Goal: Task Accomplishment & Management: Complete application form

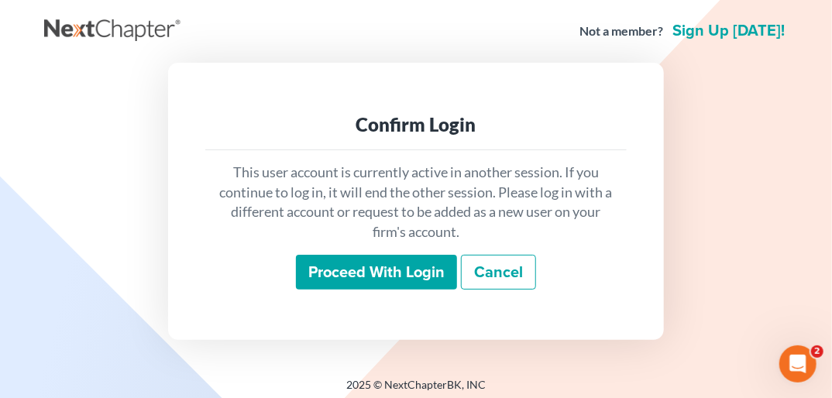
click at [335, 266] on input "Proceed with login" at bounding box center [376, 273] width 161 height 36
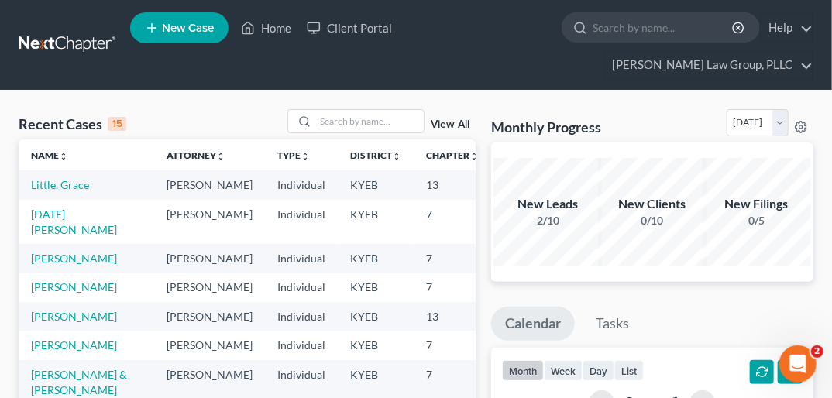
click at [42, 178] on link "Little, Grace" at bounding box center [60, 184] width 58 height 13
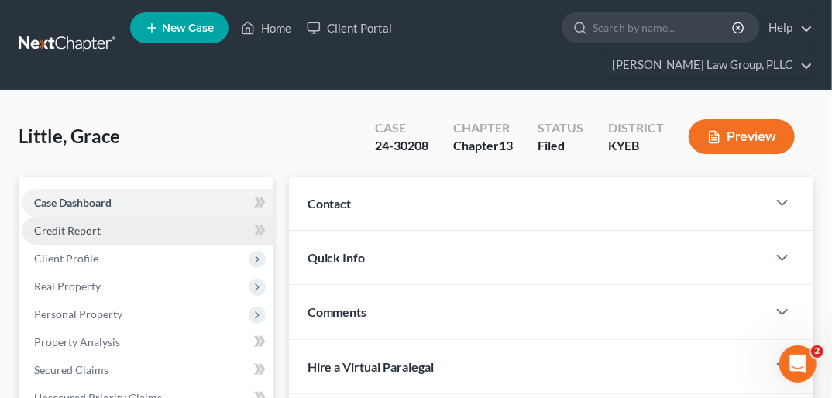
click at [129, 217] on link "Credit Report" at bounding box center [148, 231] width 252 height 28
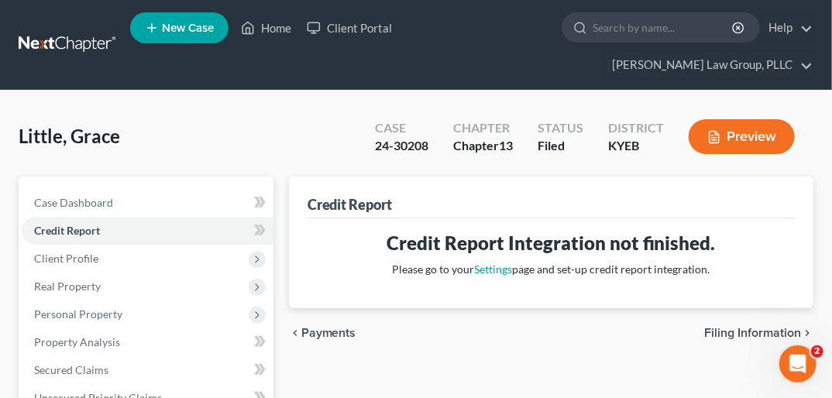
click at [753, 327] on span "Filing Information" at bounding box center [752, 333] width 97 height 12
select select "1"
select select "0"
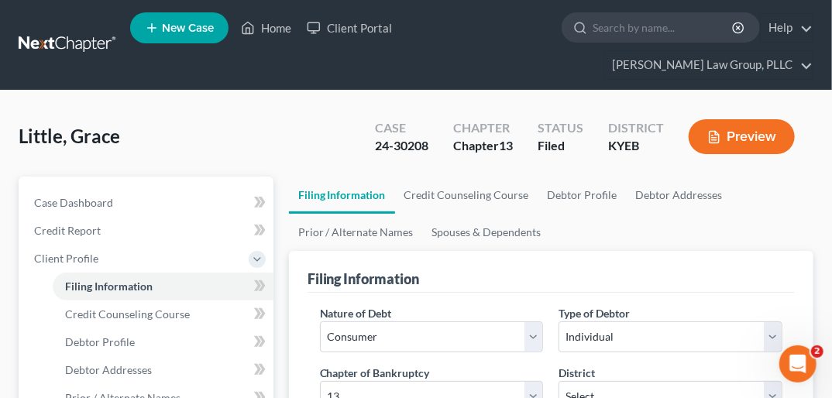
scroll to position [24, 0]
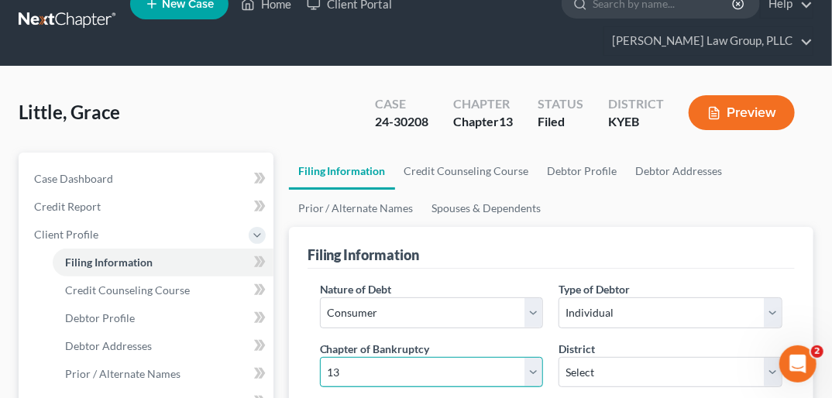
click at [530, 357] on select "Select 7 11 12 13" at bounding box center [432, 372] width 224 height 31
click at [320, 357] on select "Select 7 11 12 13" at bounding box center [432, 372] width 224 height 31
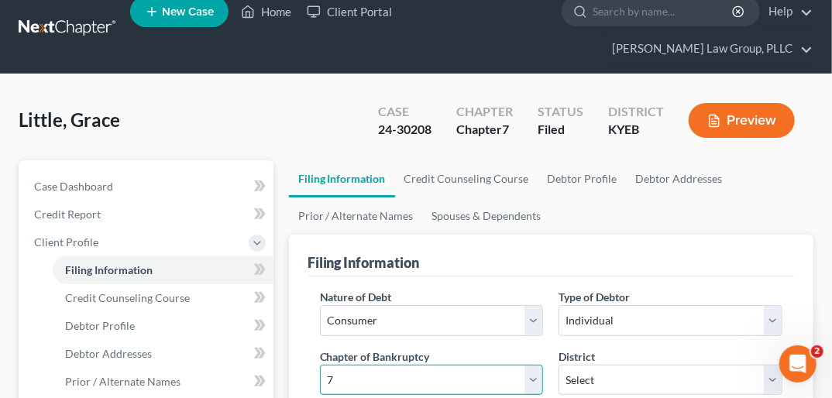
scroll to position [0, 0]
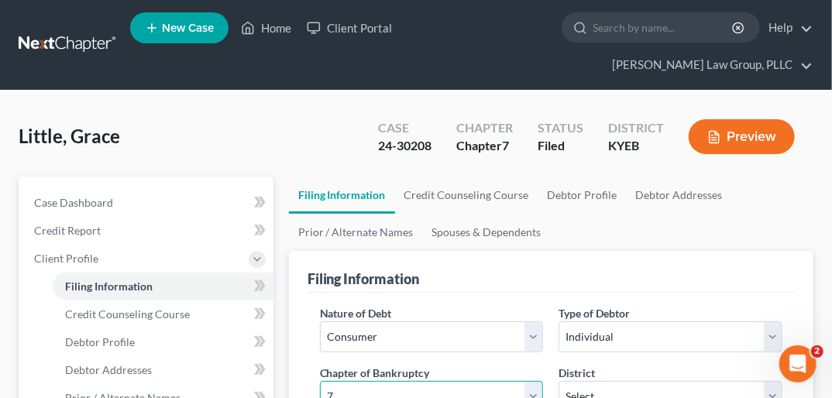
click at [531, 381] on select "Select 7 11 12 13" at bounding box center [432, 396] width 224 height 31
select select "3"
click at [320, 381] on select "Select 7 11 12 13" at bounding box center [432, 396] width 224 height 31
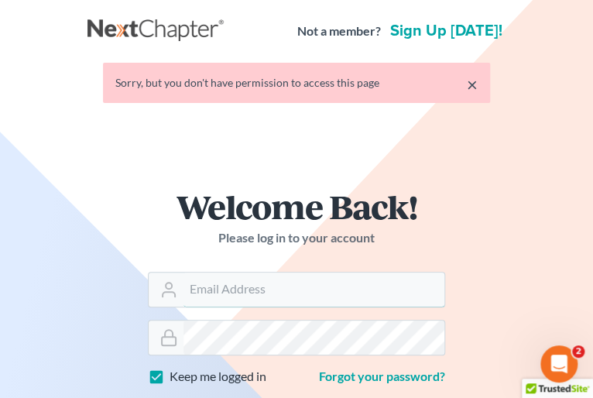
type input "[PERSON_NAME][EMAIL_ADDRESS][DOMAIN_NAME]"
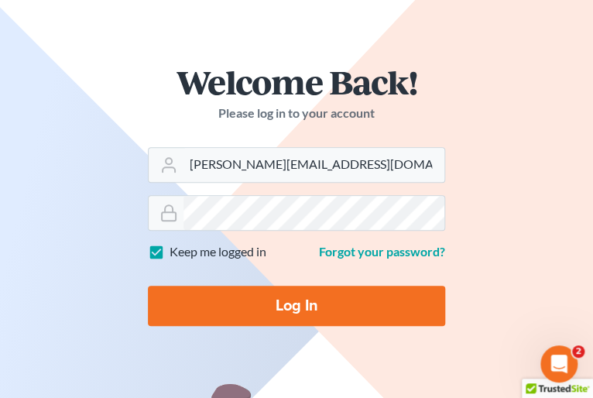
scroll to position [131, 0]
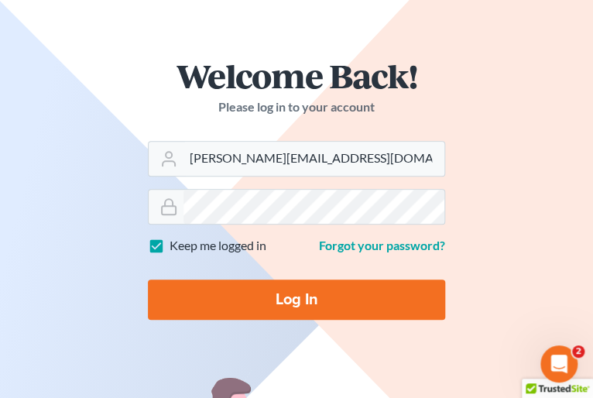
click at [373, 285] on input "Log In" at bounding box center [296, 300] width 297 height 40
type input "Thinking..."
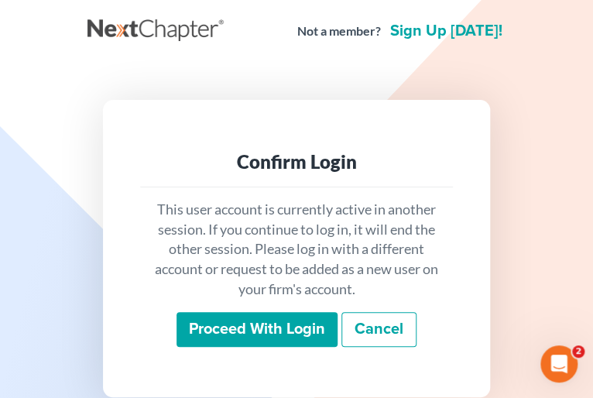
click at [300, 313] on input "Proceed with login" at bounding box center [257, 330] width 161 height 36
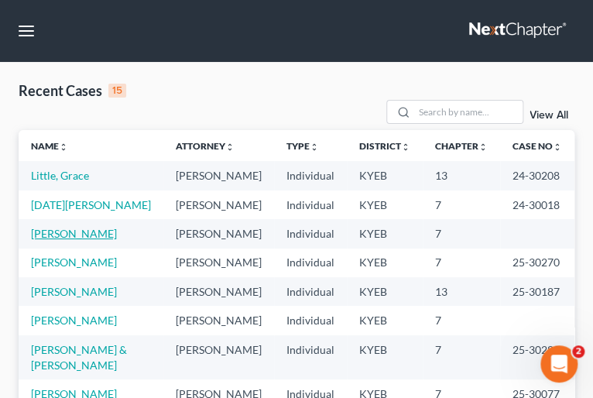
click at [62, 240] on link "[PERSON_NAME]" at bounding box center [74, 233] width 86 height 13
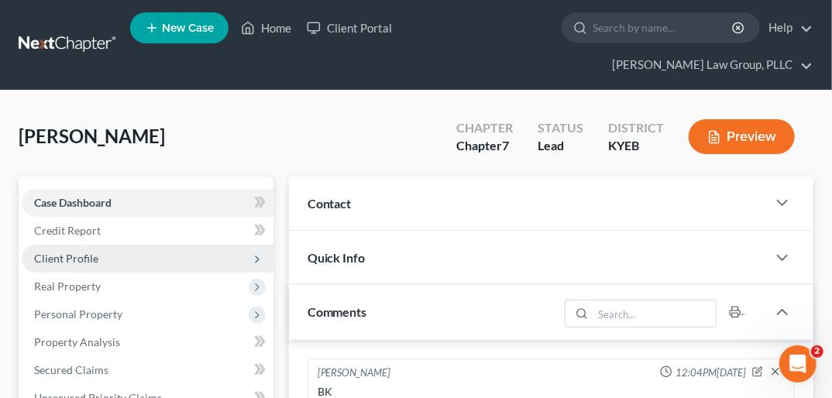
click at [102, 245] on span "Client Profile" at bounding box center [148, 259] width 252 height 28
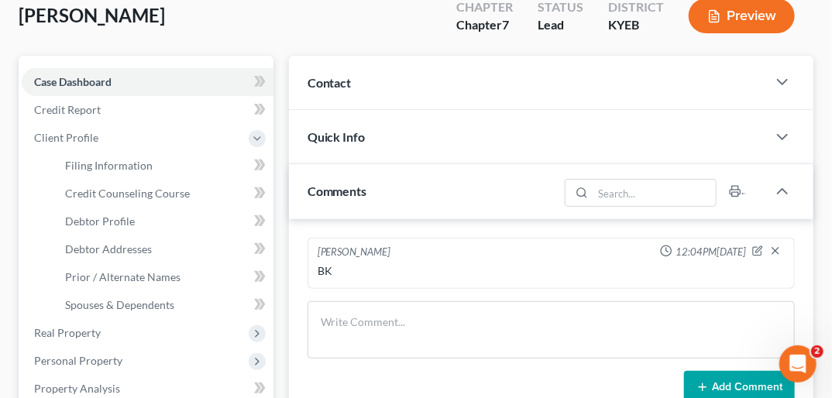
scroll to position [136, 0]
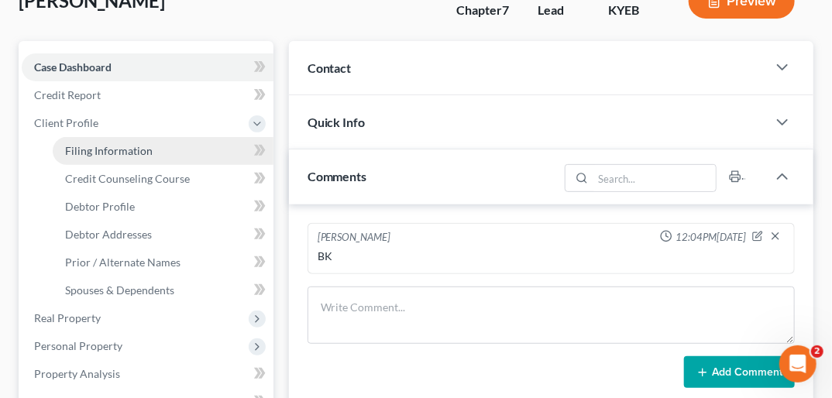
click at [132, 144] on span "Filing Information" at bounding box center [109, 150] width 88 height 13
select select "1"
select select "0"
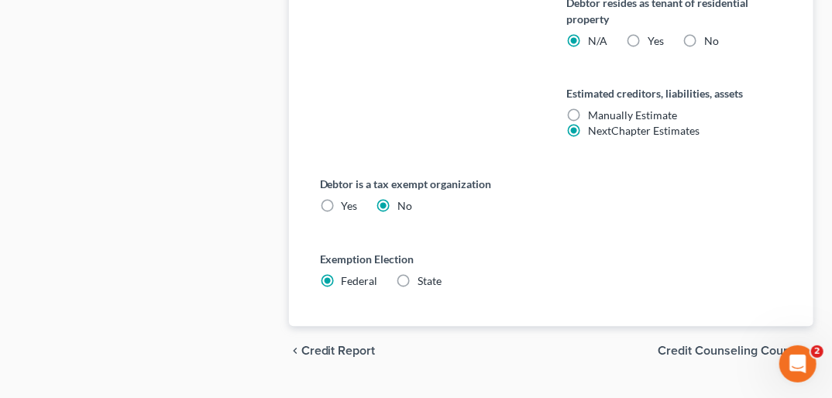
scroll to position [989, 0]
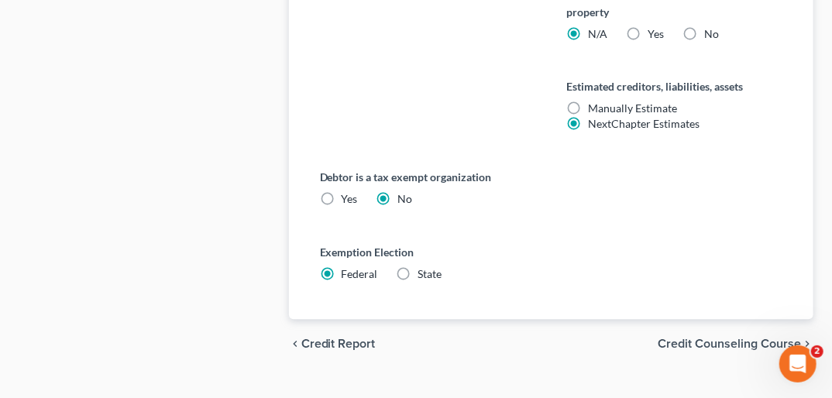
click at [602, 338] on span "Credit Counseling Course" at bounding box center [728, 344] width 143 height 12
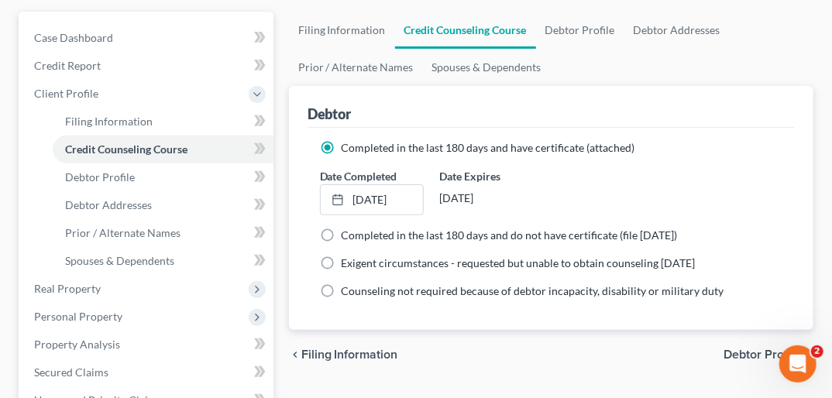
scroll to position [239, 0]
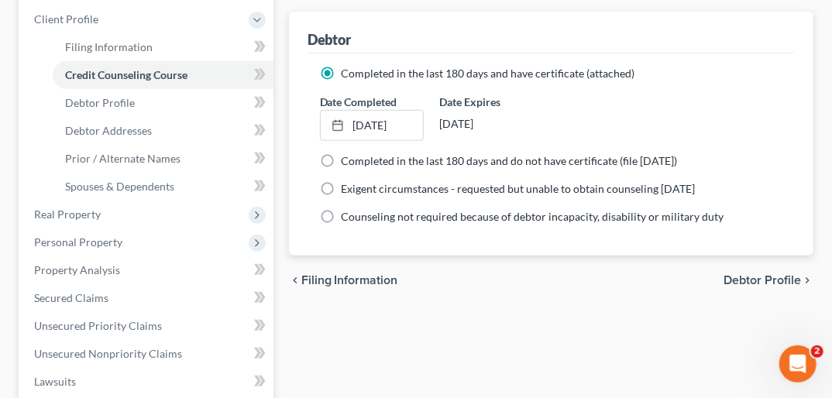
click at [602, 274] on span "Debtor Profile" at bounding box center [761, 280] width 77 height 12
select select "3"
select select "0"
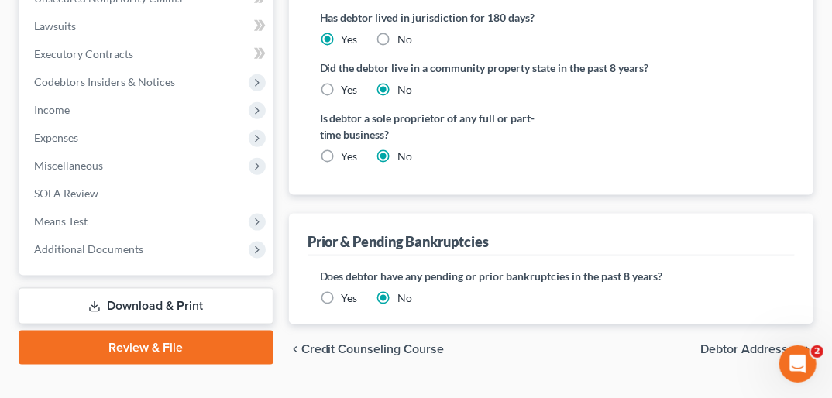
scroll to position [599, 0]
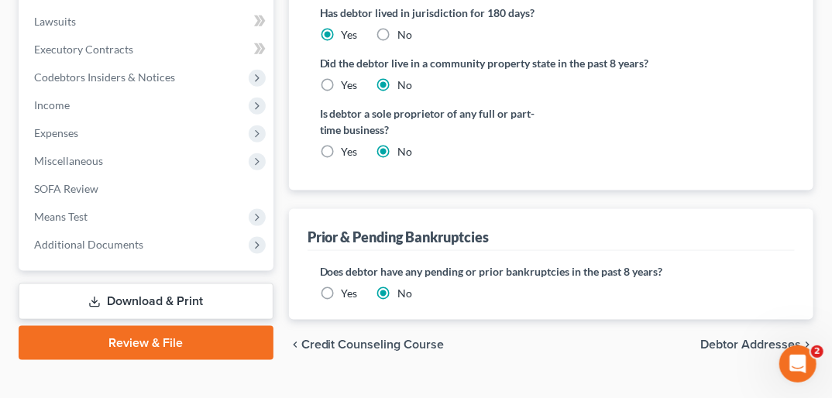
click at [602, 338] on span "Debtor Addresses" at bounding box center [750, 344] width 101 height 12
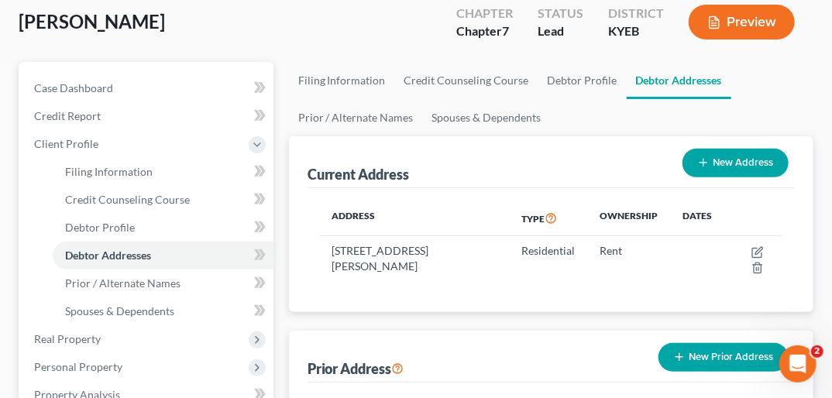
scroll to position [121, 0]
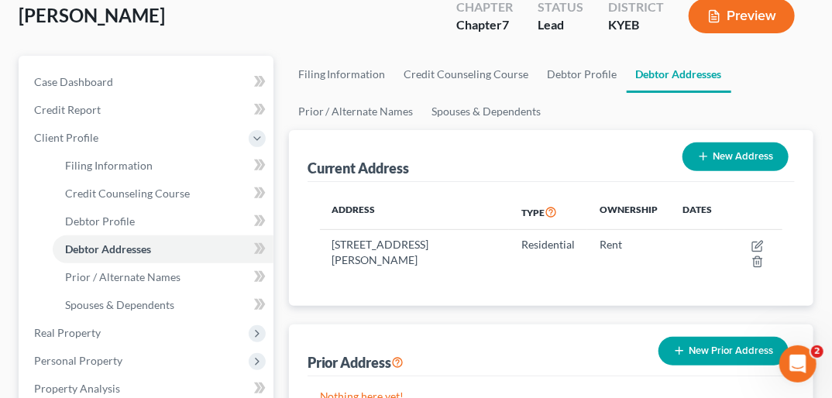
click at [602, 337] on button "New Prior Address" at bounding box center [723, 351] width 130 height 29
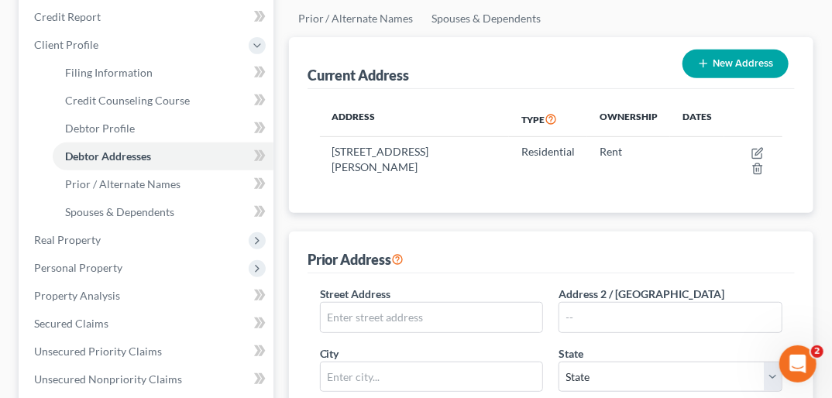
scroll to position [235, 0]
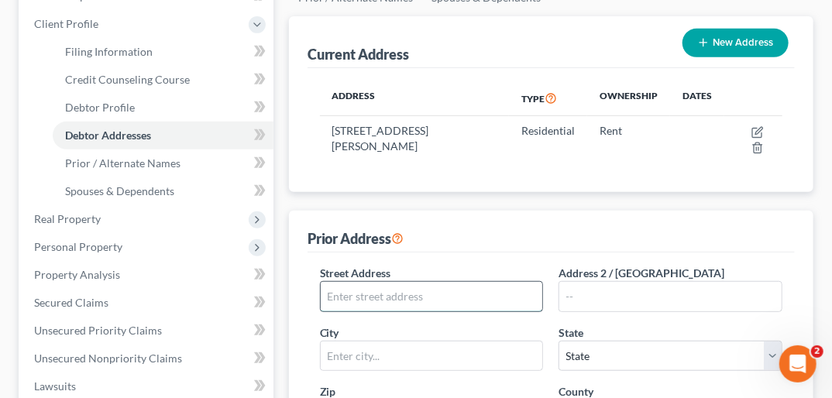
click at [393, 282] on input "text" at bounding box center [432, 296] width 222 height 29
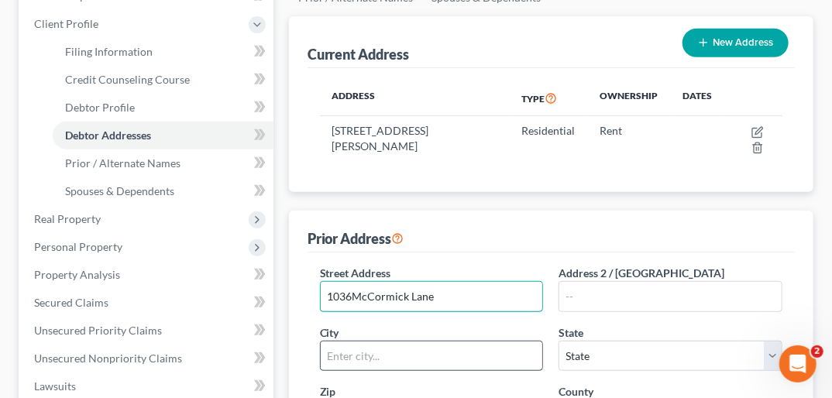
type input "1036McCormick Lane"
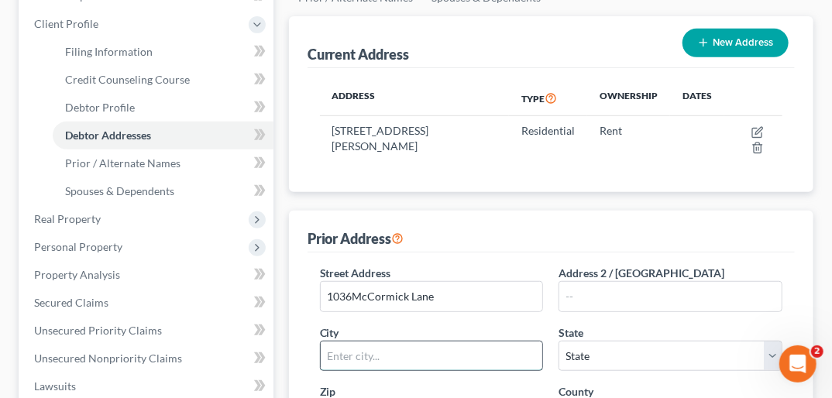
click at [410, 342] on input "text" at bounding box center [432, 356] width 222 height 29
type input "[GEOGRAPHIC_DATA], [GEOGRAPHIC_DATA]"
type input "LKY5GJ"
type input "[GEOGRAPHIC_DATA]"
type input "400"
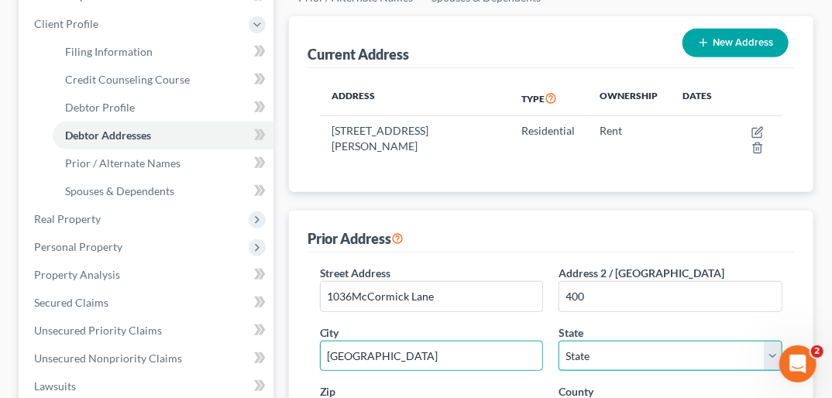
select select "18"
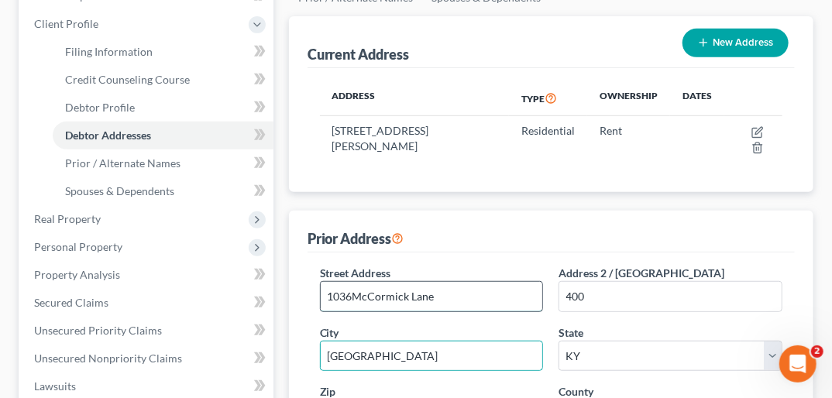
click at [352, 282] on input "1036McCormick Lane" at bounding box center [432, 296] width 222 height 29
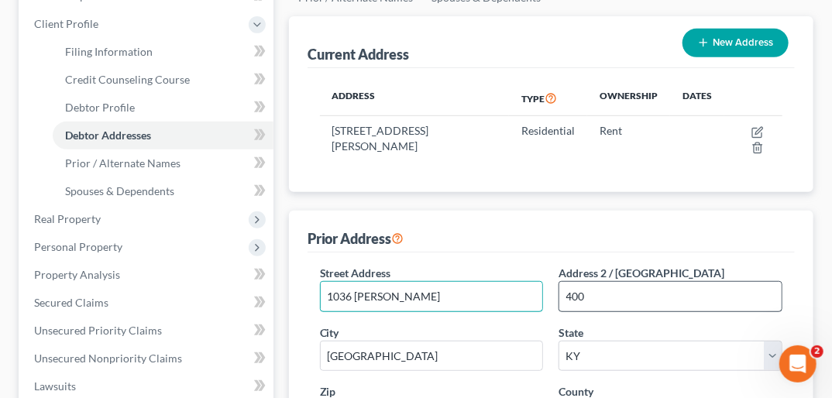
type input "1036 [PERSON_NAME]"
click at [595, 282] on input "400" at bounding box center [670, 296] width 222 height 29
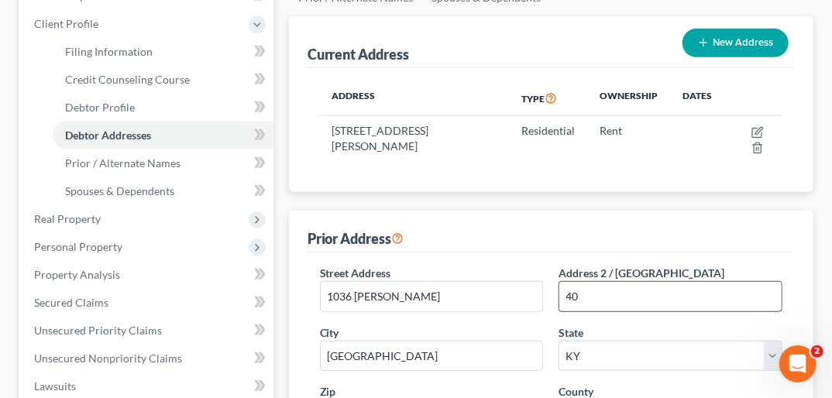
type input "4"
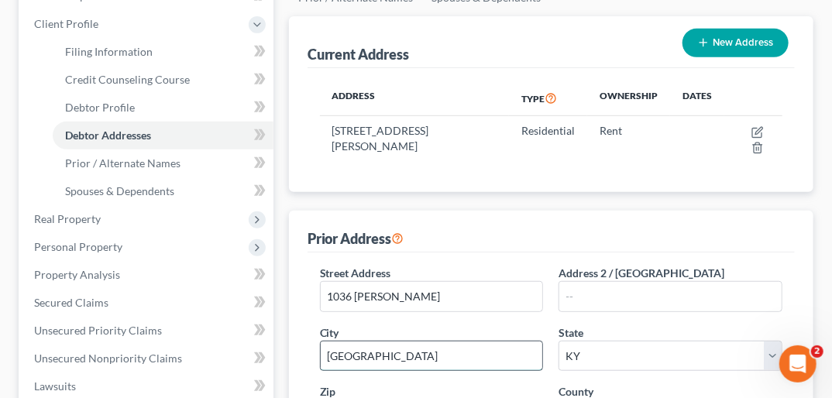
drag, startPoint x: 326, startPoint y: 324, endPoint x: 396, endPoint y: 328, distance: 69.8
click at [396, 342] on input "[GEOGRAPHIC_DATA]" at bounding box center [432, 356] width 222 height 29
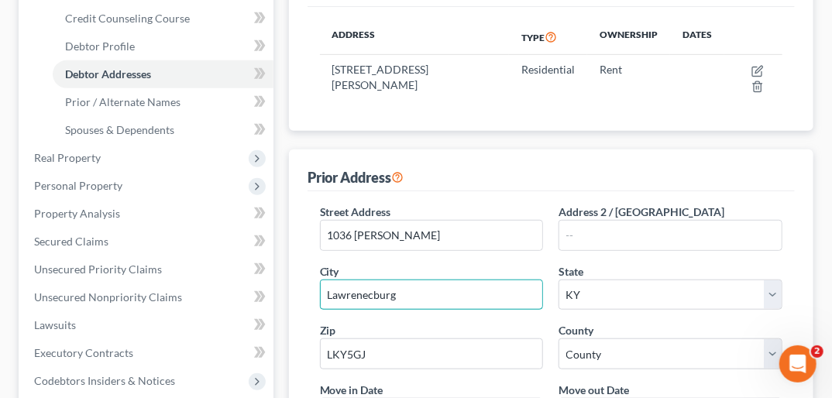
scroll to position [316, 0]
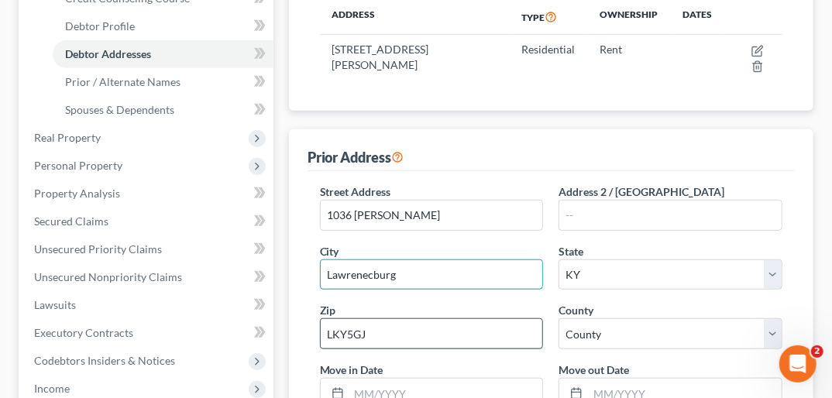
type input "Lawrenecburg"
drag, startPoint x: 328, startPoint y: 300, endPoint x: 383, endPoint y: 306, distance: 54.5
click at [383, 318] on input "LKY5GJ" at bounding box center [432, 333] width 224 height 31
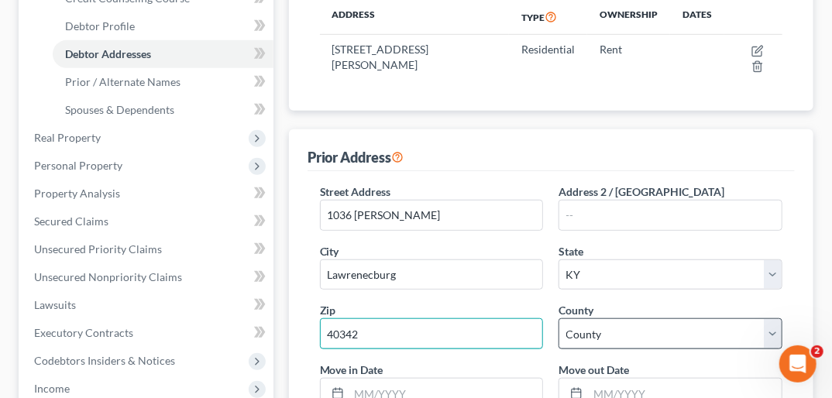
type input "40342"
click at [602, 318] on select "County [GEOGRAPHIC_DATA] [GEOGRAPHIC_DATA] [GEOGRAPHIC_DATA] [GEOGRAPHIC_DATA] …" at bounding box center [670, 333] width 224 height 31
type input "Lawrenceburg"
select select "2"
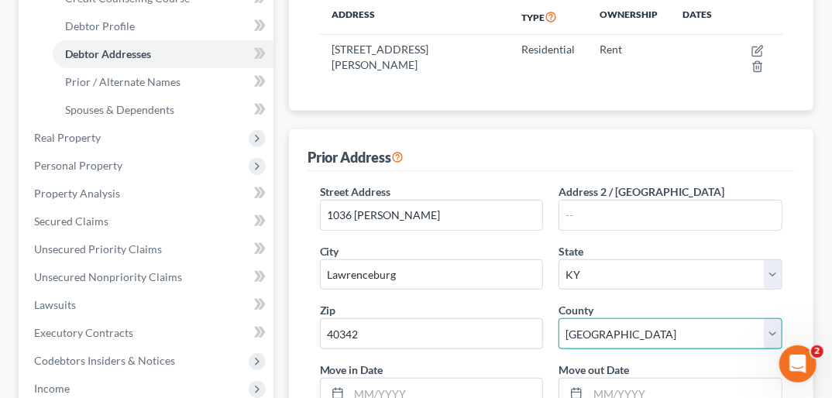
click at [558, 318] on select "County [GEOGRAPHIC_DATA] [GEOGRAPHIC_DATA] [GEOGRAPHIC_DATA] [GEOGRAPHIC_DATA] …" at bounding box center [670, 333] width 224 height 31
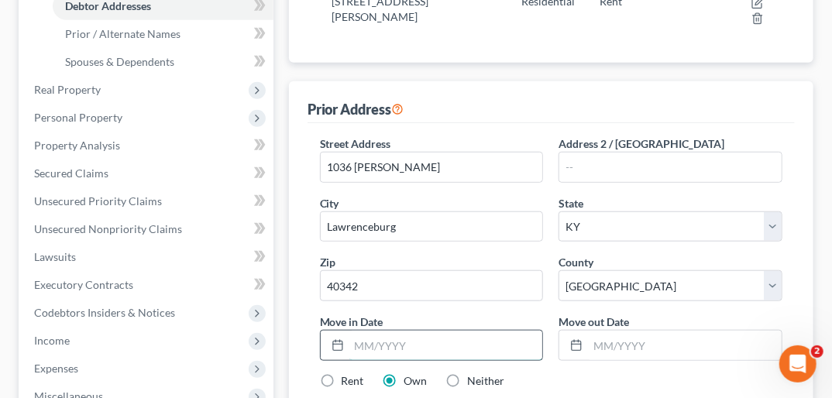
click at [356, 331] on input "text" at bounding box center [446, 345] width 194 height 29
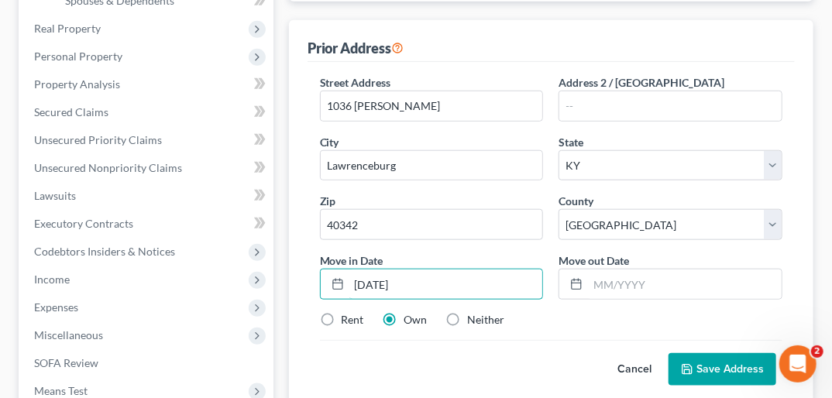
scroll to position [426, 0]
type input "[DATE]"
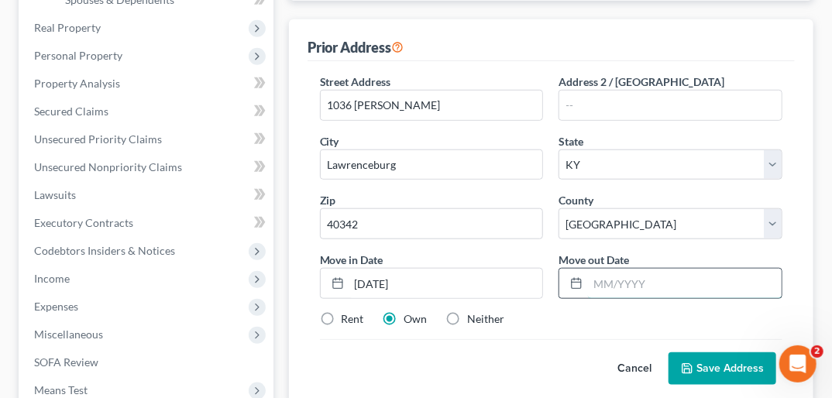
click at [594, 269] on input "text" at bounding box center [685, 283] width 194 height 29
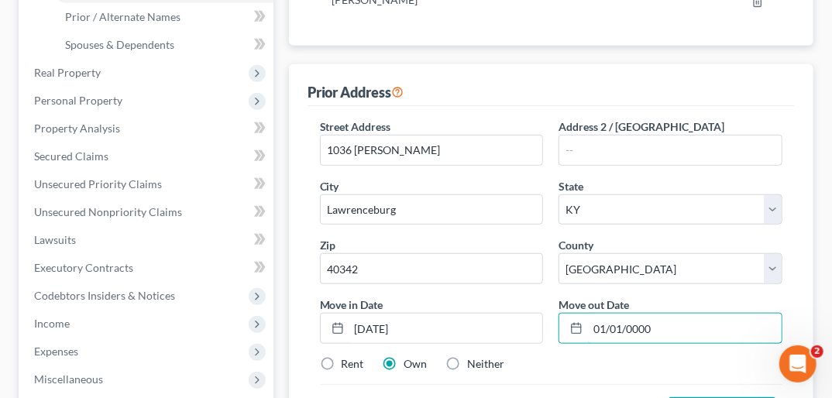
scroll to position [406, 0]
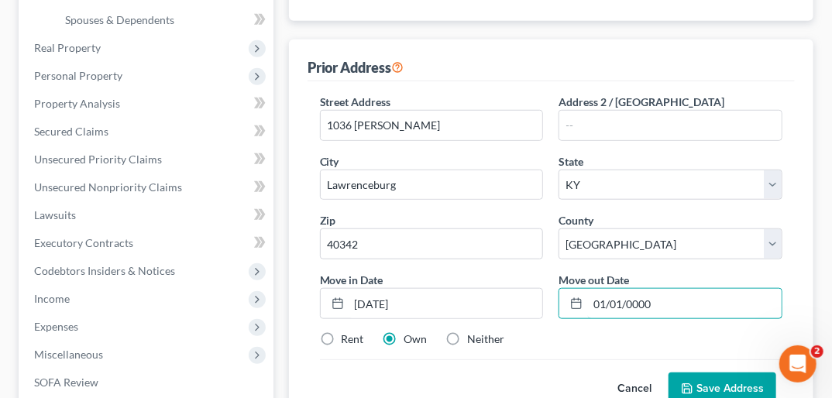
type input "01/01/0000"
click at [342, 331] on label "Rent" at bounding box center [353, 338] width 22 height 15
click at [348, 331] on input "Rent" at bounding box center [353, 336] width 10 height 10
radio input "true"
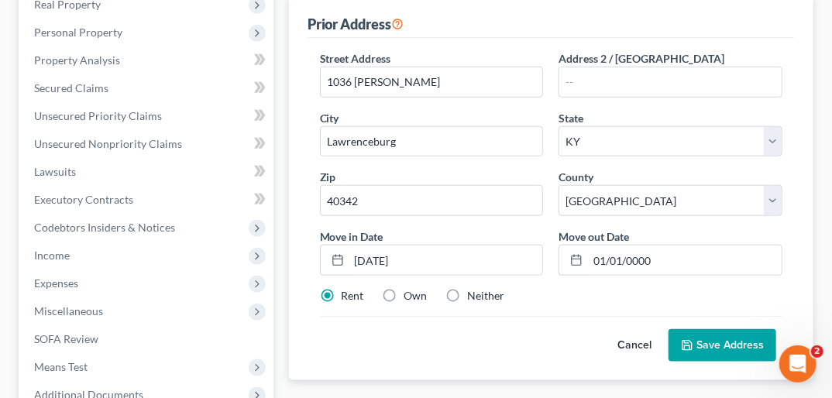
scroll to position [462, 0]
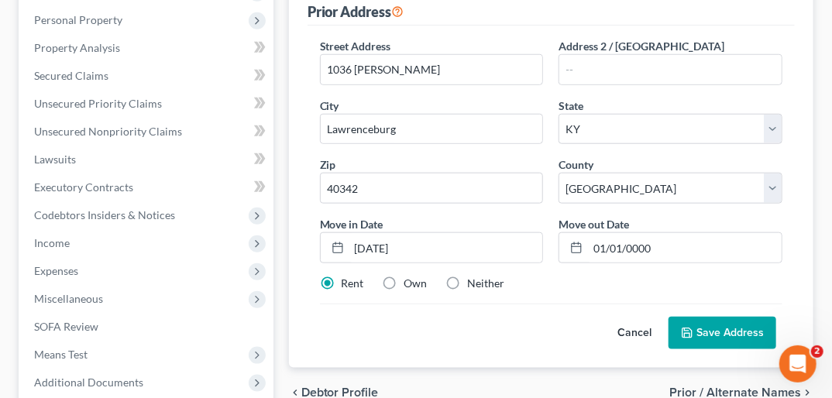
click at [602, 317] on button "Save Address" at bounding box center [722, 333] width 108 height 33
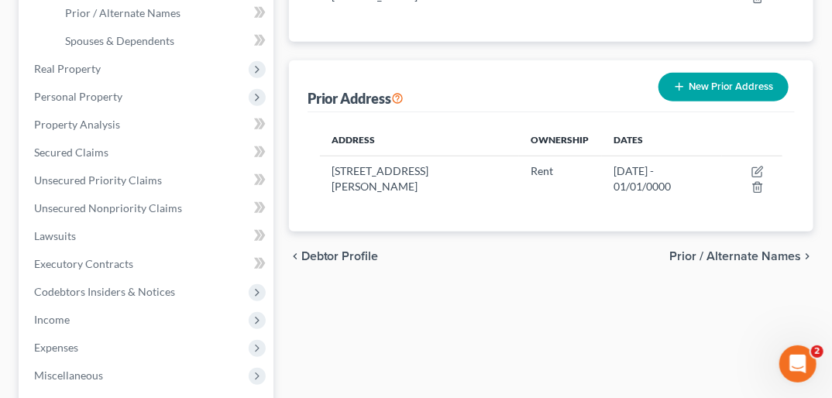
scroll to position [369, 0]
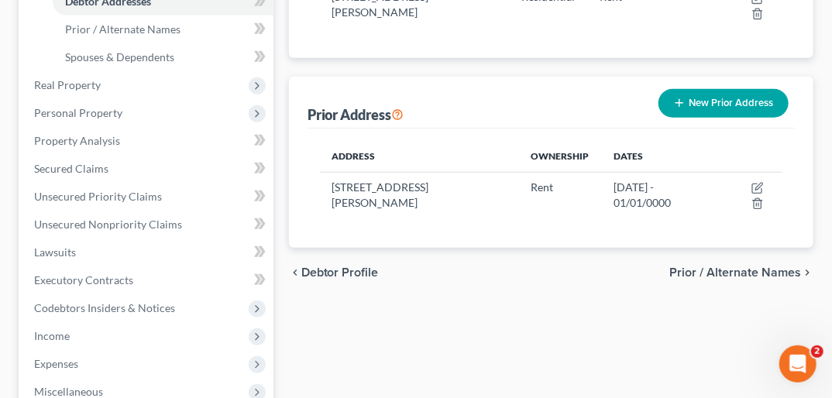
click at [602, 89] on button "New Prior Address" at bounding box center [723, 103] width 130 height 29
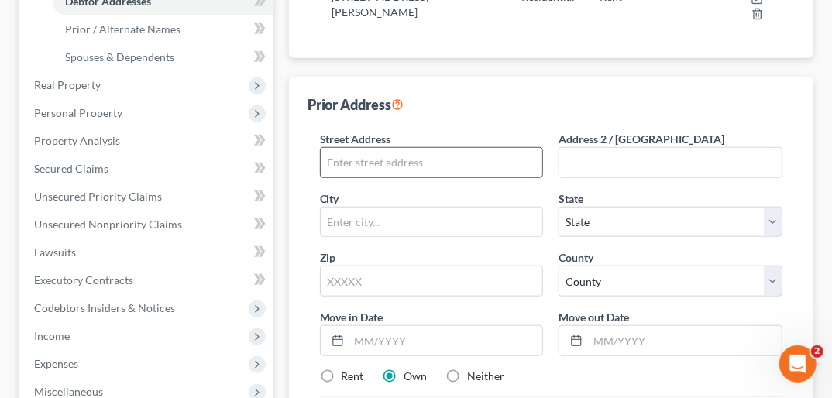
click at [438, 148] on input "text" at bounding box center [432, 162] width 222 height 29
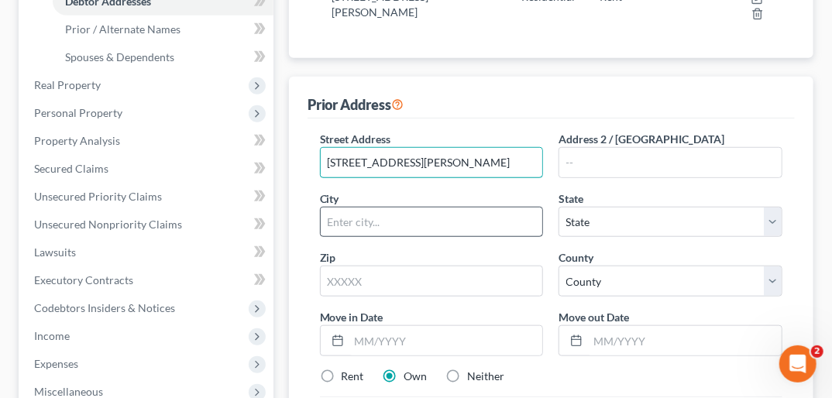
type input "[STREET_ADDRESS][PERSON_NAME]"
click at [421, 208] on input "text" at bounding box center [432, 222] width 222 height 29
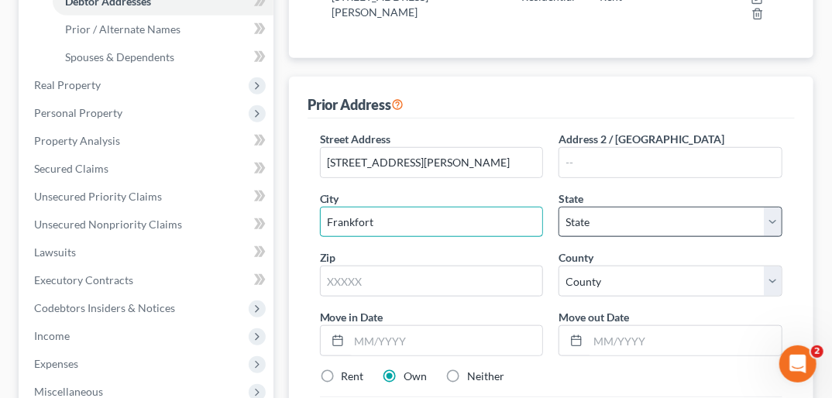
type input "Frankfort"
click at [602, 207] on select "State [US_STATE] AK AR AZ CA CO CT DE DC [GEOGRAPHIC_DATA] [GEOGRAPHIC_DATA] GU…" at bounding box center [670, 222] width 224 height 31
select select "18"
click at [558, 207] on select "State [US_STATE] AK AR AZ CA CO CT DE DC [GEOGRAPHIC_DATA] [GEOGRAPHIC_DATA] GU…" at bounding box center [670, 222] width 224 height 31
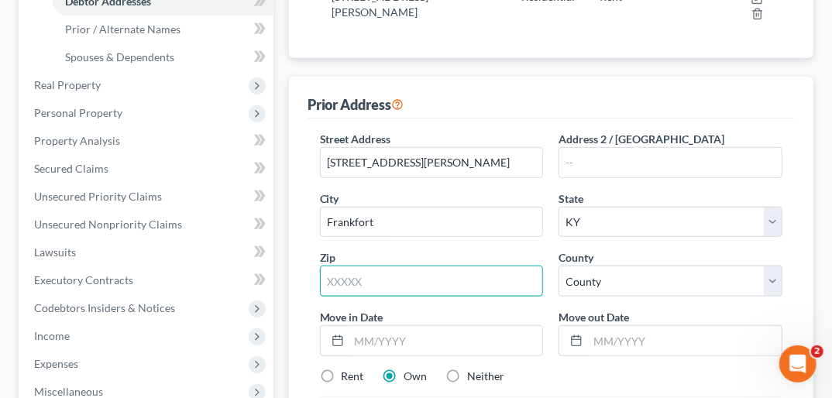
click at [369, 266] on input "text" at bounding box center [432, 281] width 224 height 31
type input "40601"
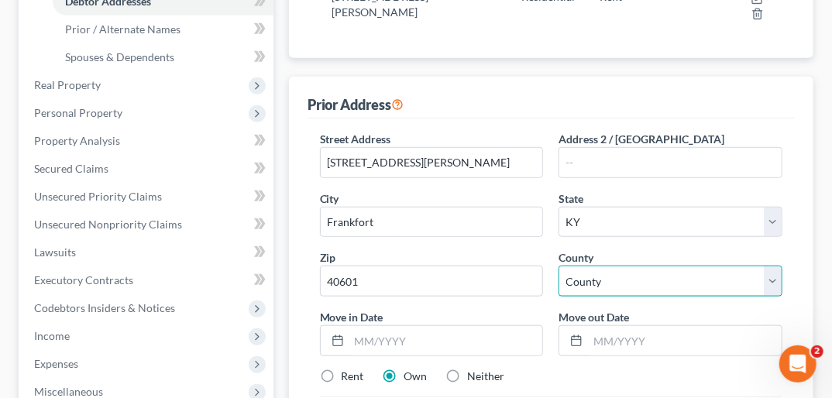
click at [602, 266] on select "County [GEOGRAPHIC_DATA] [GEOGRAPHIC_DATA] [GEOGRAPHIC_DATA] [GEOGRAPHIC_DATA] …" at bounding box center [670, 281] width 224 height 31
select select "36"
click at [558, 266] on select "County [GEOGRAPHIC_DATA] [GEOGRAPHIC_DATA] [GEOGRAPHIC_DATA] [GEOGRAPHIC_DATA] …" at bounding box center [670, 281] width 224 height 31
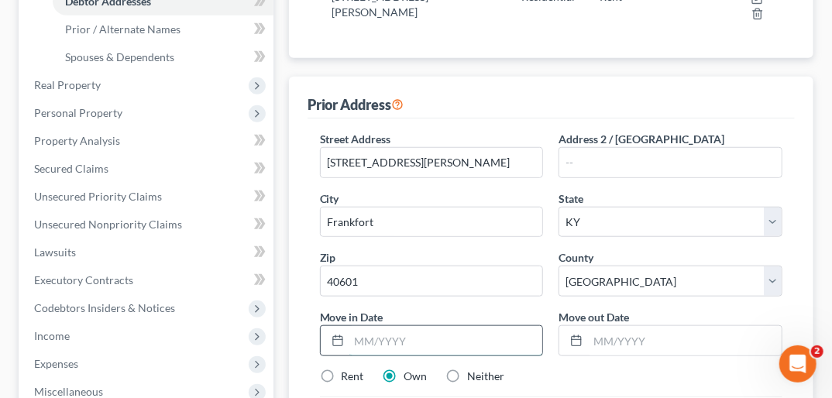
click at [366, 326] on input "text" at bounding box center [446, 340] width 194 height 29
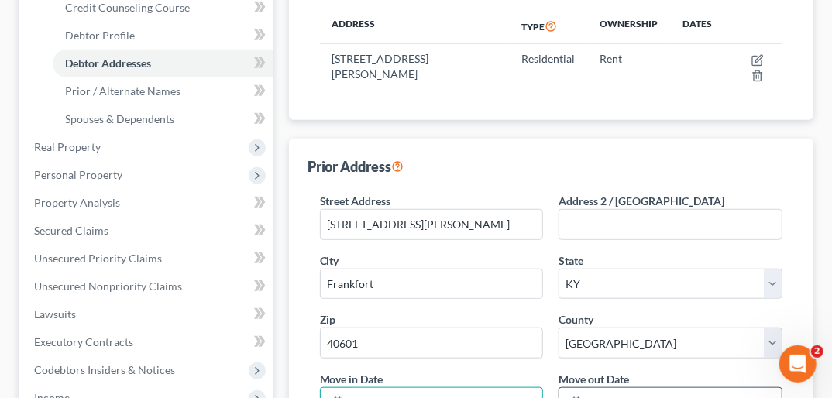
type input "[DATE]"
click at [599, 388] on input "text" at bounding box center [685, 402] width 194 height 29
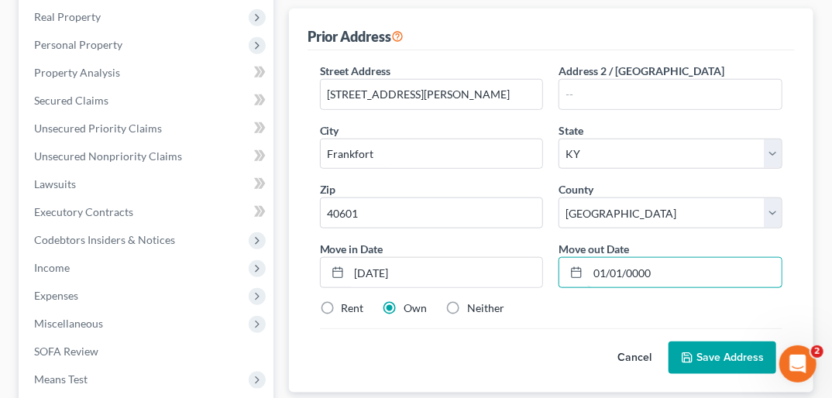
scroll to position [445, 0]
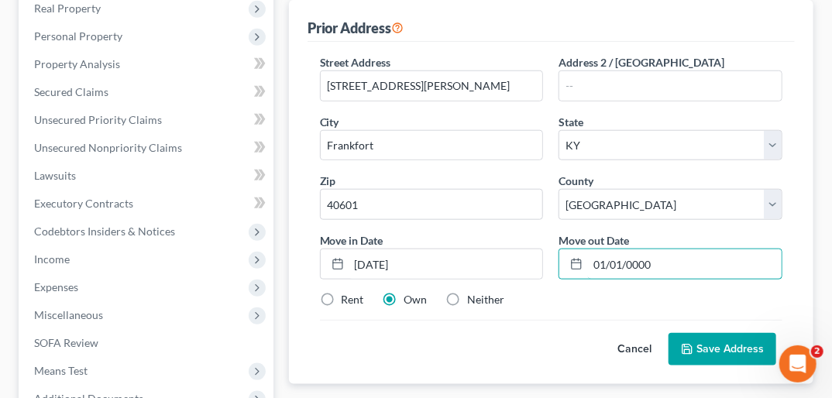
type input "01/01/0000"
click at [342, 292] on label "Rent" at bounding box center [353, 299] width 22 height 15
click at [348, 292] on input "Rent" at bounding box center [353, 297] width 10 height 10
radio input "true"
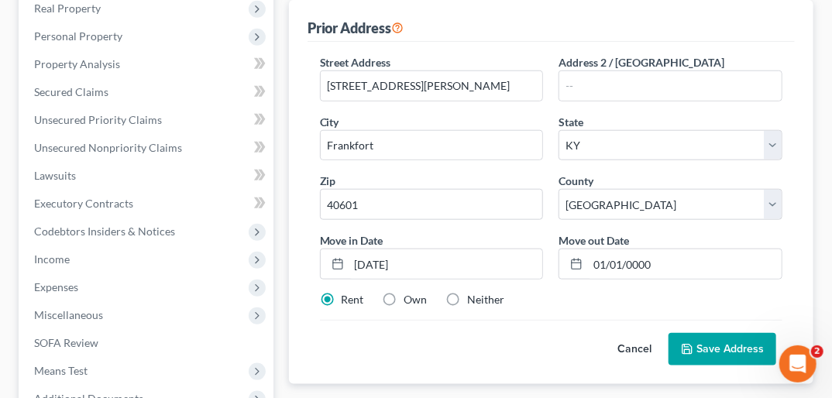
click at [602, 333] on button "Save Address" at bounding box center [722, 349] width 108 height 33
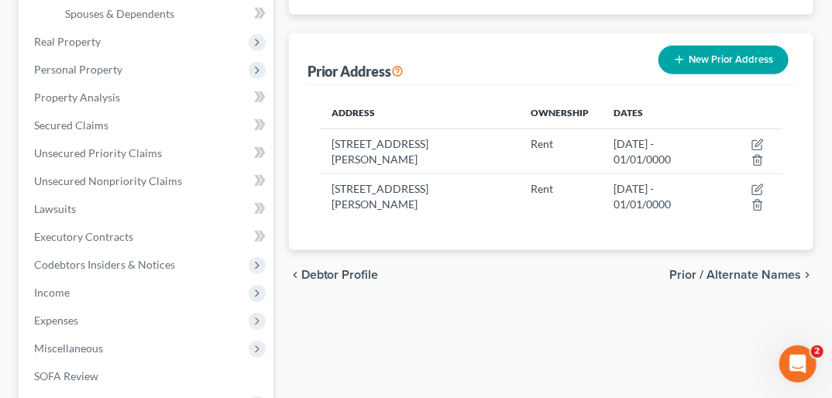
scroll to position [383, 0]
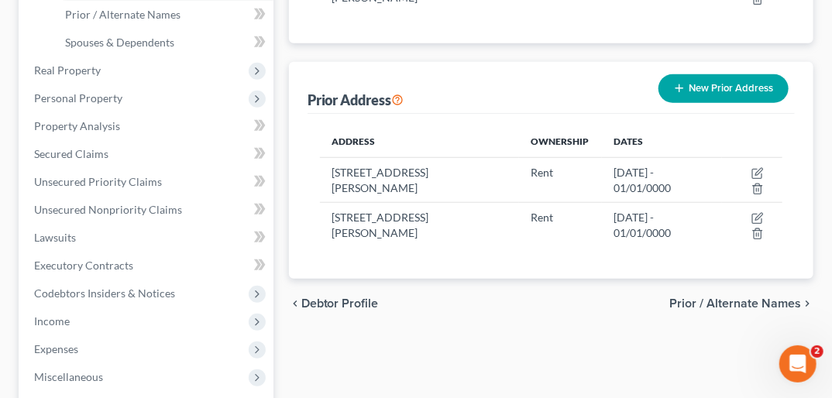
click at [602, 74] on button "New Prior Address" at bounding box center [723, 88] width 130 height 29
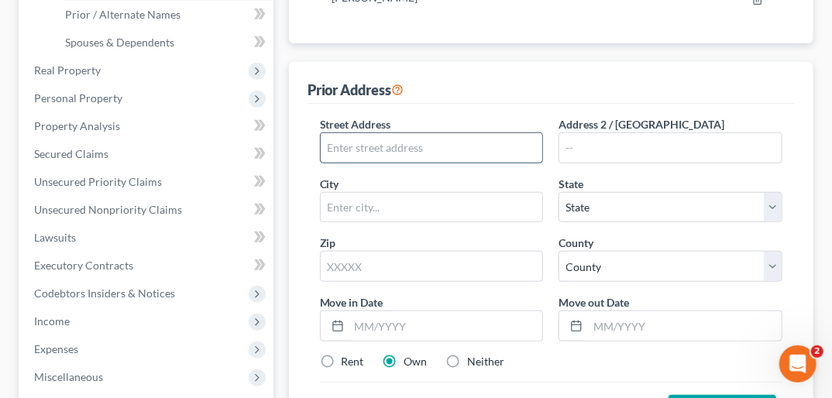
click at [414, 133] on input "text" at bounding box center [432, 147] width 222 height 29
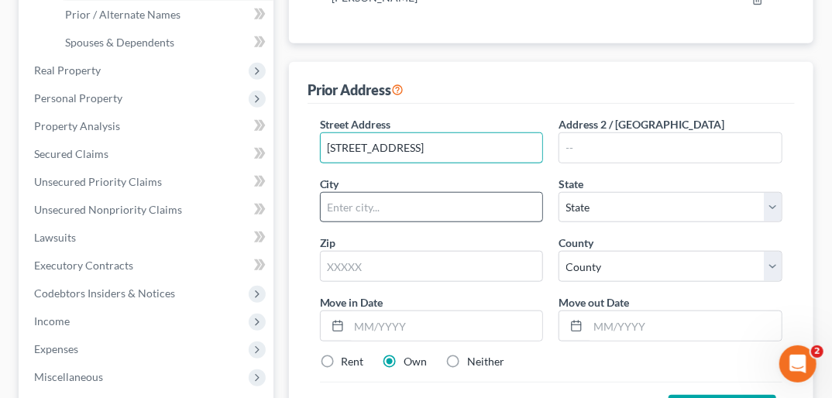
type input "[STREET_ADDRESS]"
click at [375, 193] on input "text" at bounding box center [432, 207] width 222 height 29
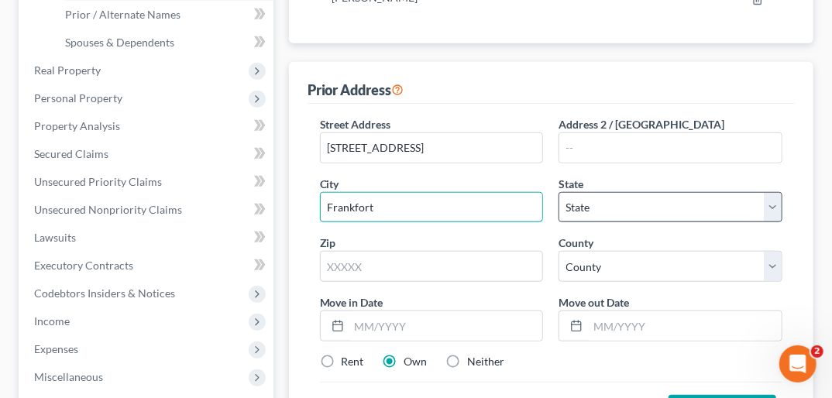
type input "Frankfort"
click at [602, 192] on select "State [US_STATE] AK AR AZ CA CO CT DE DC [GEOGRAPHIC_DATA] [GEOGRAPHIC_DATA] GU…" at bounding box center [670, 207] width 224 height 31
select select "18"
click at [558, 192] on select "State [US_STATE] AK AR AZ CA CO CT DE DC [GEOGRAPHIC_DATA] [GEOGRAPHIC_DATA] GU…" at bounding box center [670, 207] width 224 height 31
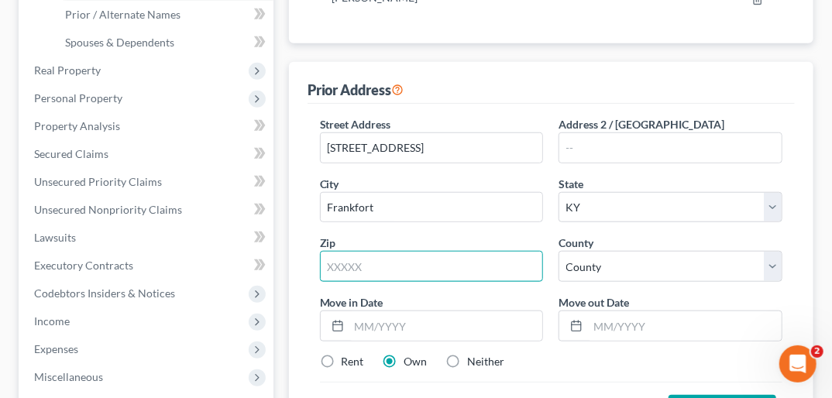
click at [365, 251] on input "text" at bounding box center [432, 266] width 224 height 31
type input "40601"
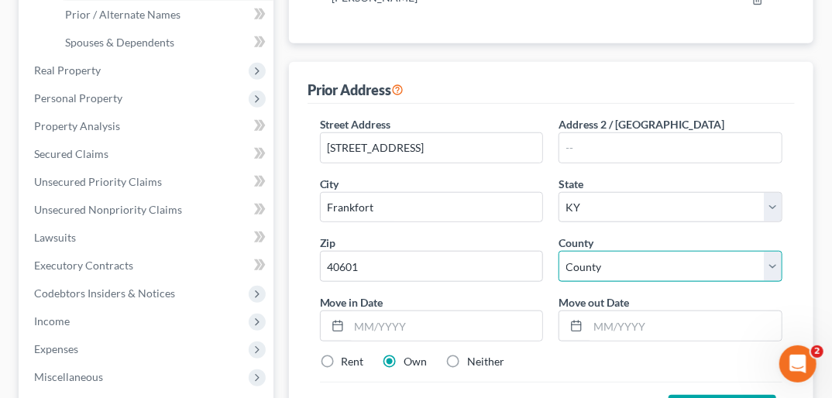
click at [602, 251] on select "County [GEOGRAPHIC_DATA] [GEOGRAPHIC_DATA] [GEOGRAPHIC_DATA] [GEOGRAPHIC_DATA] …" at bounding box center [670, 266] width 224 height 31
select select "36"
click at [558, 251] on select "County [GEOGRAPHIC_DATA] [GEOGRAPHIC_DATA] [GEOGRAPHIC_DATA] [GEOGRAPHIC_DATA] …" at bounding box center [670, 266] width 224 height 31
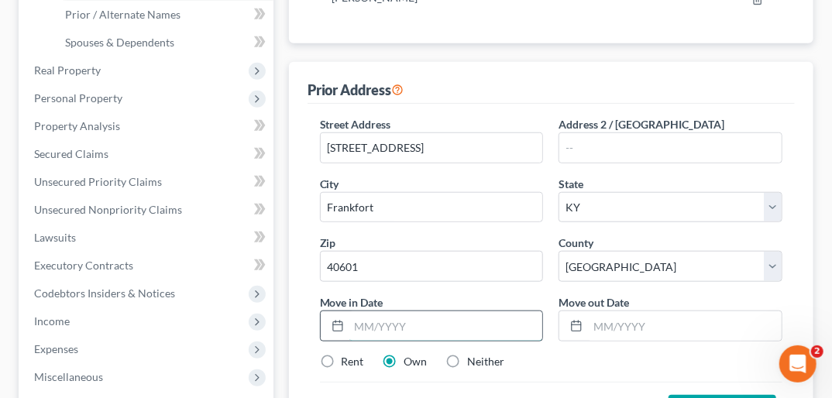
click at [364, 311] on input "text" at bounding box center [446, 325] width 194 height 29
type input "[DATE]"
click at [593, 311] on input "text" at bounding box center [685, 325] width 194 height 29
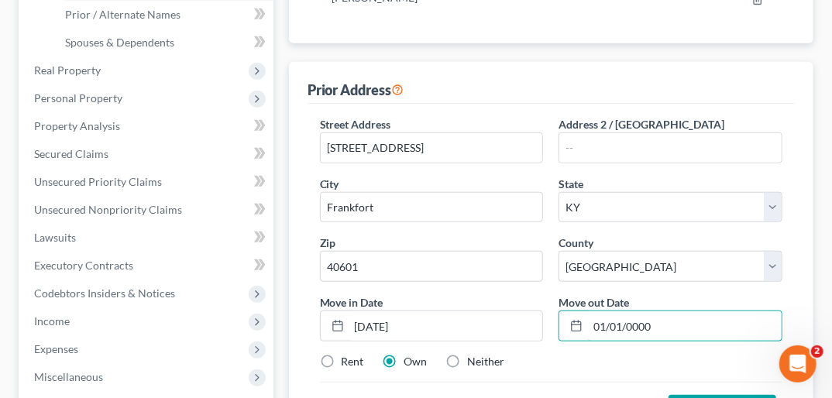
type input "01/01/0000"
click at [342, 354] on label "Rent" at bounding box center [353, 361] width 22 height 15
click at [348, 354] on input "Rent" at bounding box center [353, 359] width 10 height 10
radio input "true"
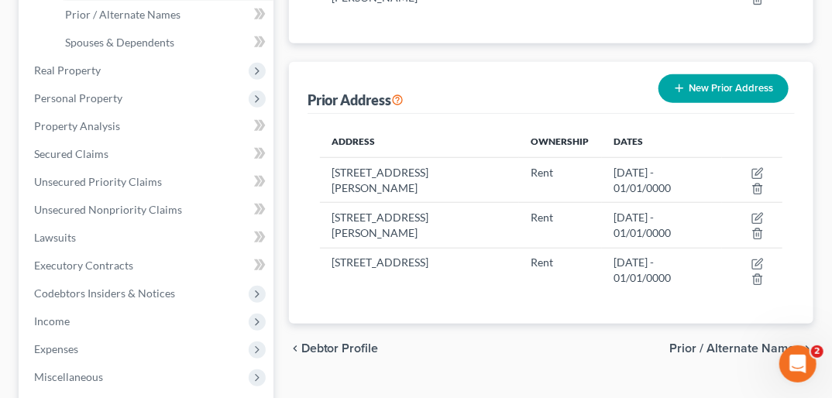
click at [602, 74] on button "New Prior Address" at bounding box center [723, 88] width 130 height 29
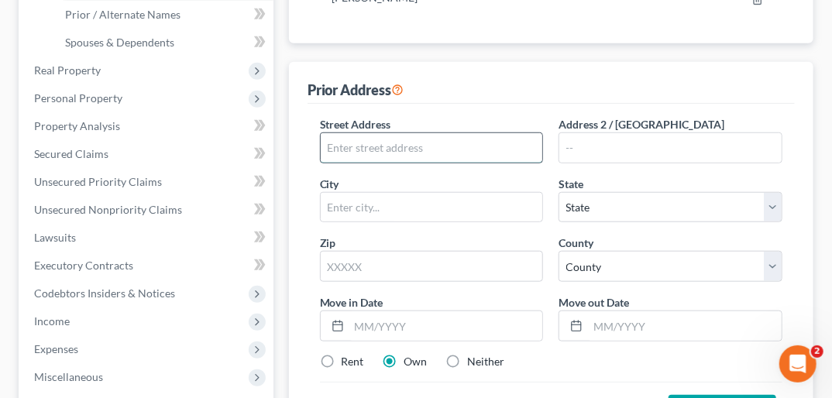
click at [444, 133] on input "text" at bounding box center [432, 147] width 222 height 29
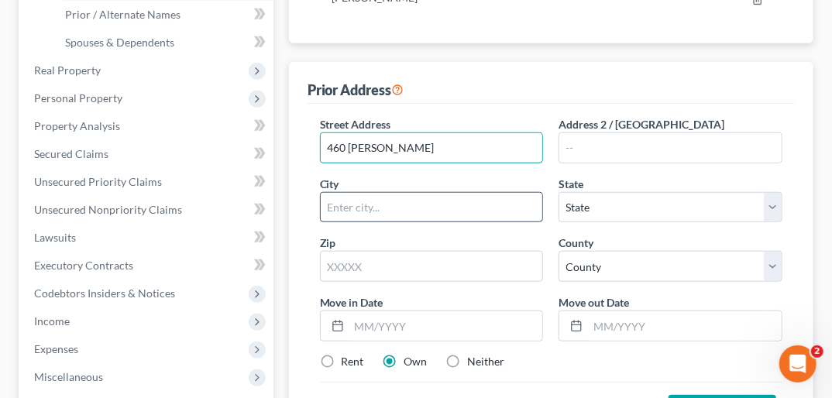
type input "460 [PERSON_NAME]"
click at [407, 193] on input "text" at bounding box center [432, 207] width 222 height 29
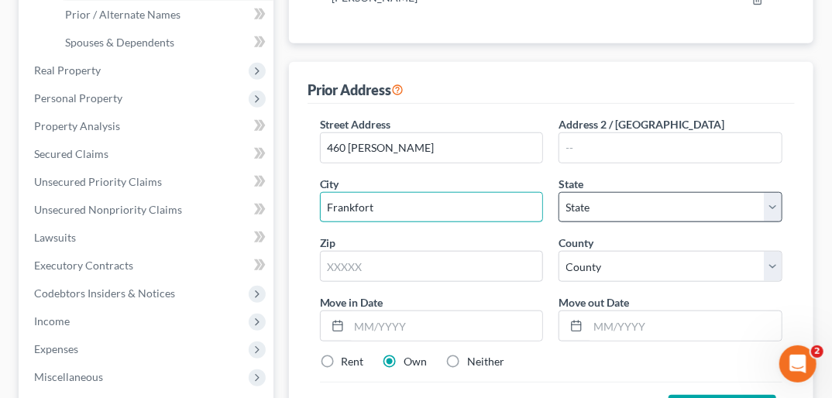
type input "Frankfort"
click at [602, 192] on select "State [US_STATE] AK AR AZ CA CO CT DE DC [GEOGRAPHIC_DATA] [GEOGRAPHIC_DATA] GU…" at bounding box center [670, 207] width 224 height 31
select select "18"
click at [558, 192] on select "State [US_STATE] AK AR AZ CA CO CT DE DC [GEOGRAPHIC_DATA] [GEOGRAPHIC_DATA] GU…" at bounding box center [670, 207] width 224 height 31
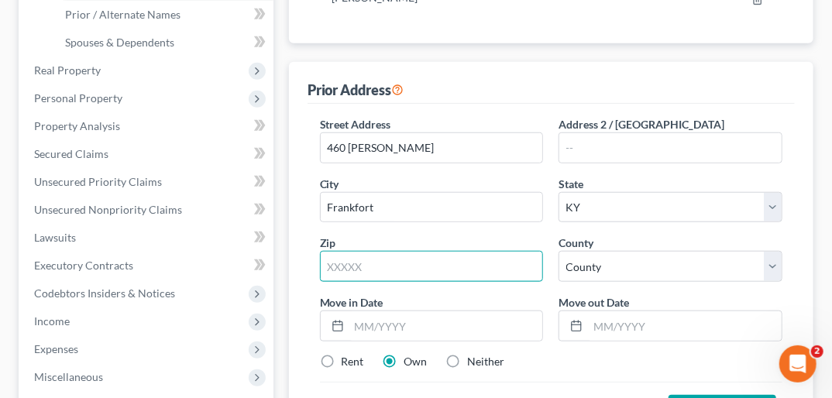
click at [438, 251] on input "text" at bounding box center [432, 266] width 224 height 31
type input "40601"
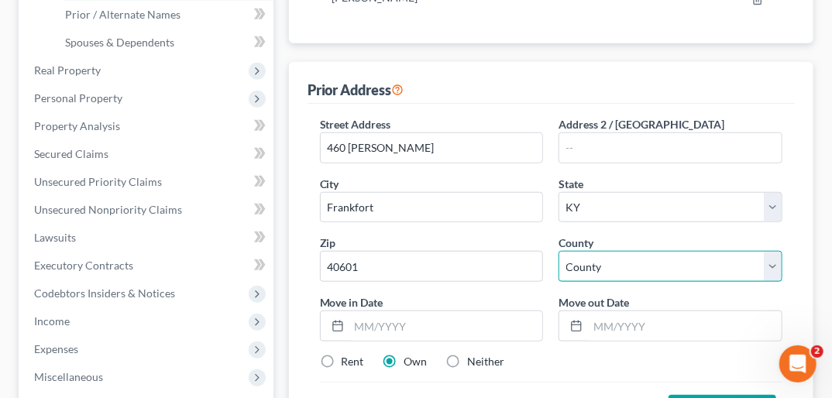
click at [602, 251] on select "County [GEOGRAPHIC_DATA] [GEOGRAPHIC_DATA] [GEOGRAPHIC_DATA] [GEOGRAPHIC_DATA] …" at bounding box center [670, 266] width 224 height 31
select select "36"
click at [558, 251] on select "County [GEOGRAPHIC_DATA] [GEOGRAPHIC_DATA] [GEOGRAPHIC_DATA] [GEOGRAPHIC_DATA] …" at bounding box center [670, 266] width 224 height 31
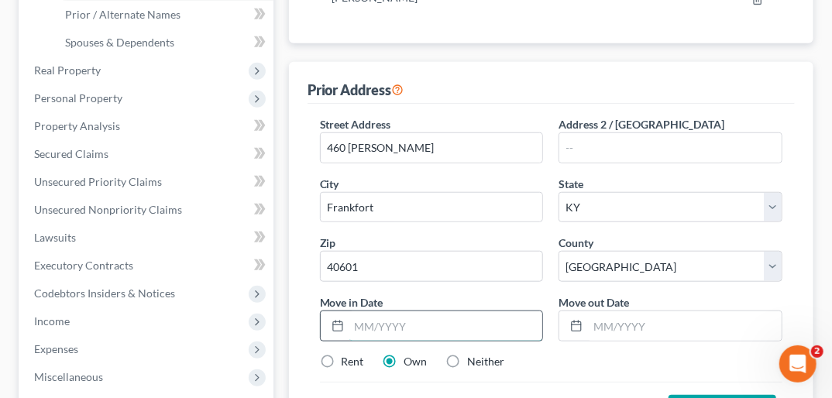
click at [367, 311] on input "text" at bounding box center [446, 325] width 194 height 29
type input "[DATE]"
click at [598, 311] on input "text" at bounding box center [685, 325] width 194 height 29
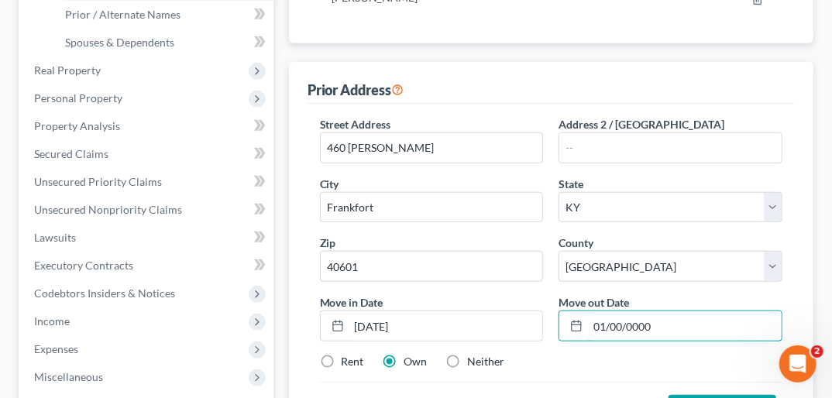
type input "01/00/0000"
click at [342, 354] on label "Rent" at bounding box center [353, 361] width 22 height 15
click at [348, 354] on input "Rent" at bounding box center [353, 359] width 10 height 10
radio input "true"
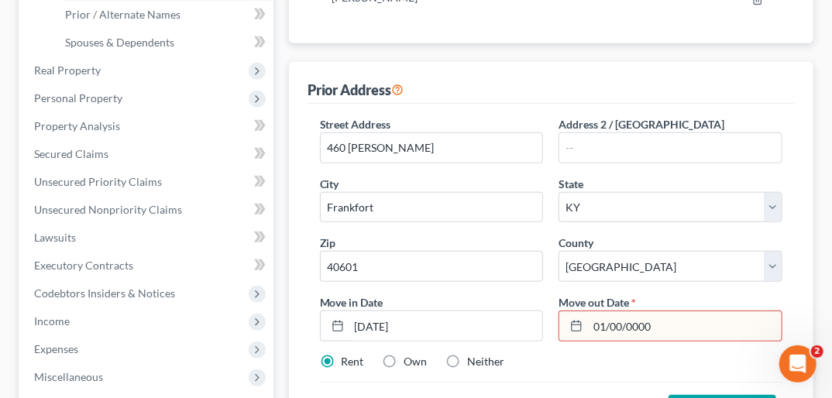
click at [602, 311] on input "01/00/0000" at bounding box center [685, 325] width 194 height 29
type input "00/00/0000"
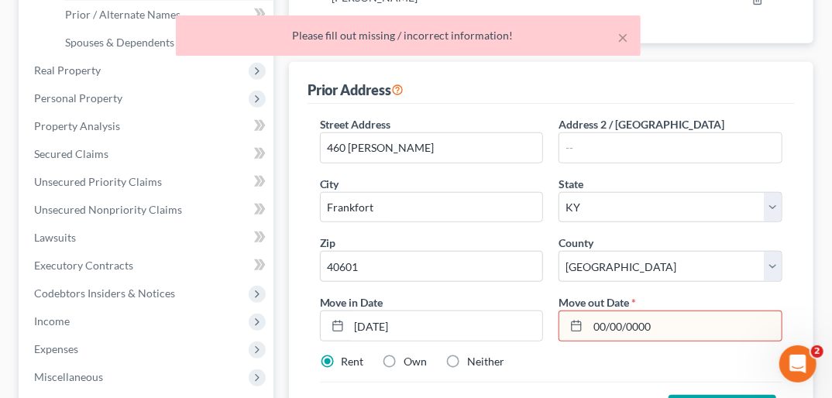
drag, startPoint x: 596, startPoint y: 290, endPoint x: 681, endPoint y: 285, distance: 86.1
click at [602, 311] on input "00/00/0000" at bounding box center [685, 325] width 194 height 29
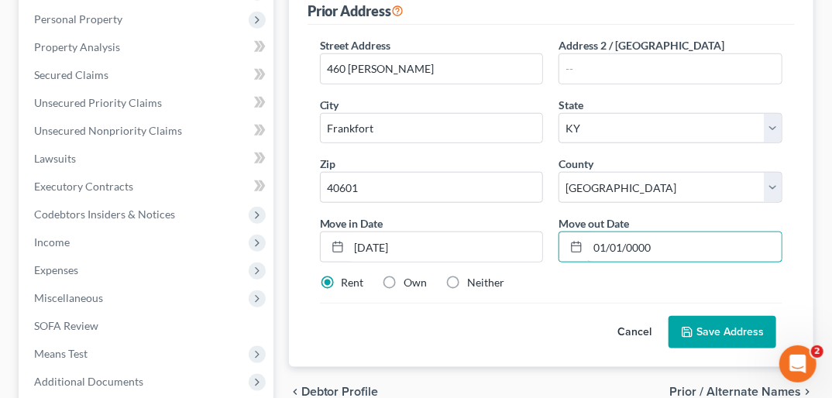
scroll to position [472, 0]
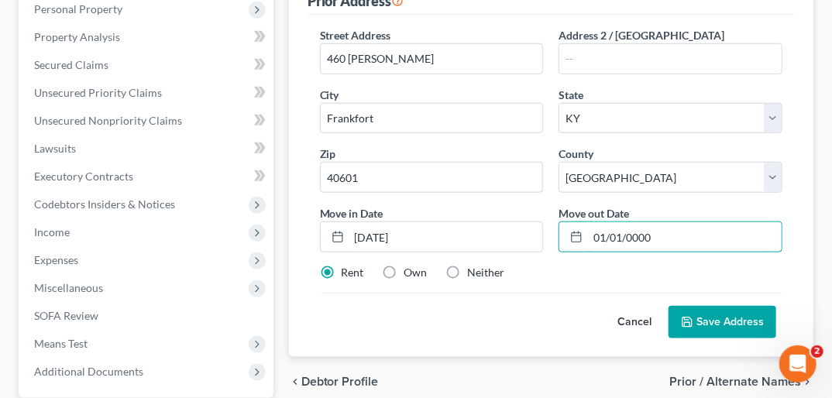
type input "01/01/0000"
click at [602, 306] on button "Save Address" at bounding box center [722, 322] width 108 height 33
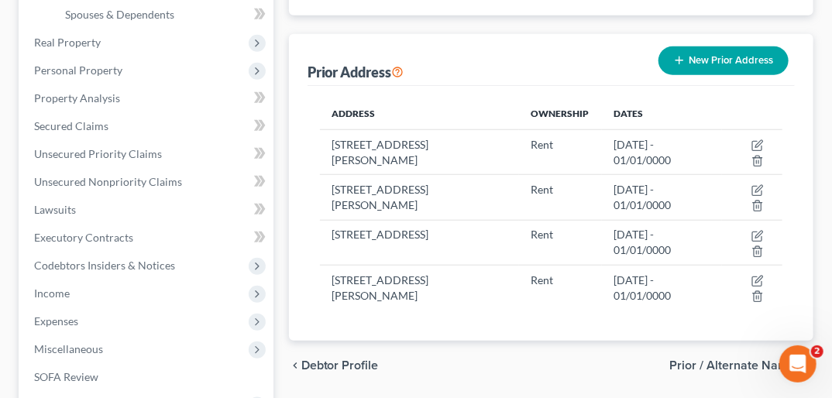
scroll to position [421, 0]
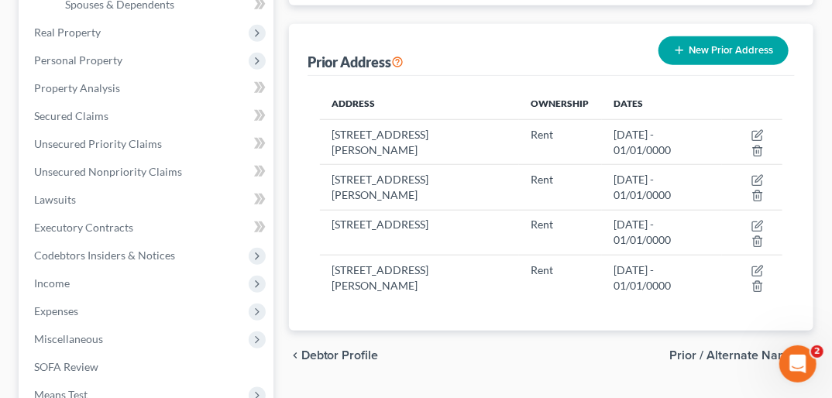
click at [602, 349] on span "Prior / Alternate Names" at bounding box center [735, 355] width 132 height 12
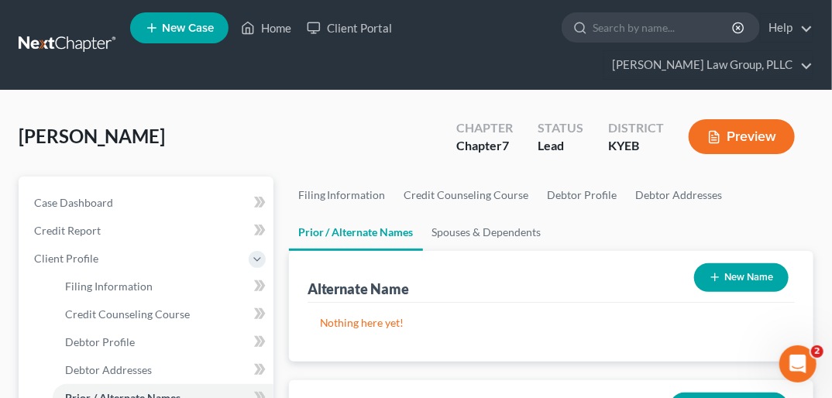
scroll to position [61, 0]
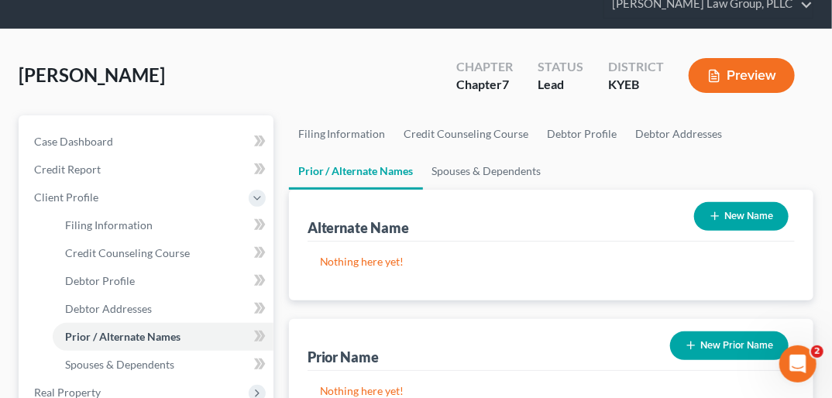
click at [602, 202] on button "New Name" at bounding box center [741, 216] width 94 height 29
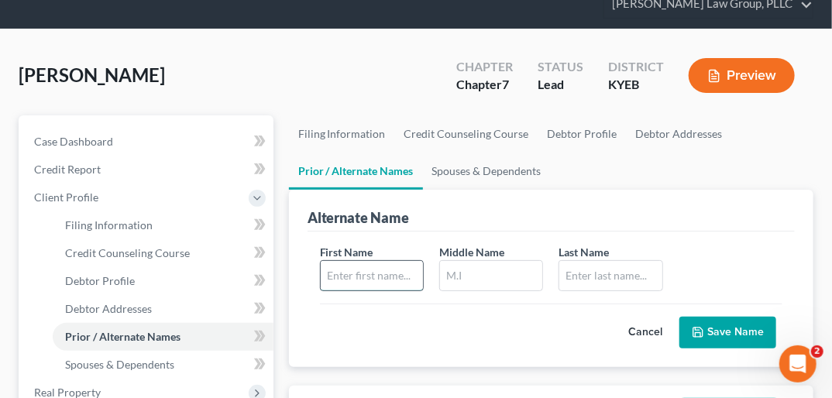
click at [382, 261] on input "text" at bounding box center [372, 275] width 102 height 29
type input "[PERSON_NAME]"
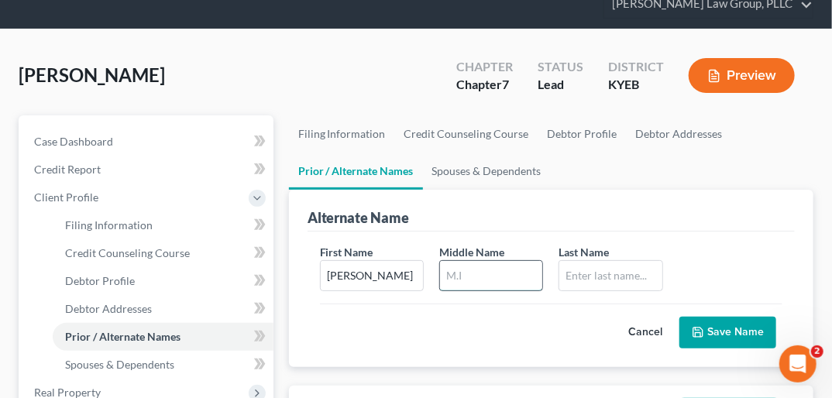
click at [482, 261] on input "text" at bounding box center [491, 275] width 102 height 29
type input "A."
click at [602, 261] on input "text" at bounding box center [610, 275] width 102 height 29
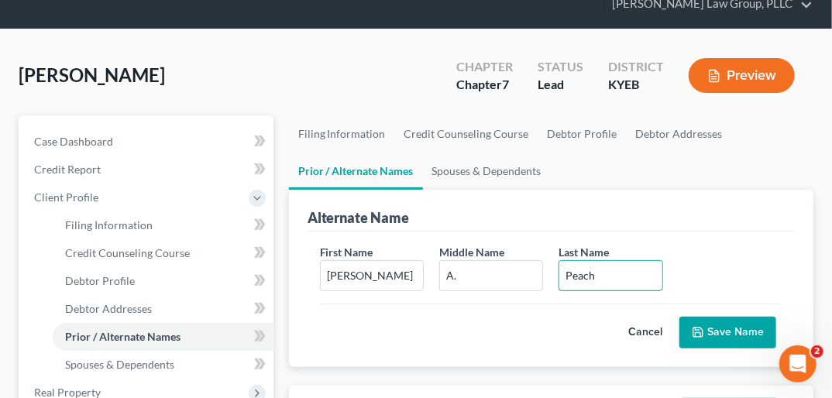
type input "Peach"
click at [602, 317] on button "Save Name" at bounding box center [727, 333] width 97 height 33
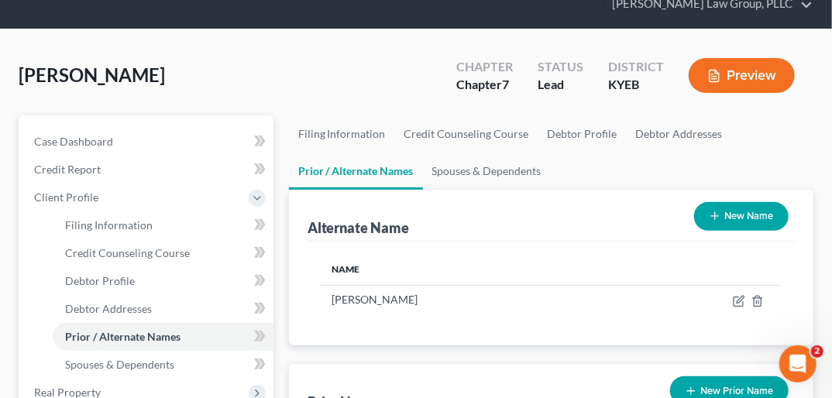
click at [602, 202] on button "New Name" at bounding box center [741, 216] width 94 height 29
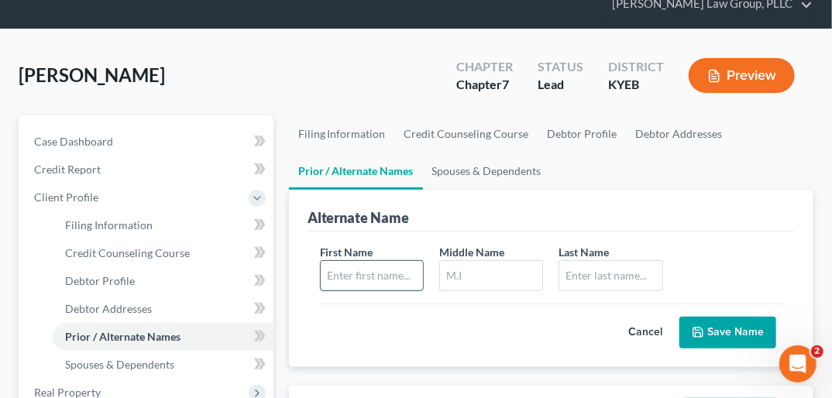
click at [409, 261] on input "text" at bounding box center [372, 275] width 102 height 29
type input "[PERSON_NAME]"
click at [472, 261] on input "text" at bounding box center [491, 275] width 102 height 29
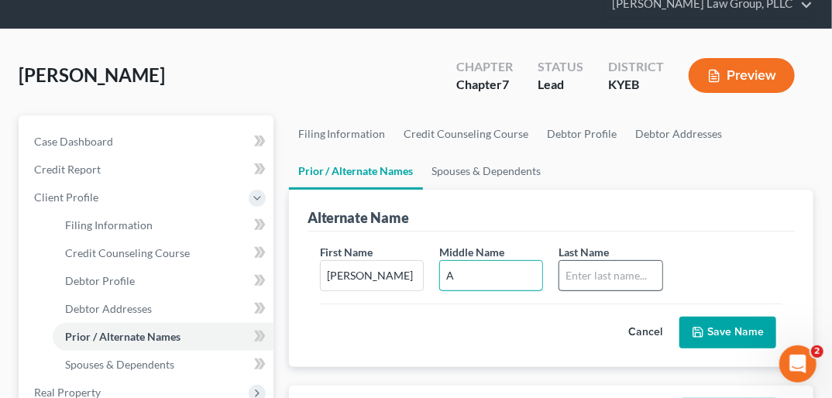
type input "A"
click at [588, 261] on input "text" at bounding box center [610, 275] width 102 height 29
type input "Peach"
click at [602, 317] on button "Save Name" at bounding box center [727, 333] width 97 height 33
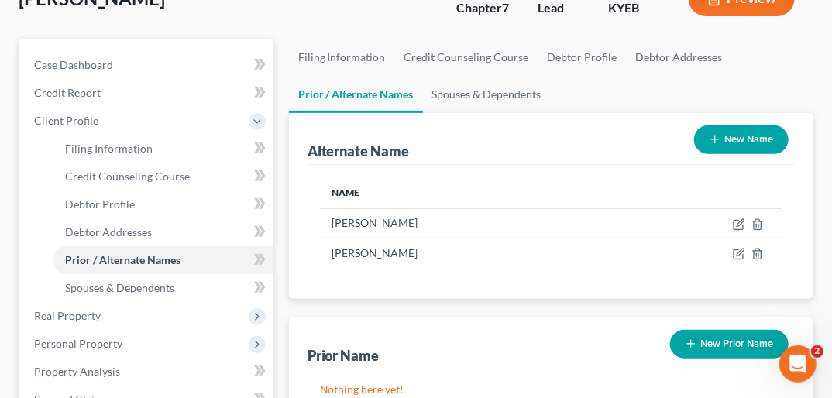
scroll to position [149, 0]
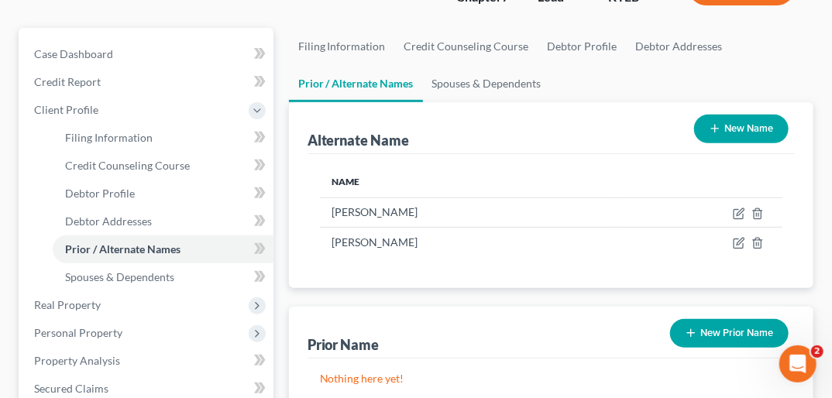
click at [602, 319] on button "New Prior Name" at bounding box center [729, 333] width 118 height 29
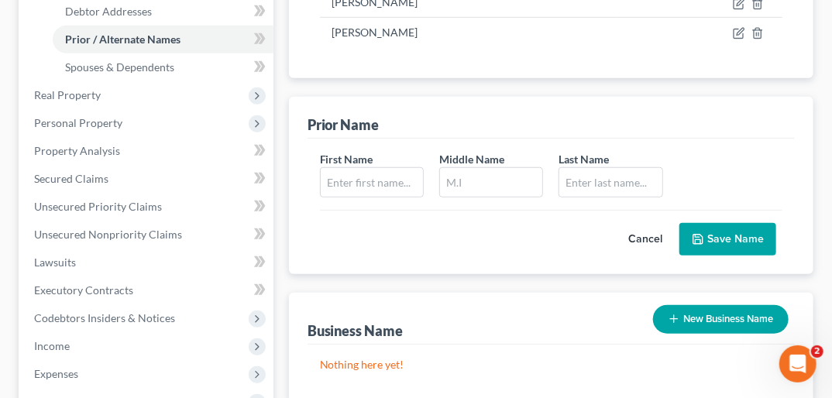
scroll to position [370, 0]
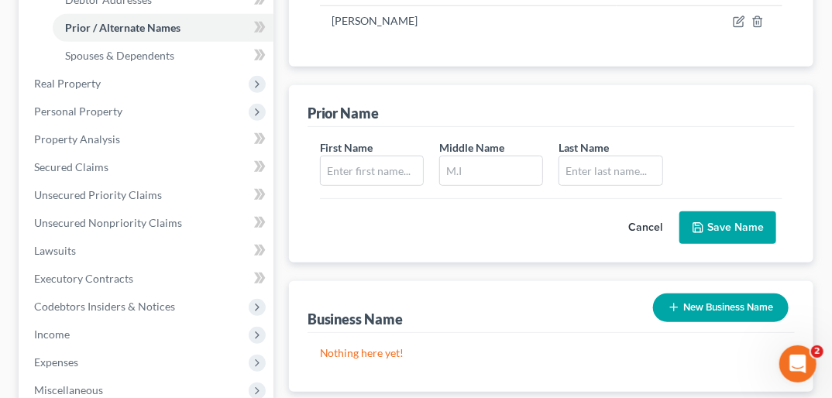
click at [602, 293] on button "New Business Name" at bounding box center [721, 307] width 136 height 29
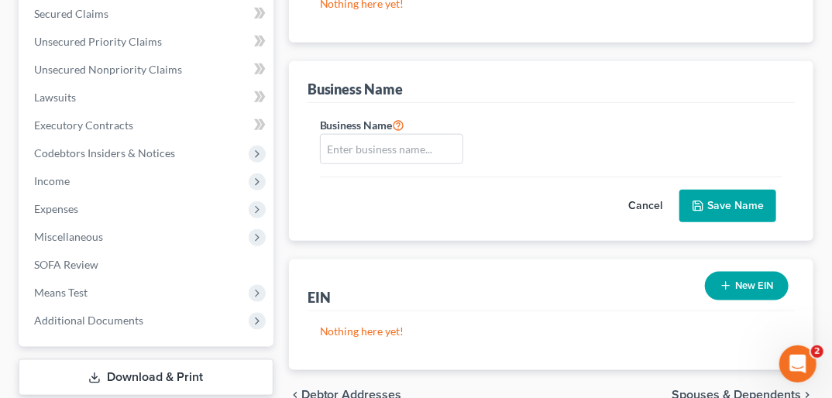
scroll to position [528, 0]
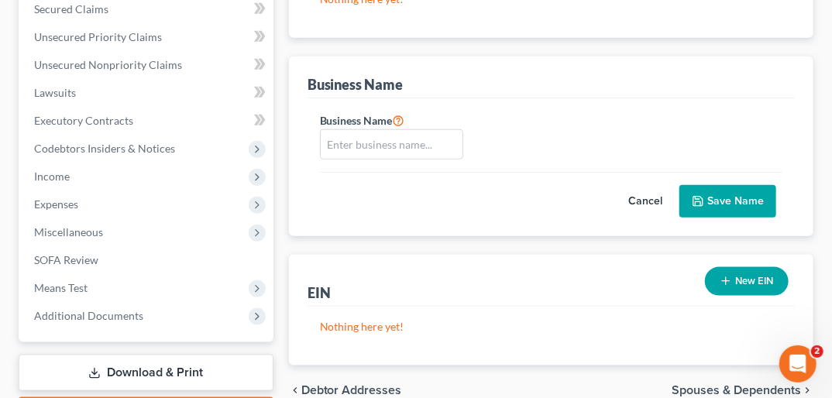
click at [602, 267] on button "New EIN" at bounding box center [747, 281] width 84 height 29
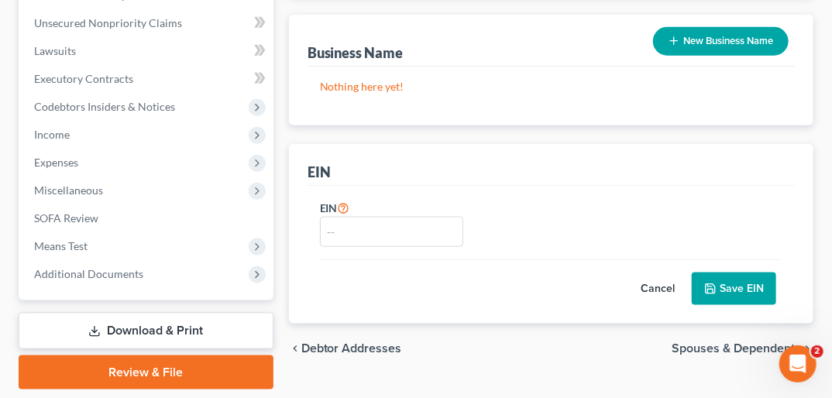
scroll to position [592, 0]
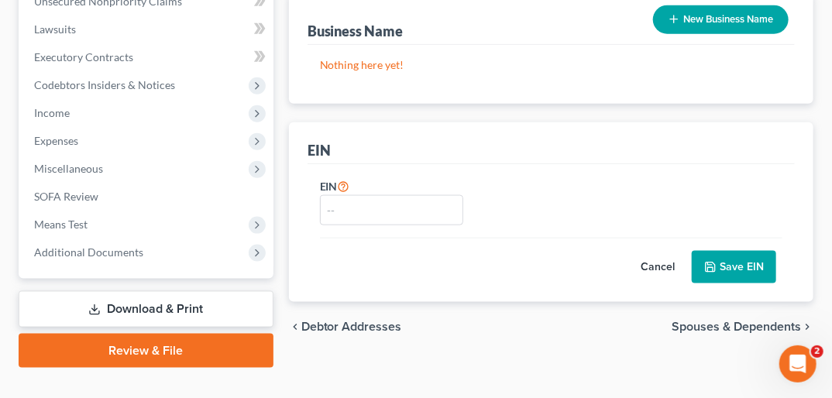
click at [602, 321] on span "Spouses & Dependents" at bounding box center [735, 327] width 129 height 12
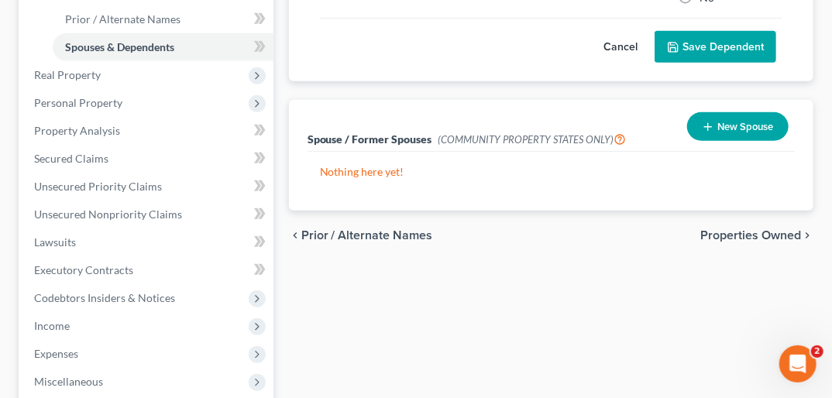
scroll to position [380, 0]
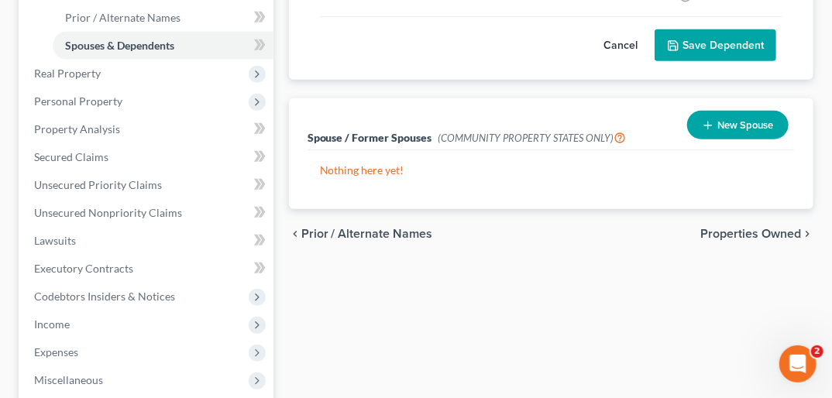
click at [602, 228] on span "Properties Owned" at bounding box center [750, 234] width 101 height 12
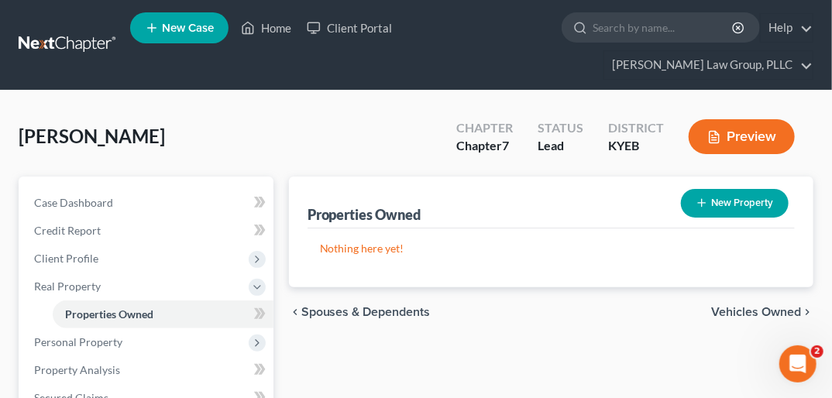
click at [602, 306] on span "Vehicles Owned" at bounding box center [756, 312] width 90 height 12
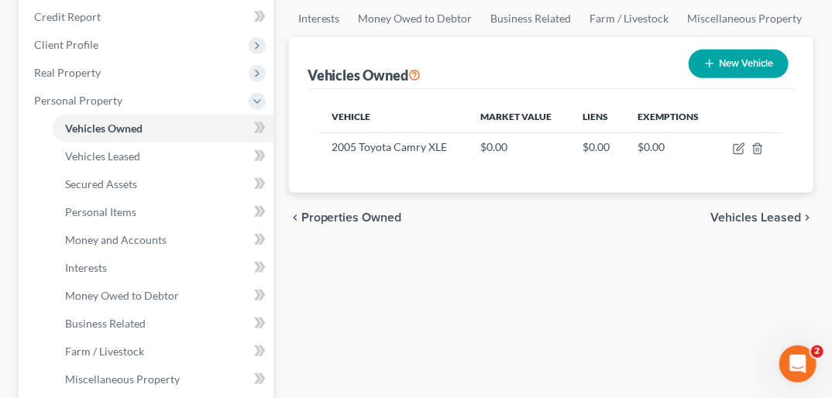
click at [602, 211] on span "Vehicles Leased" at bounding box center [755, 217] width 91 height 12
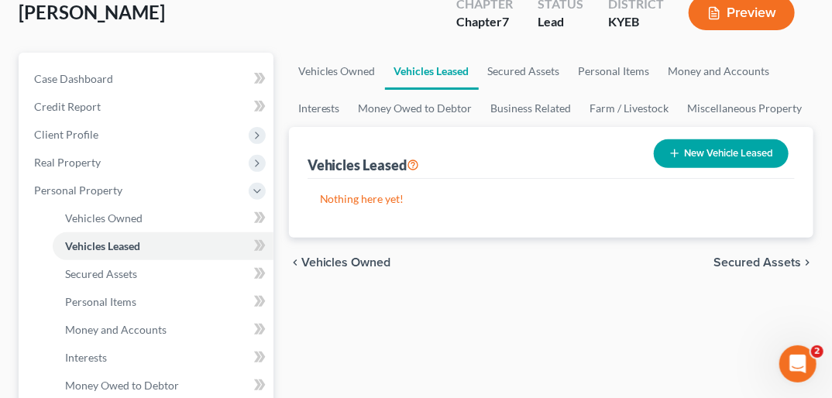
scroll to position [134, 0]
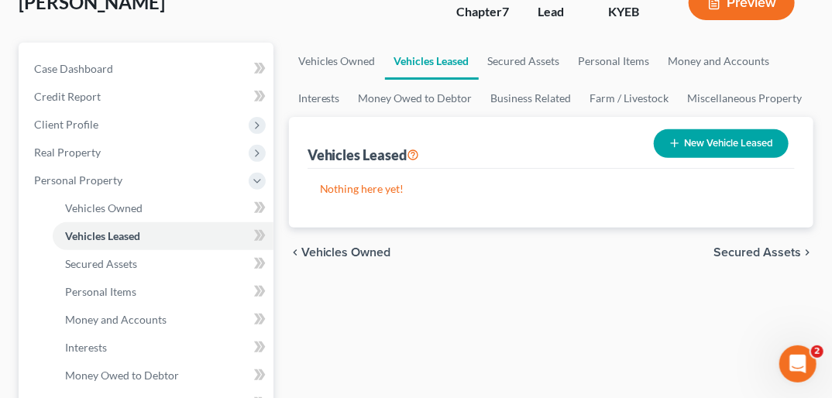
click at [602, 246] on span "Secured Assets" at bounding box center [757, 252] width 88 height 12
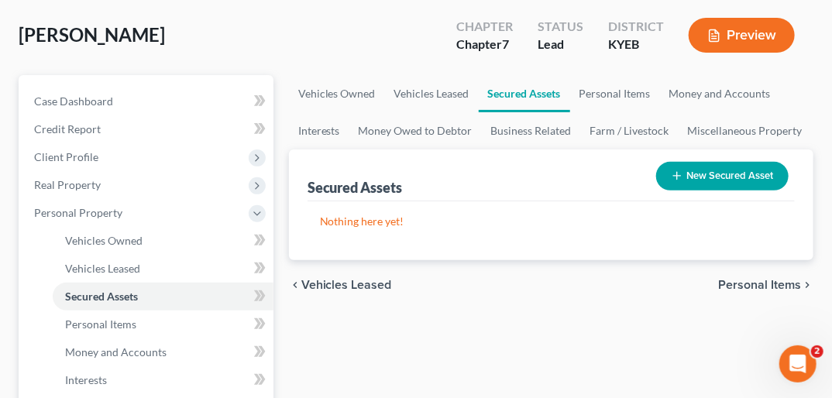
scroll to position [103, 0]
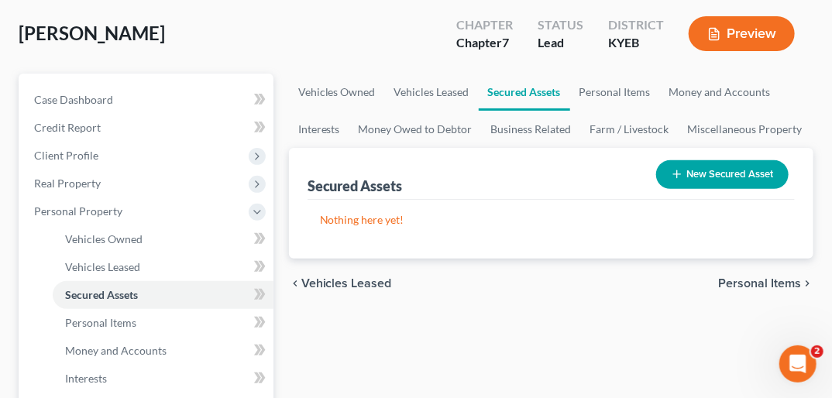
click at [602, 277] on span "Personal Items" at bounding box center [759, 283] width 83 height 12
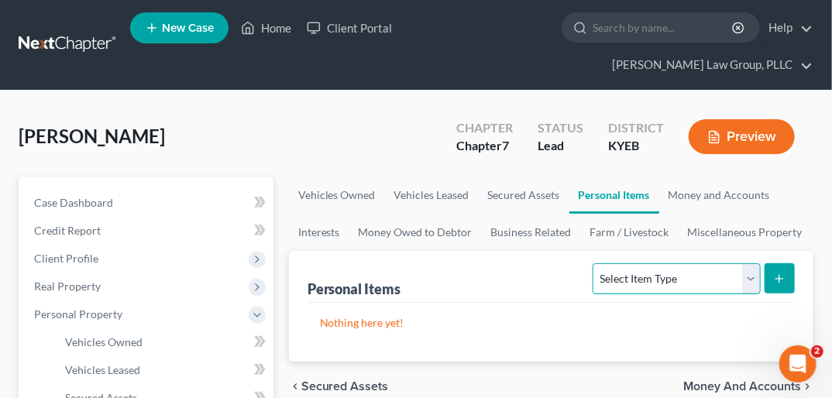
click at [602, 263] on select "Select Item Type Clothing Collectibles Of Value Electronics Firearms Household …" at bounding box center [675, 278] width 167 height 31
click at [602, 177] on ul "Vehicles Owned Vehicles Leased Secured Assets Personal Items Money and Accounts…" at bounding box center [551, 214] width 524 height 74
click at [602, 380] on span "Money and Accounts" at bounding box center [742, 386] width 118 height 12
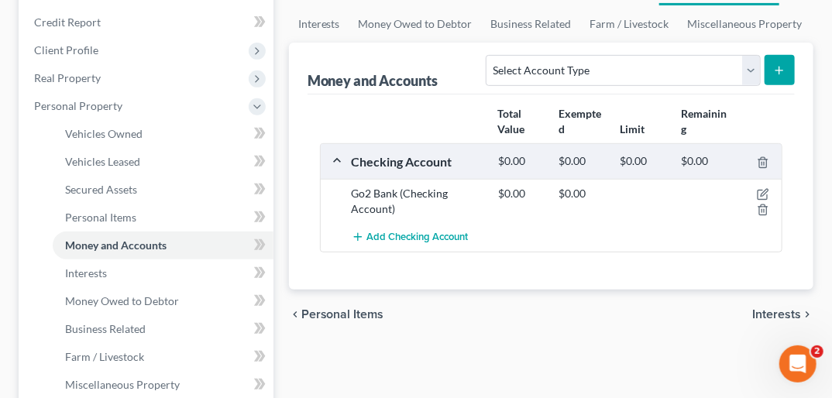
scroll to position [251, 0]
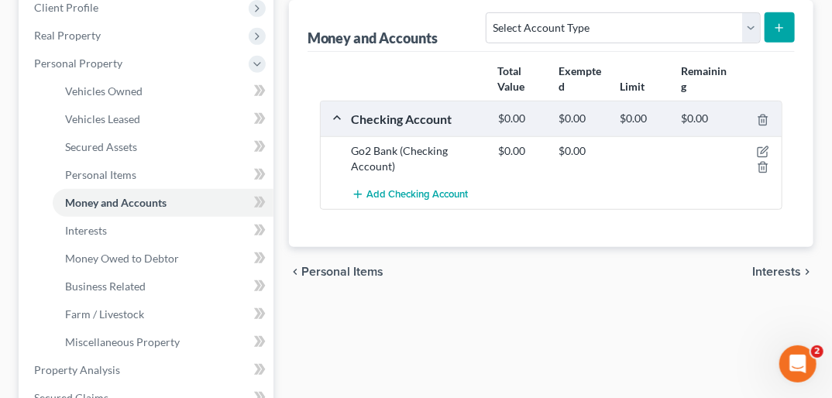
click at [602, 266] on span "Interests" at bounding box center [776, 272] width 49 height 12
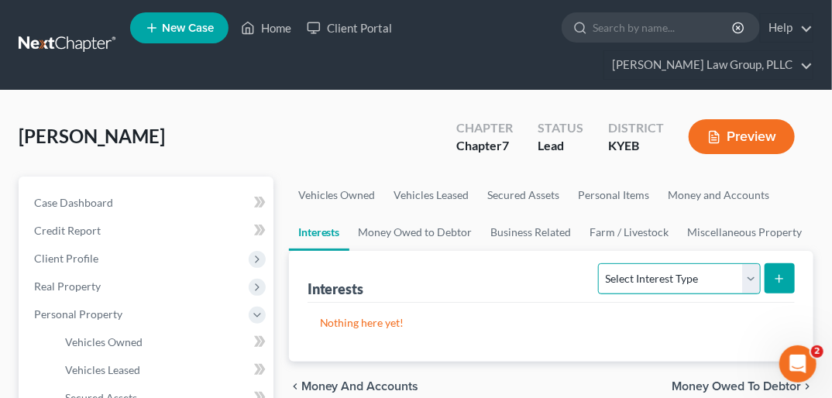
click at [602, 263] on select "Select Interest Type 401K Annuity Bond Education IRA Government Bond Government…" at bounding box center [679, 278] width 162 height 31
select select "government_pension_plan"
click at [600, 263] on select "Select Interest Type 401K Annuity Bond Education IRA Government Bond Government…" at bounding box center [679, 278] width 162 height 31
click at [602, 279] on line "submit" at bounding box center [779, 279] width 7 height 0
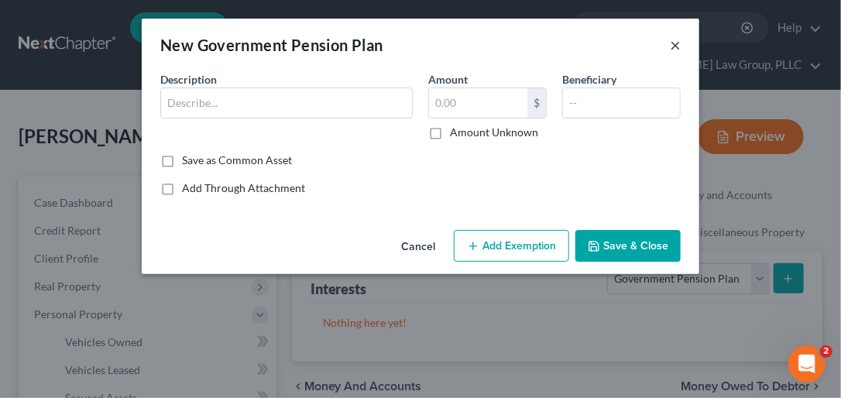
click at [602, 47] on button "×" at bounding box center [675, 45] width 11 height 19
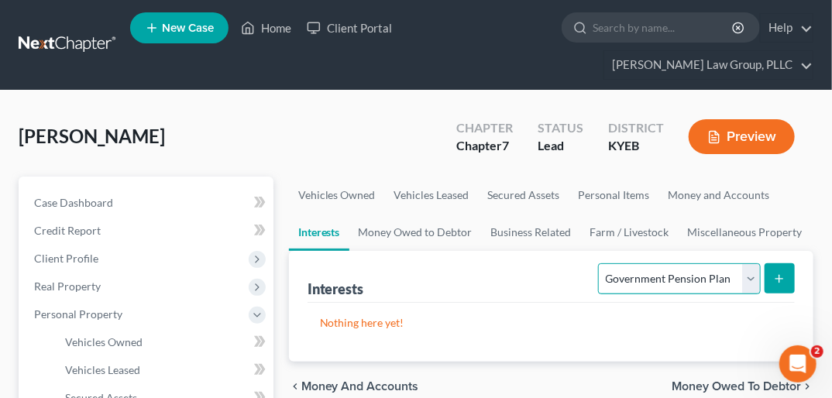
click at [602, 263] on select "Select Interest Type 401K Annuity Bond Education IRA Government Bond Government…" at bounding box center [679, 278] width 162 height 31
click at [602, 263] on button "submit" at bounding box center [779, 278] width 30 height 30
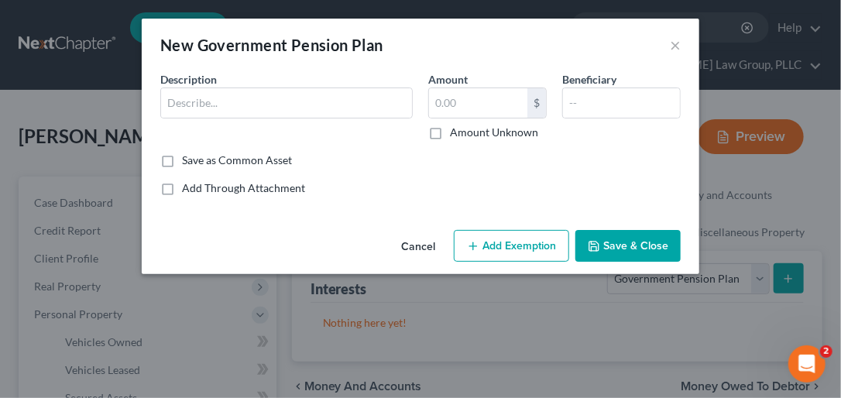
click at [423, 242] on button "Cancel" at bounding box center [418, 247] width 59 height 31
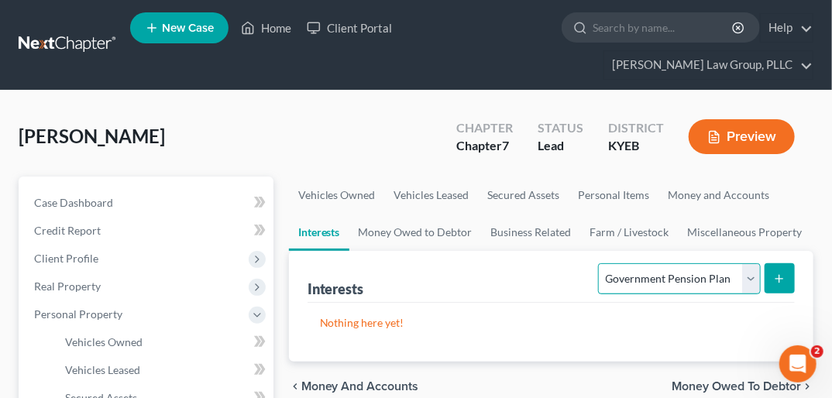
click at [602, 263] on select "Select Interest Type 401K Annuity Bond Education IRA Government Bond Government…" at bounding box center [679, 278] width 162 height 31
click at [602, 263] on button "submit" at bounding box center [779, 278] width 30 height 30
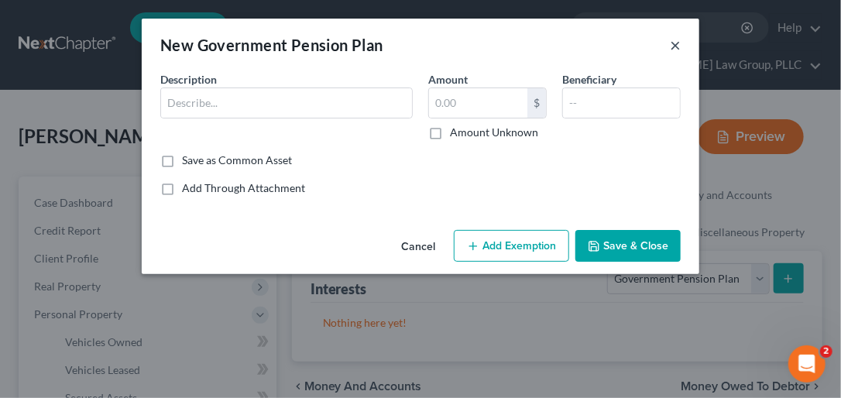
click at [602, 42] on button "×" at bounding box center [675, 45] width 11 height 19
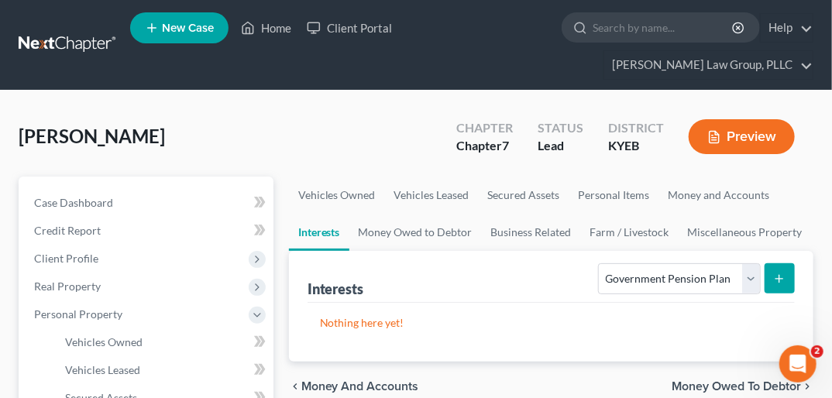
click at [602, 380] on span "Money Owed to Debtor" at bounding box center [735, 386] width 129 height 12
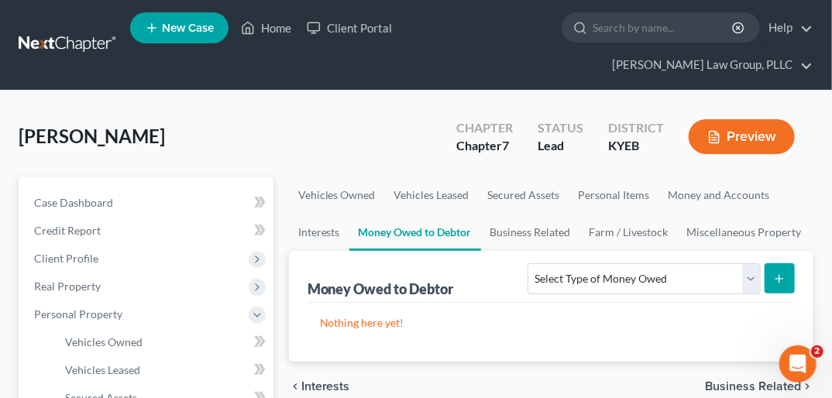
click at [318, 380] on span "Interests" at bounding box center [325, 386] width 49 height 12
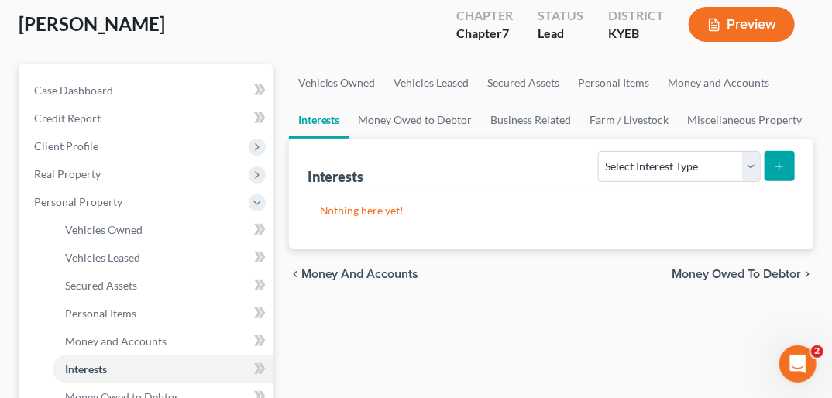
scroll to position [125, 0]
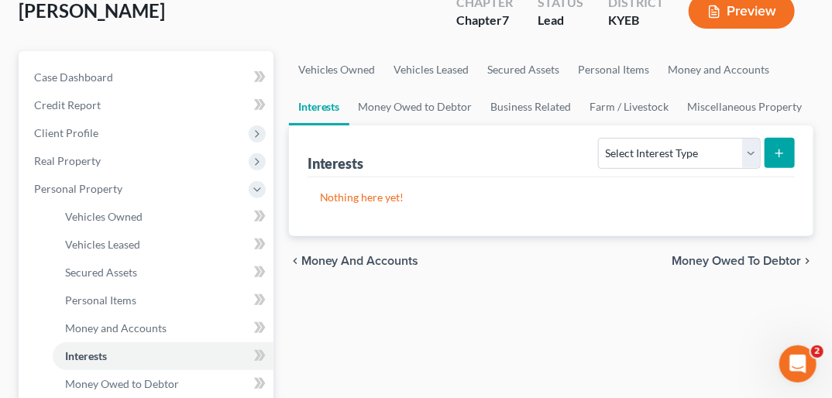
click at [602, 255] on span "Money Owed to Debtor" at bounding box center [735, 261] width 129 height 12
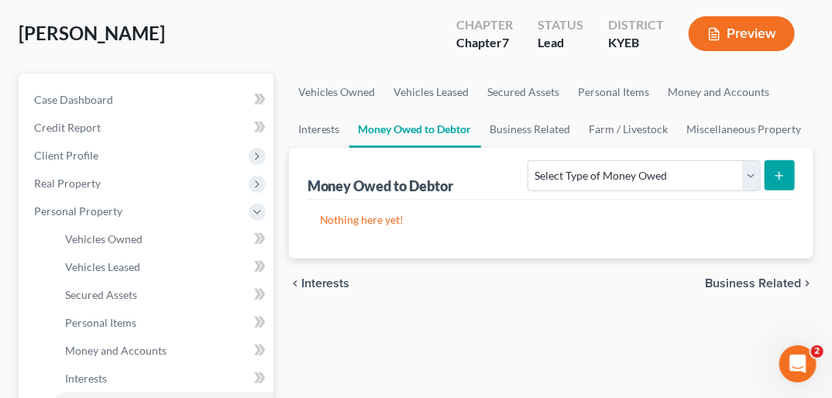
scroll to position [107, 0]
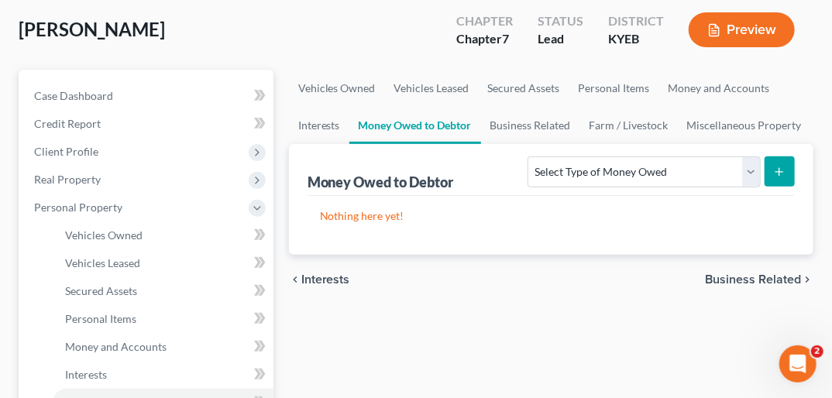
click at [602, 273] on span "Business Related" at bounding box center [753, 279] width 96 height 12
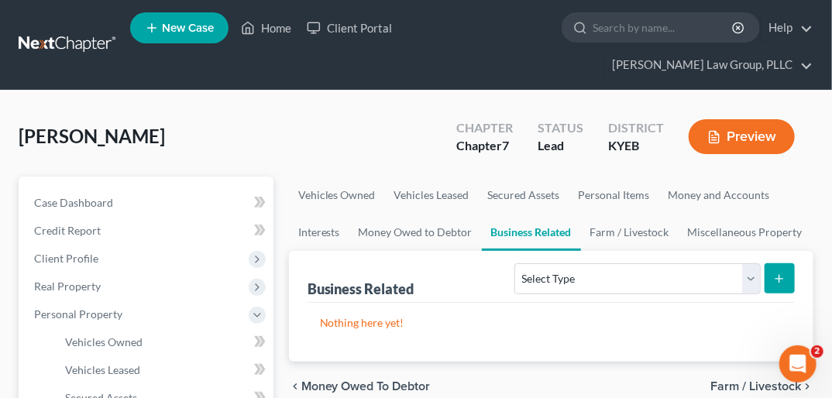
click at [602, 380] on span "Farm / Livestock" at bounding box center [755, 386] width 91 height 12
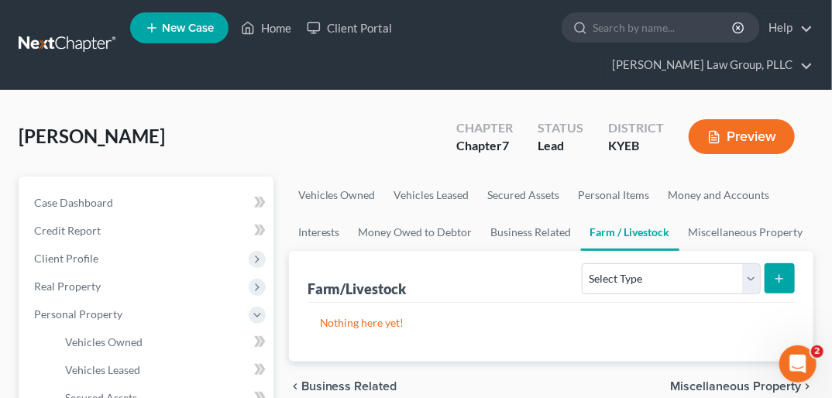
click at [602, 380] on span "Miscellaneous Property" at bounding box center [735, 386] width 131 height 12
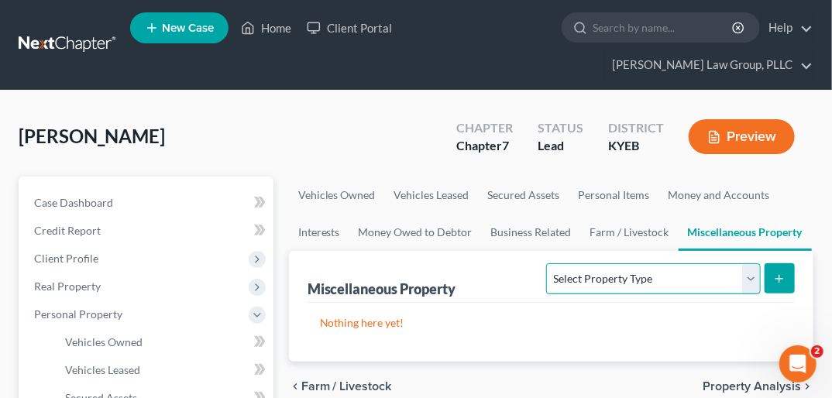
click at [602, 263] on select "Select Property Type Assigned for Creditor Benefit [DATE] Holding for Another N…" at bounding box center [653, 278] width 214 height 31
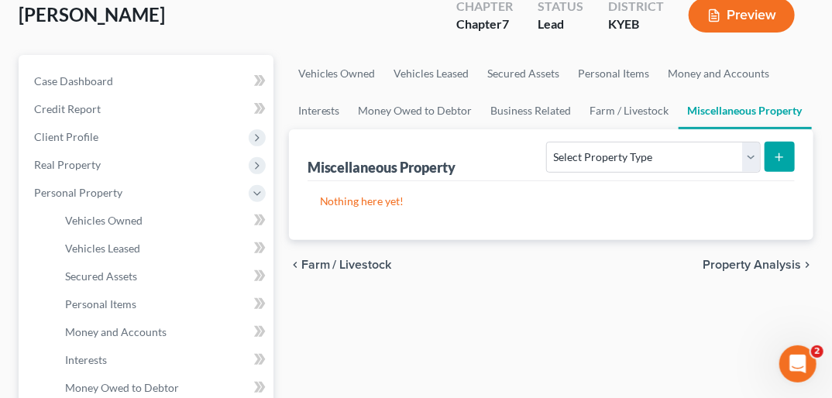
click at [602, 259] on span "Property Analysis" at bounding box center [751, 265] width 98 height 12
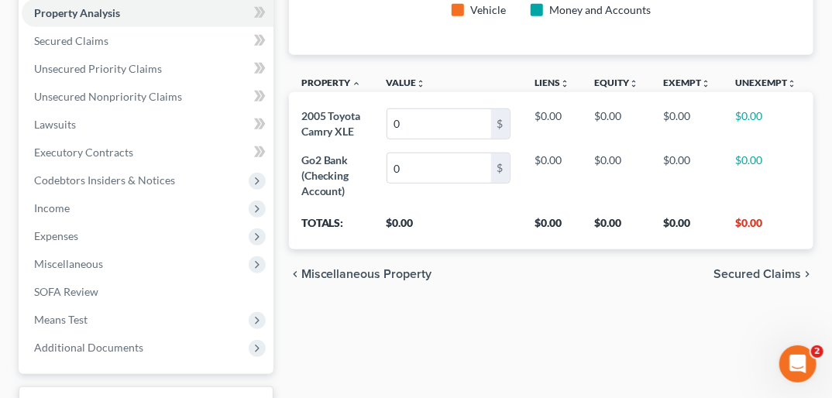
scroll to position [331, 0]
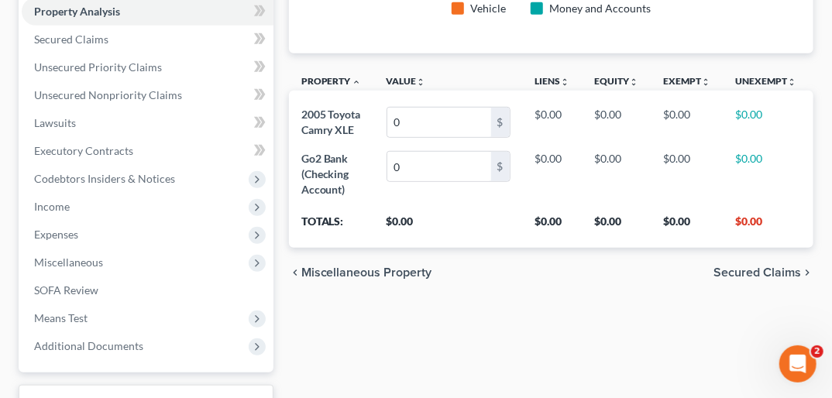
click at [602, 266] on span "Secured Claims" at bounding box center [757, 272] width 88 height 12
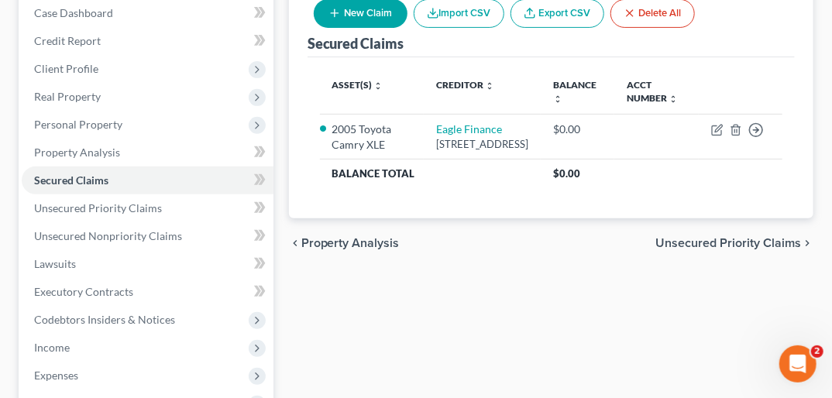
click at [602, 237] on span "Unsecured Priority Claims" at bounding box center [728, 243] width 146 height 12
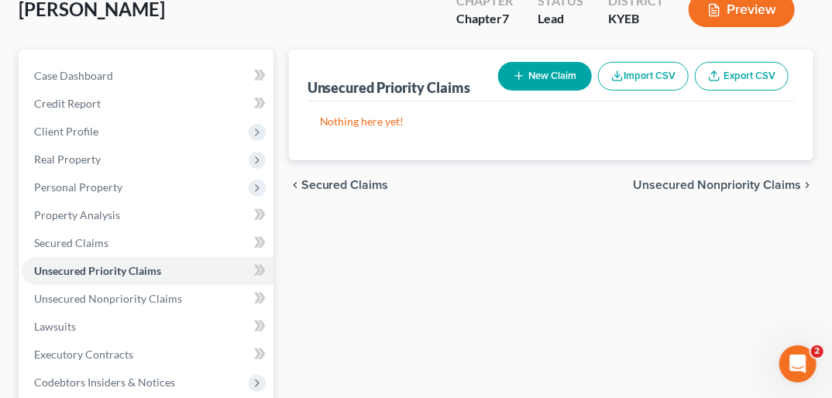
scroll to position [132, 0]
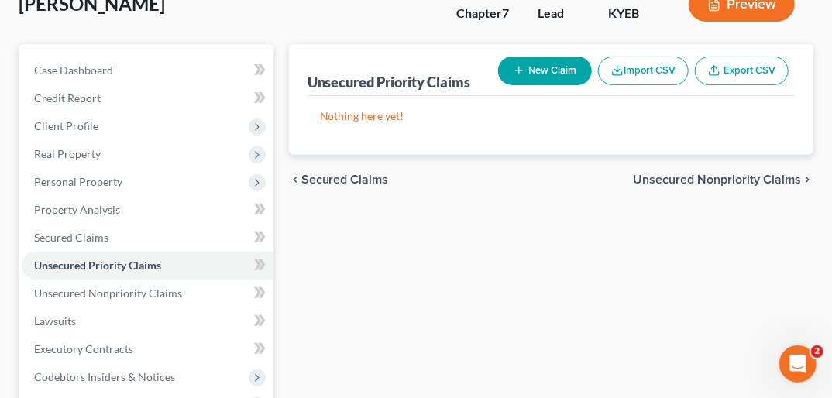
click at [602, 173] on span "Unsecured Nonpriority Claims" at bounding box center [717, 179] width 168 height 12
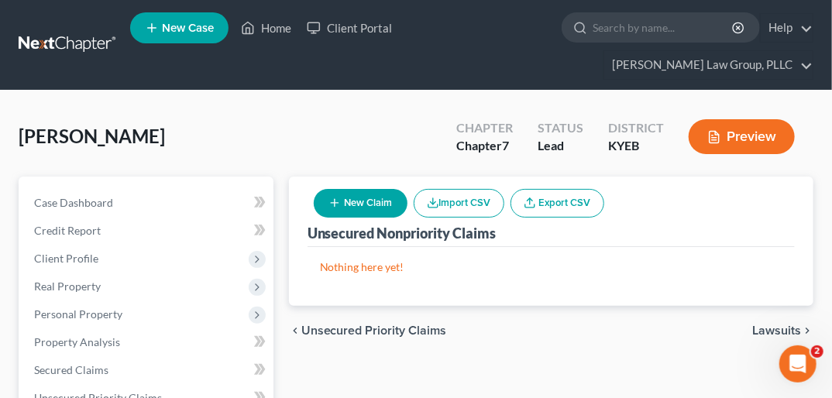
click at [369, 189] on button "New Claim" at bounding box center [361, 203] width 94 height 29
select select "0"
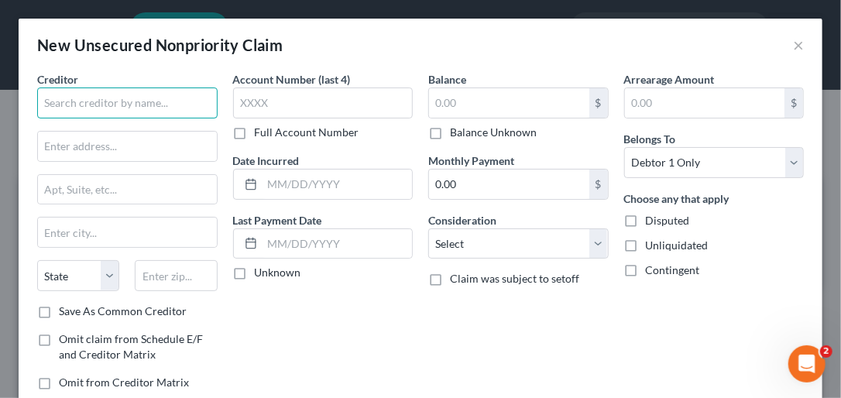
click at [129, 100] on input "text" at bounding box center [127, 103] width 180 height 31
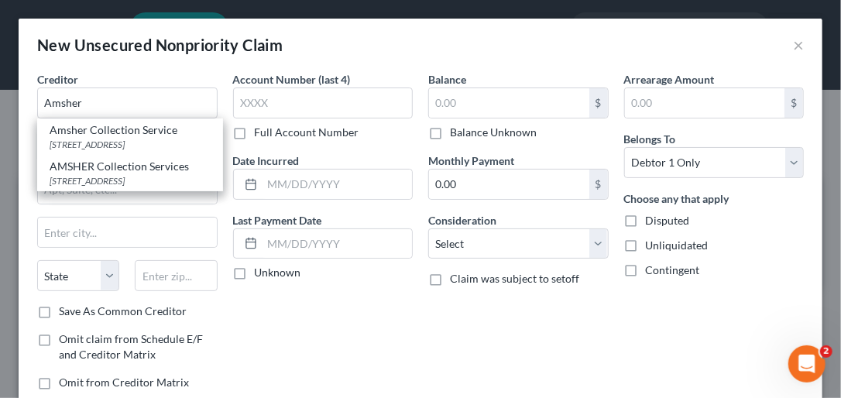
click at [107, 139] on div "[STREET_ADDRESS]" at bounding box center [130, 144] width 161 height 13
type input "Amsher Collection Service"
type input "[STREET_ADDRESS]"
type input "Ste 15"
type input "[GEOGRAPHIC_DATA]"
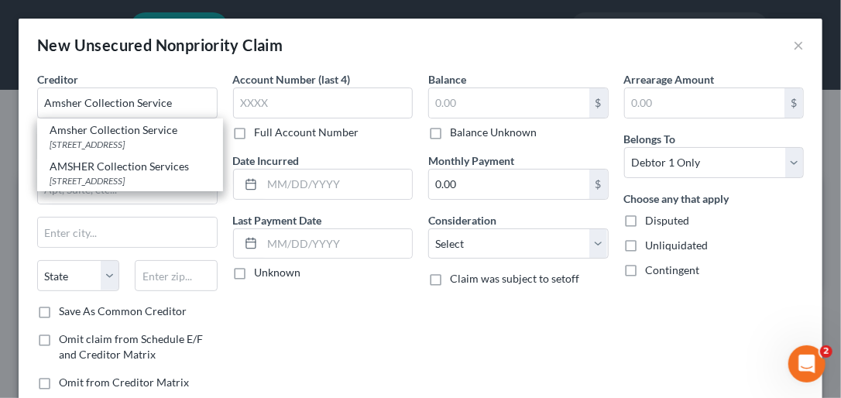
select select "0"
type input "35244"
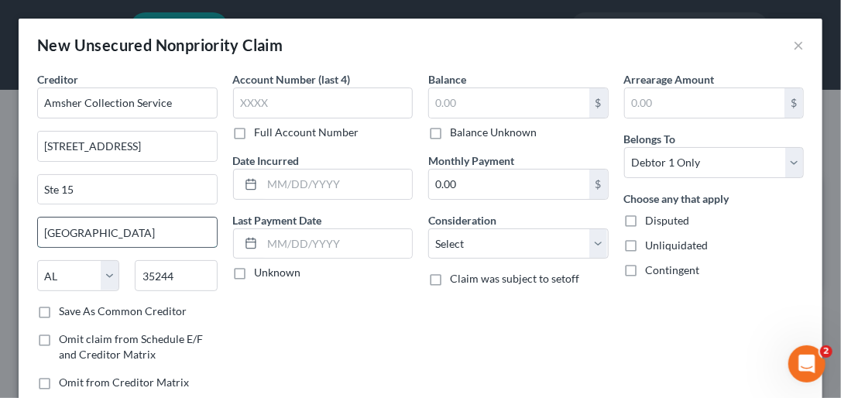
drag, startPoint x: 43, startPoint y: 229, endPoint x: 158, endPoint y: 234, distance: 114.7
click at [158, 234] on input "[GEOGRAPHIC_DATA]" at bounding box center [127, 232] width 179 height 29
type input "[PERSON_NAME]"
click at [59, 307] on label "Save As Common Creditor" at bounding box center [123, 311] width 128 height 15
click at [65, 307] on input "Save As Common Creditor" at bounding box center [70, 309] width 10 height 10
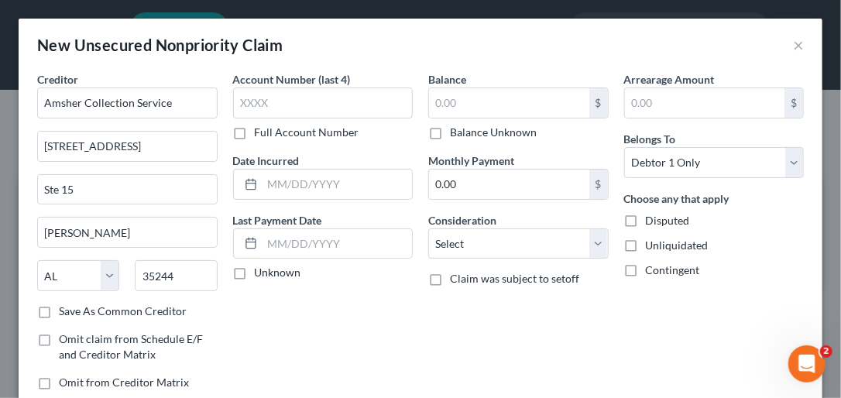
checkbox input "true"
click at [255, 133] on label "Full Account Number" at bounding box center [307, 132] width 105 height 15
click at [261, 133] on input "Full Account Number" at bounding box center [266, 130] width 10 height 10
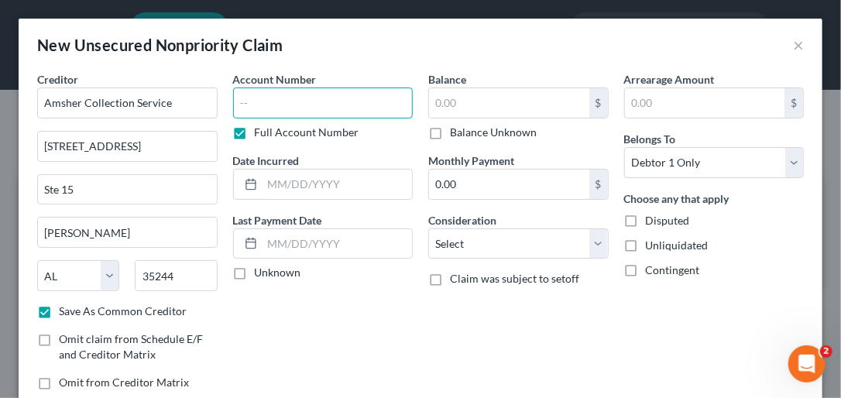
click at [250, 108] on input "text" at bounding box center [323, 103] width 180 height 31
type input "430140xxxx"
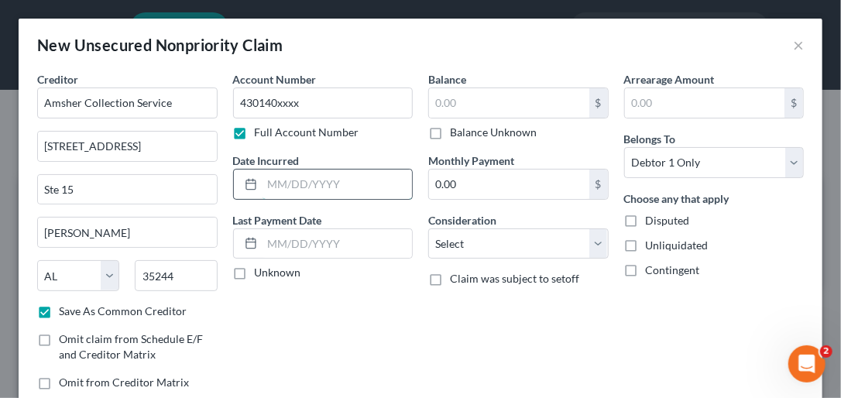
click at [274, 184] on input "text" at bounding box center [338, 184] width 150 height 29
type input "[DATE]"
click at [255, 271] on label "Unknown" at bounding box center [278, 272] width 46 height 15
click at [261, 271] on input "Unknown" at bounding box center [266, 270] width 10 height 10
checkbox input "true"
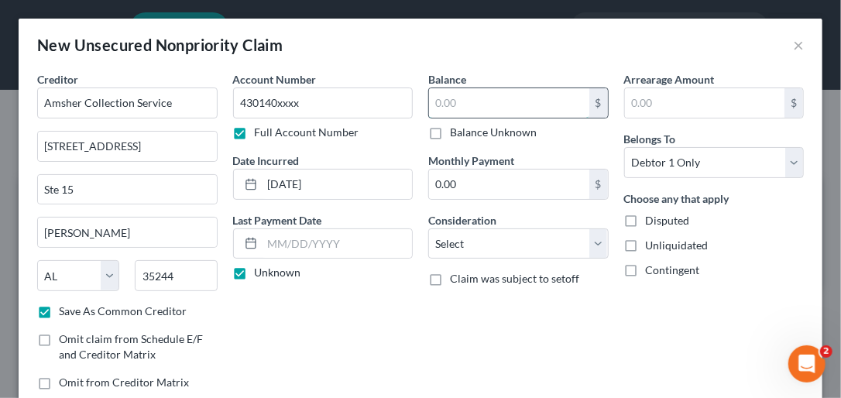
click at [443, 95] on input "text" at bounding box center [509, 102] width 160 height 29
type input "160.00"
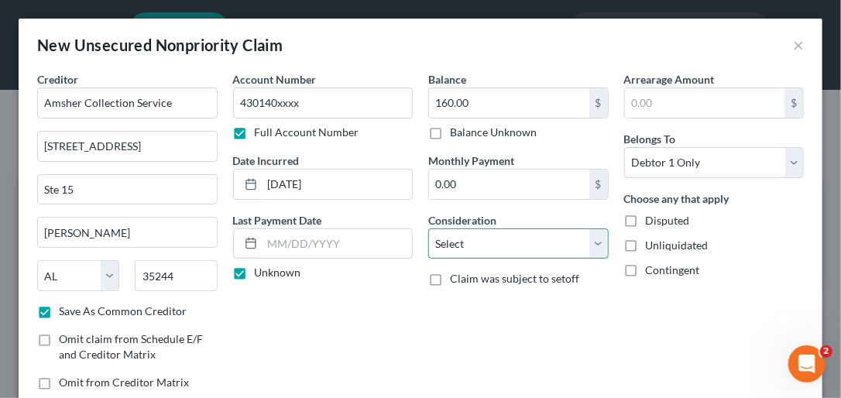
click at [592, 233] on select "Select Cable / Satellite Services Collection Agency Credit Card Debt Debt Couns…" at bounding box center [518, 243] width 180 height 31
select select "14"
click at [428, 228] on select "Select Cable / Satellite Services Collection Agency Credit Card Debt Debt Couns…" at bounding box center [518, 243] width 180 height 31
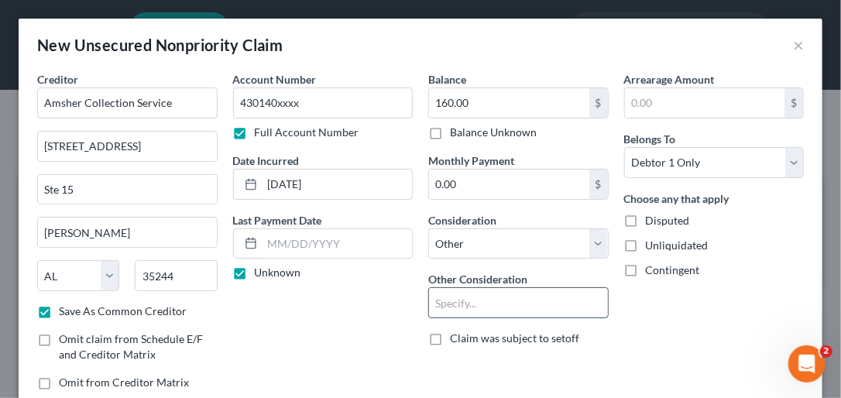
click at [458, 300] on input "text" at bounding box center [518, 302] width 179 height 29
type input "Collection"
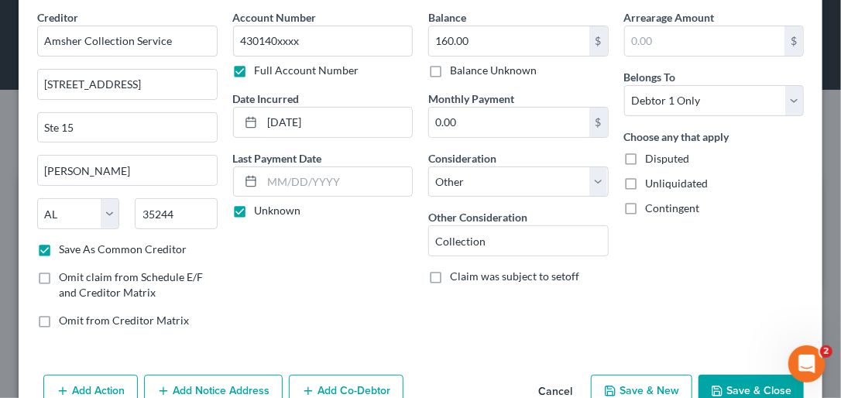
scroll to position [101, 0]
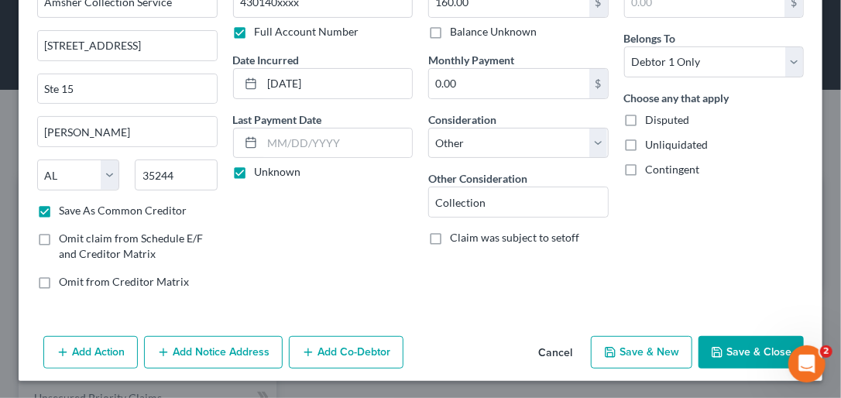
click at [602, 354] on button "Save & New" at bounding box center [641, 352] width 101 height 33
checkbox input "false"
select select "0"
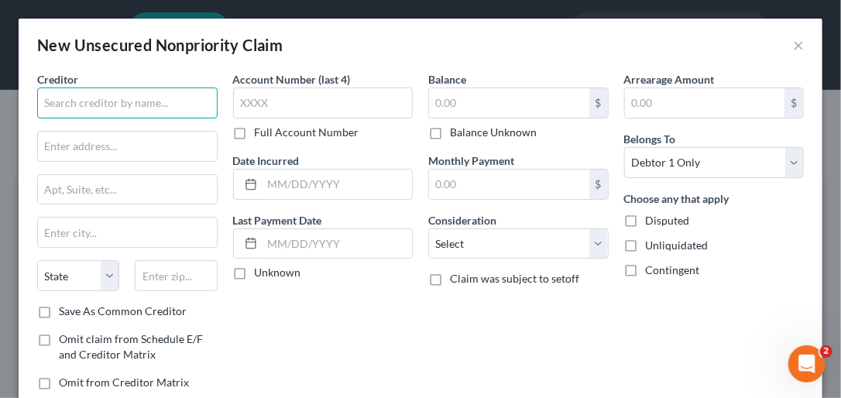
click at [58, 106] on input "text" at bounding box center [127, 103] width 180 height 31
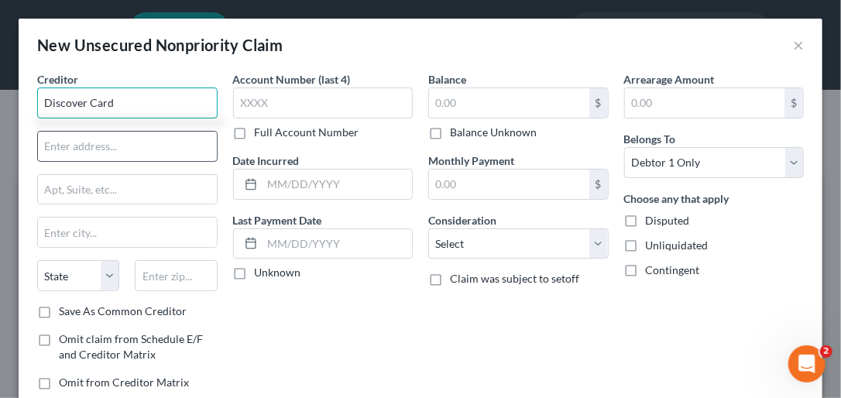
type input "Discover Card"
click at [72, 149] on input "text" at bounding box center [127, 146] width 179 height 29
click at [80, 142] on input "PO Box30939" at bounding box center [127, 146] width 179 height 29
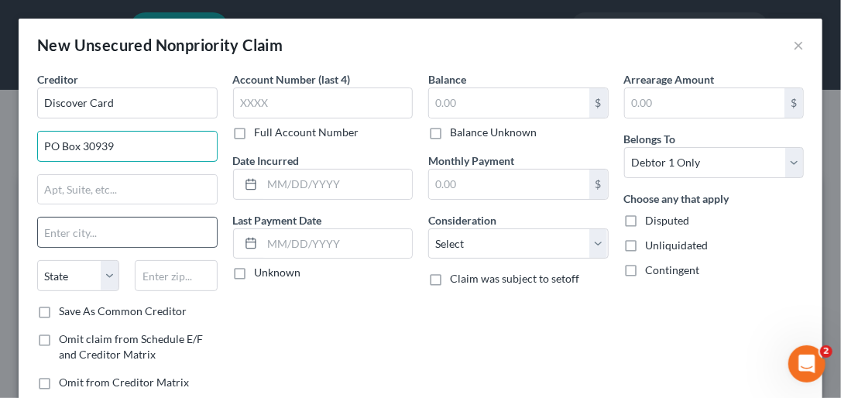
type input "PO Box 30939"
click at [86, 226] on input "text" at bounding box center [127, 232] width 179 height 29
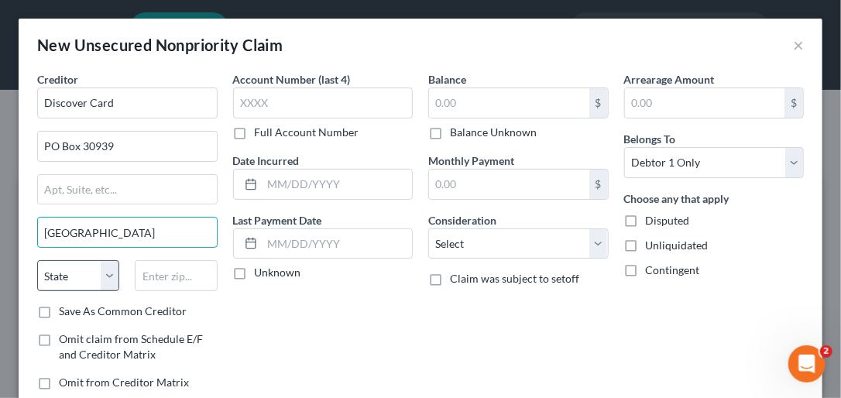
type input "[GEOGRAPHIC_DATA]"
click at [112, 276] on select "State [US_STATE] AK AR AZ CA CO CT DE DC [GEOGRAPHIC_DATA] [GEOGRAPHIC_DATA] GU…" at bounding box center [78, 275] width 82 height 31
select select "46"
click at [37, 260] on select "State [US_STATE] AK AR AZ CA CO CT DE DC [GEOGRAPHIC_DATA] [GEOGRAPHIC_DATA] GU…" at bounding box center [78, 275] width 82 height 31
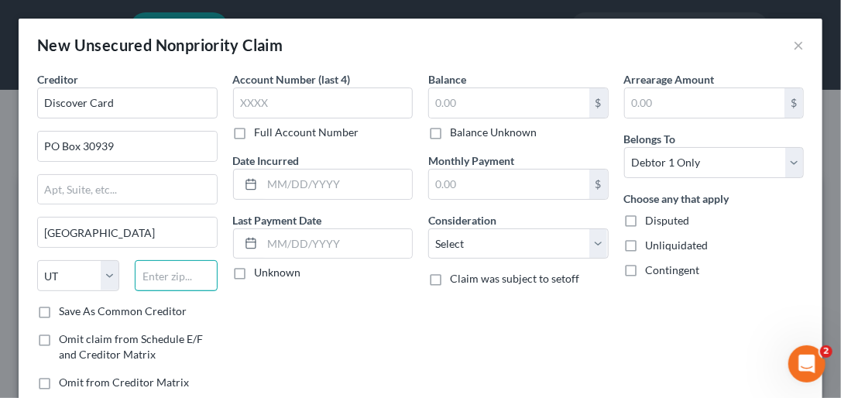
click at [170, 281] on input "text" at bounding box center [176, 275] width 82 height 31
type input "84130"
click at [59, 311] on label "Save As Common Creditor" at bounding box center [123, 311] width 128 height 15
click at [65, 311] on input "Save As Common Creditor" at bounding box center [70, 309] width 10 height 10
checkbox input "true"
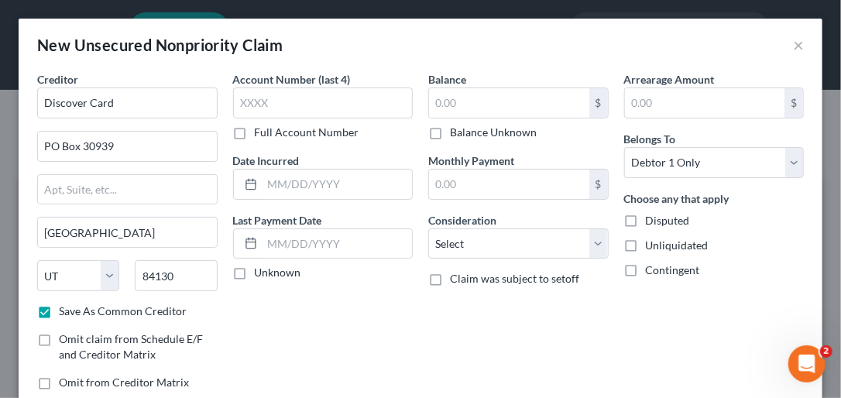
click at [255, 135] on label "Full Account Number" at bounding box center [307, 132] width 105 height 15
click at [261, 135] on input "Full Account Number" at bounding box center [266, 130] width 10 height 10
click at [249, 106] on input "text" at bounding box center [323, 103] width 180 height 31
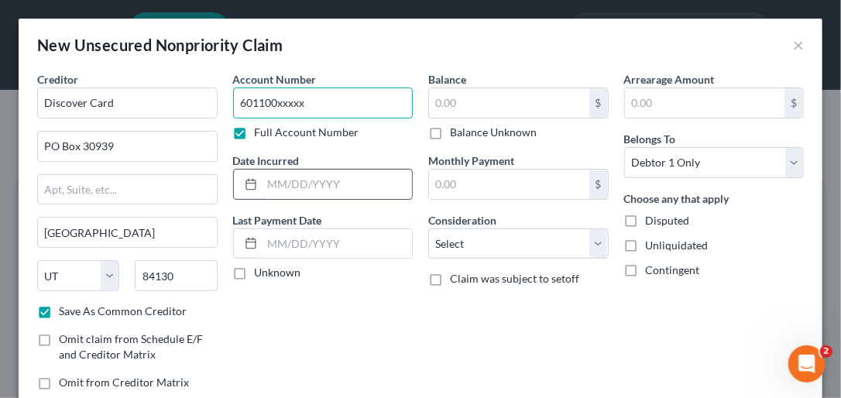
type input "601100xxxxx"
click at [279, 187] on input "text" at bounding box center [338, 184] width 150 height 29
type input "[DATE]"
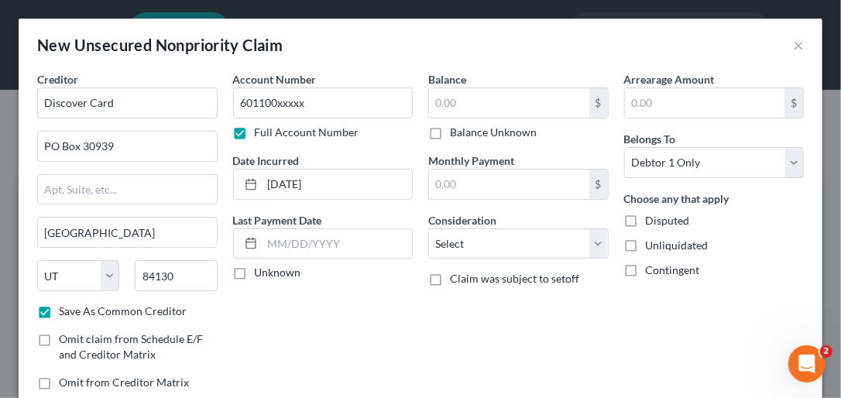
click at [255, 273] on label "Unknown" at bounding box center [278, 272] width 46 height 15
click at [261, 273] on input "Unknown" at bounding box center [266, 270] width 10 height 10
checkbox input "true"
click at [443, 181] on input "text" at bounding box center [509, 184] width 160 height 29
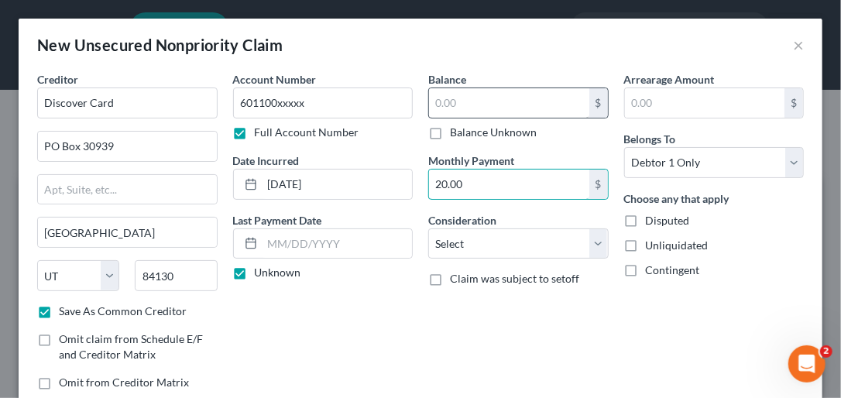
type input "20.00"
click at [468, 107] on input "text" at bounding box center [509, 102] width 160 height 29
type input "0.00"
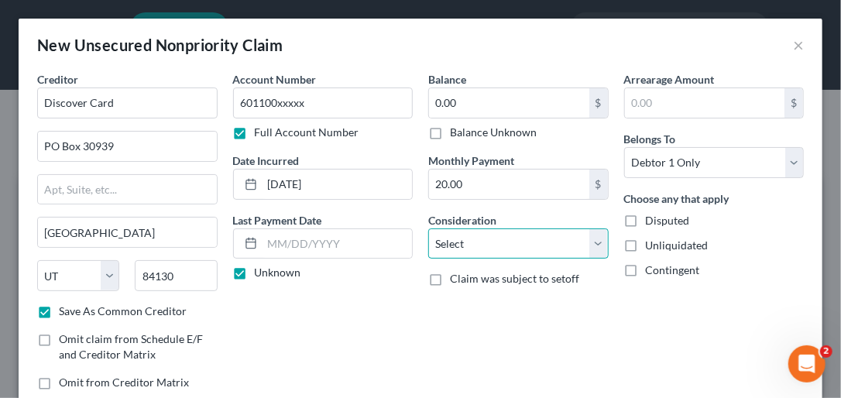
click at [585, 242] on select "Select Cable / Satellite Services Collection Agency Credit Card Debt Debt Couns…" at bounding box center [518, 243] width 180 height 31
select select "2"
click at [428, 228] on select "Select Cable / Satellite Services Collection Agency Credit Card Debt Debt Couns…" at bounding box center [518, 243] width 180 height 31
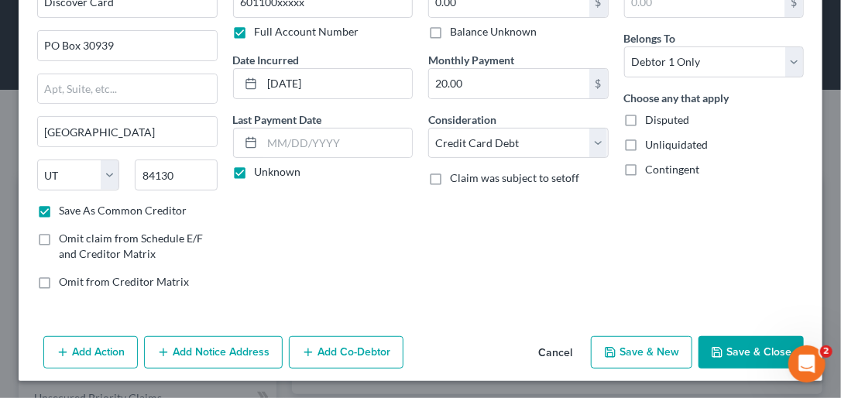
click at [602, 348] on button "Save & New" at bounding box center [641, 352] width 101 height 33
select select "0"
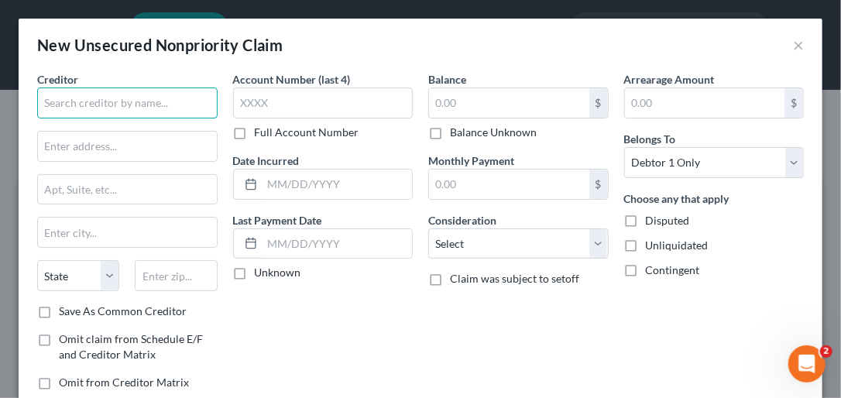
click at [59, 104] on input "text" at bounding box center [127, 103] width 180 height 31
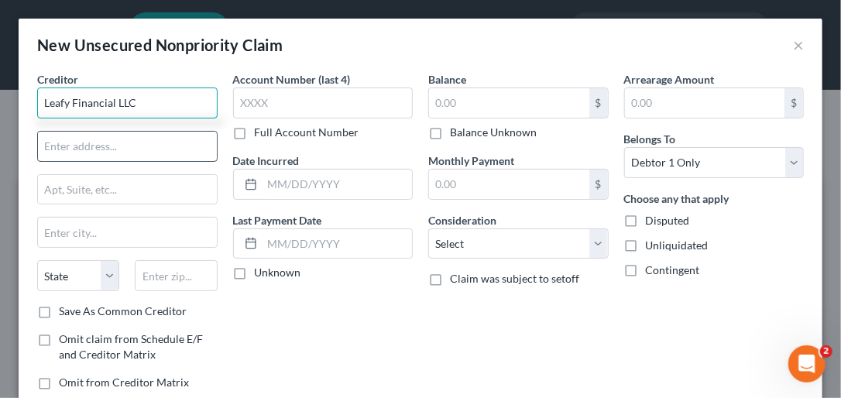
type input "Leafy Financial LLC"
click at [79, 151] on input "text" at bounding box center [127, 146] width 179 height 29
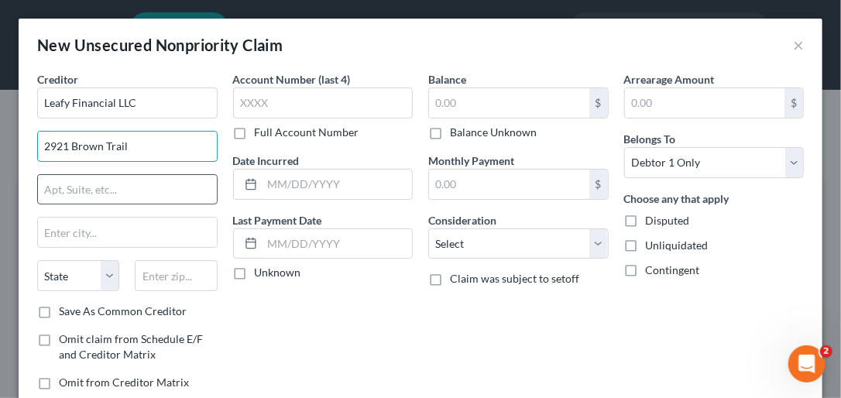
type input "2921 Brown Trail"
click at [104, 194] on input "text" at bounding box center [127, 189] width 179 height 29
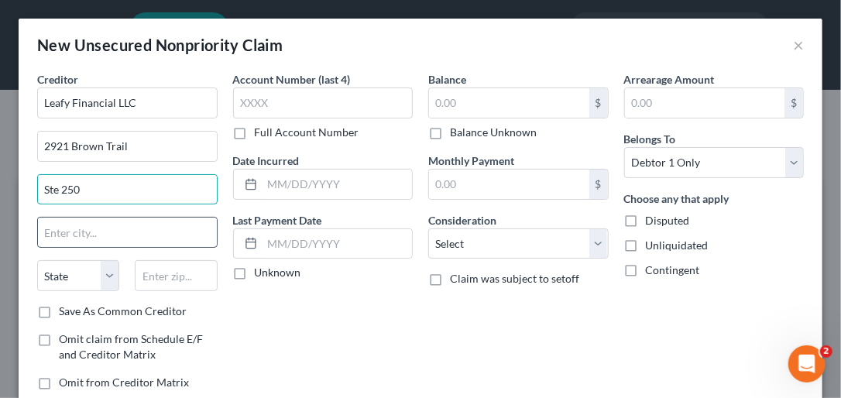
type input "Ste 250"
click at [107, 234] on input "text" at bounding box center [127, 232] width 179 height 29
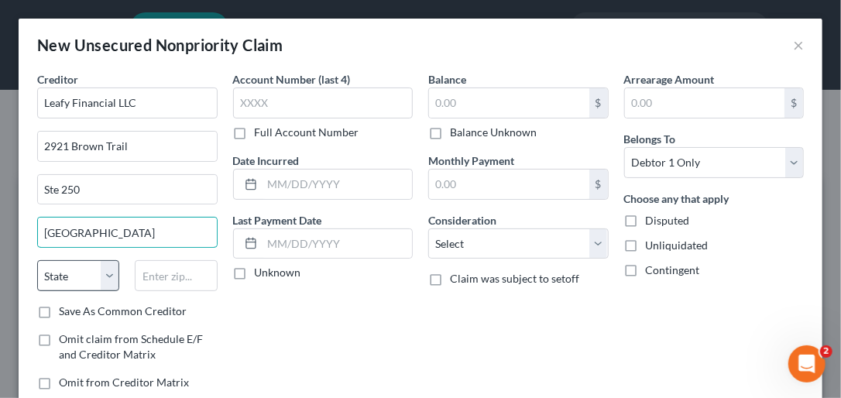
type input "[GEOGRAPHIC_DATA]"
click at [112, 263] on select "State [US_STATE] AK AR AZ CA CO CT DE DC [GEOGRAPHIC_DATA] [GEOGRAPHIC_DATA] GU…" at bounding box center [78, 275] width 82 height 31
select select "45"
click at [37, 260] on select "State [US_STATE] AK AR AZ CA CO CT DE DC [GEOGRAPHIC_DATA] [GEOGRAPHIC_DATA] GU…" at bounding box center [78, 275] width 82 height 31
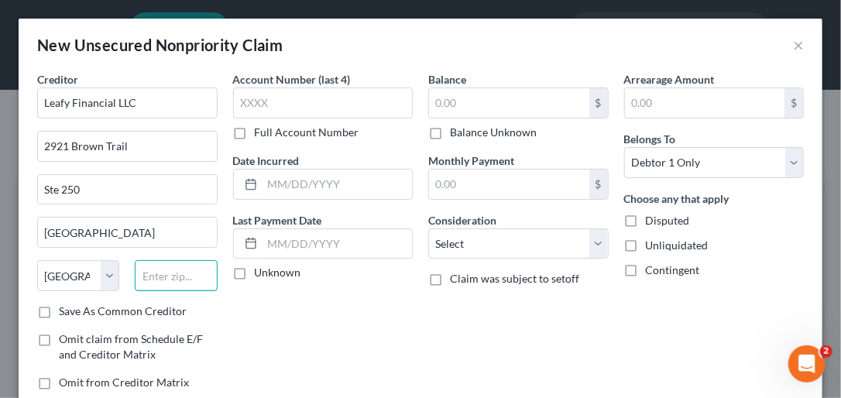
click at [175, 273] on input "text" at bounding box center [176, 275] width 82 height 31
type input "76021"
click at [59, 310] on label "Save As Common Creditor" at bounding box center [123, 311] width 128 height 15
click at [65, 310] on input "Save As Common Creditor" at bounding box center [70, 309] width 10 height 10
checkbox input "true"
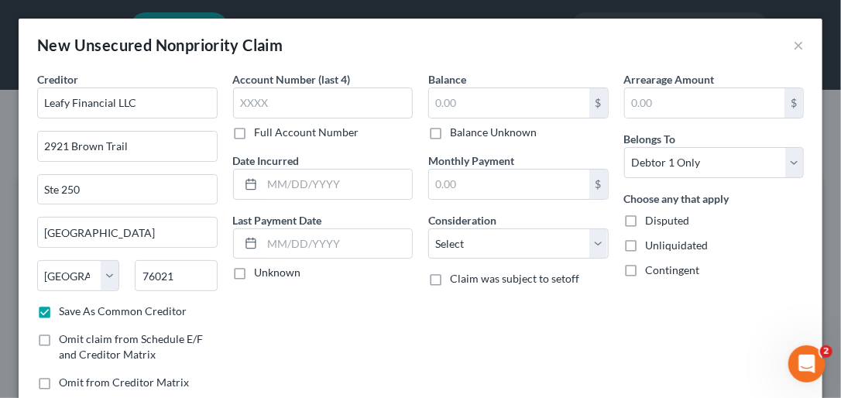
click at [255, 130] on label "Full Account Number" at bounding box center [307, 132] width 105 height 15
click at [261, 130] on input "Full Account Number" at bounding box center [266, 130] width 10 height 10
click at [242, 106] on input "text" at bounding box center [323, 103] width 180 height 31
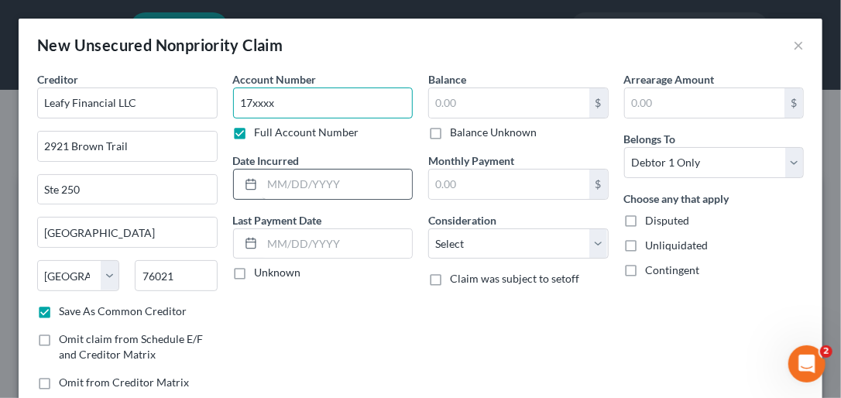
type input "17xxxx"
click at [280, 181] on input "text" at bounding box center [338, 184] width 150 height 29
type input "[DATE]"
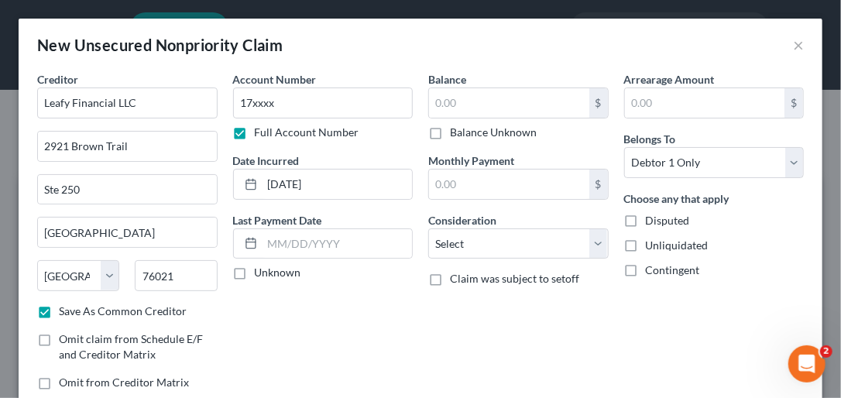
click at [255, 273] on label "Unknown" at bounding box center [278, 272] width 46 height 15
click at [261, 273] on input "Unknown" at bounding box center [266, 270] width 10 height 10
checkbox input "true"
click at [458, 104] on input "text" at bounding box center [509, 102] width 160 height 29
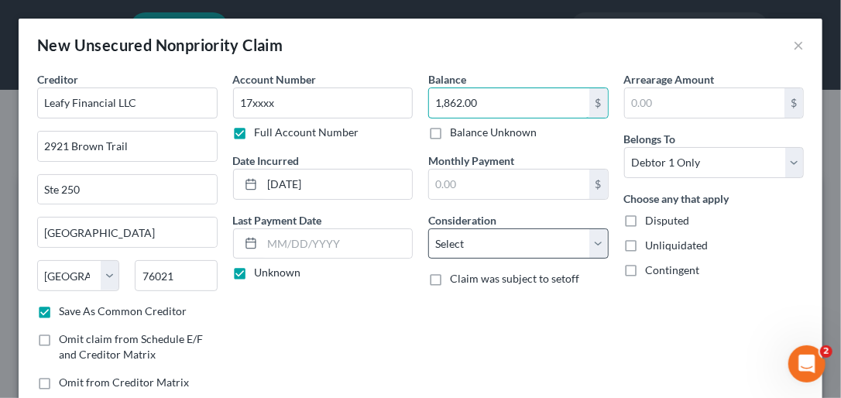
type input "1,862.00"
click at [591, 242] on select "Select Cable / Satellite Services Collection Agency Credit Card Debt Debt Couns…" at bounding box center [518, 243] width 180 height 31
select select "14"
click at [428, 228] on select "Select Cable / Satellite Services Collection Agency Credit Card Debt Debt Couns…" at bounding box center [518, 243] width 180 height 31
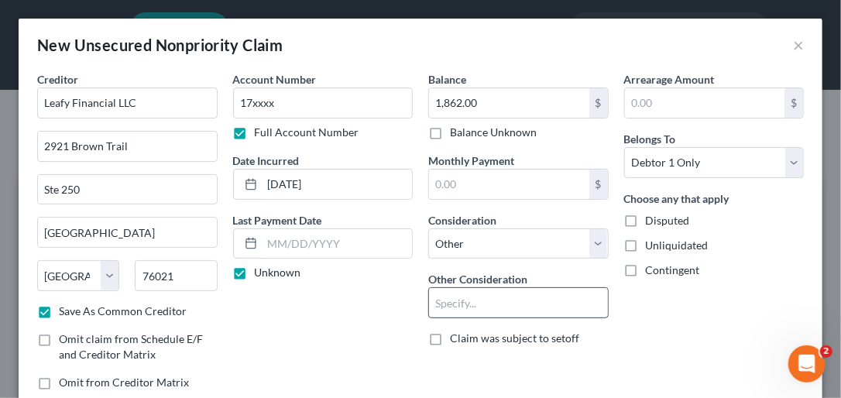
click at [456, 307] on input "text" at bounding box center [518, 302] width 179 height 29
type input "Collection Acount"
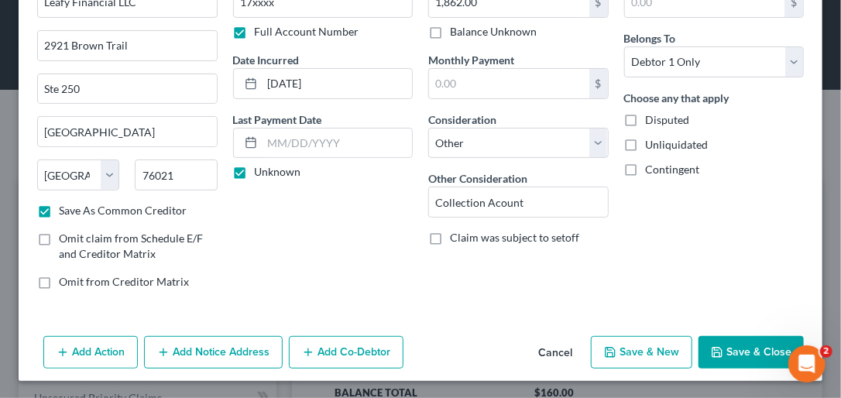
click at [602, 351] on button "Save & New" at bounding box center [641, 352] width 101 height 33
select select "0"
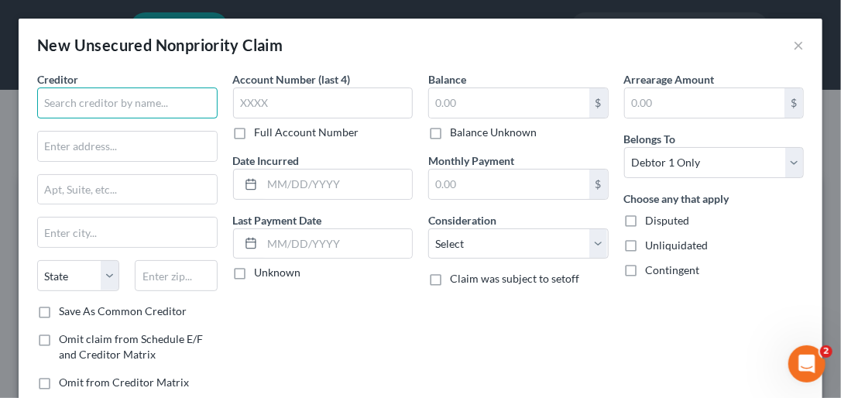
click at [98, 94] on input "text" at bounding box center [127, 103] width 180 height 31
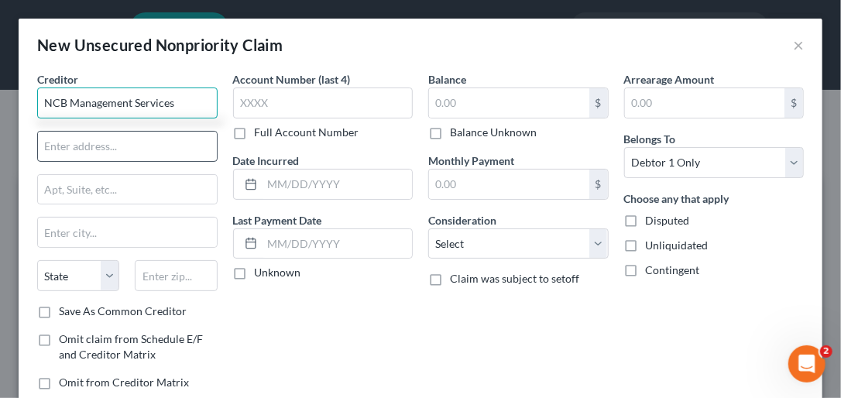
type input "NCB Management Services"
click at [118, 153] on input "text" at bounding box center [127, 146] width 179 height 29
click at [107, 145] on input "text" at bounding box center [127, 146] width 179 height 29
click at [107, 145] on input "1 Allied" at bounding box center [127, 146] width 179 height 29
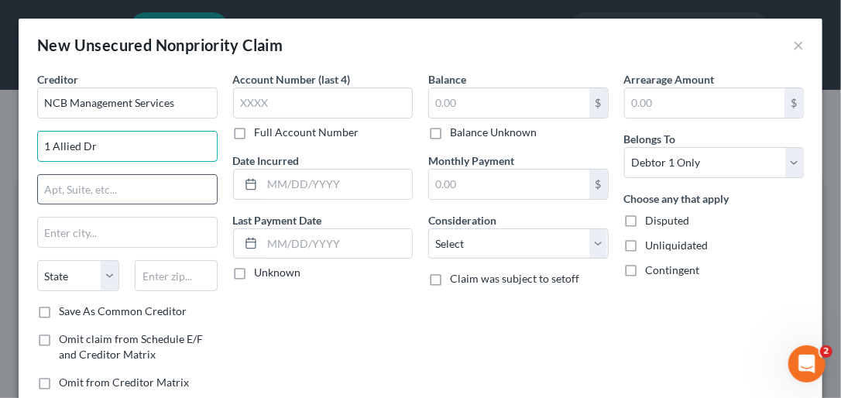
type input "1 Allied Dr"
click at [80, 187] on input "text" at bounding box center [127, 189] width 179 height 29
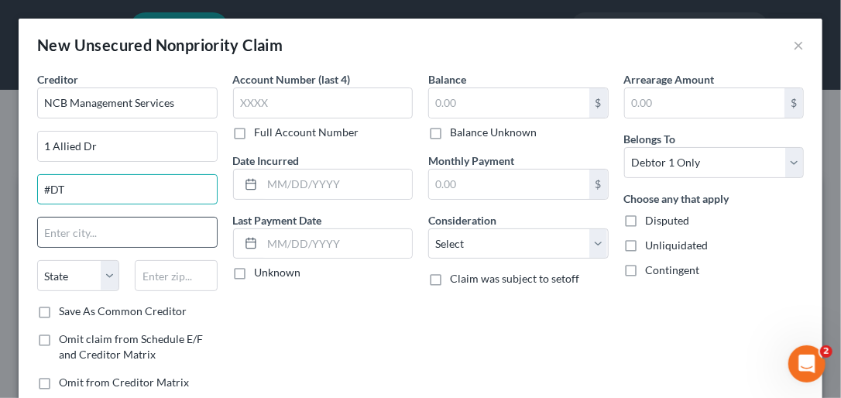
type input "#DT"
click at [107, 237] on input "text" at bounding box center [127, 232] width 179 height 29
type input "Trevose"
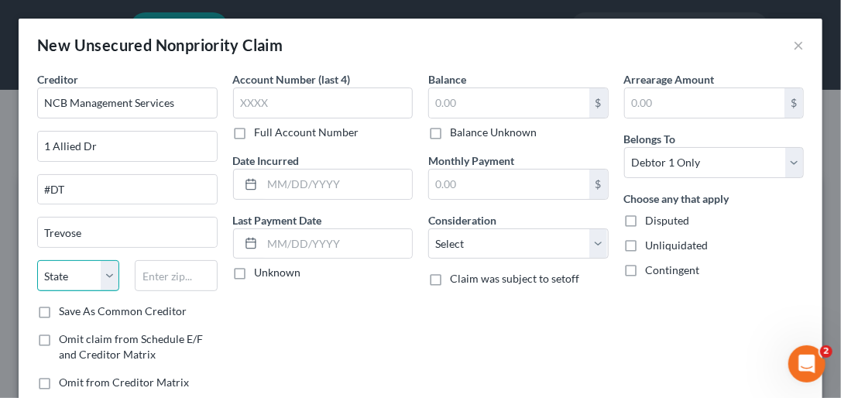
click at [115, 274] on select "State [US_STATE] AK AR AZ CA CO CT DE DC [GEOGRAPHIC_DATA] [GEOGRAPHIC_DATA] GU…" at bounding box center [78, 275] width 82 height 31
select select "39"
click at [37, 260] on select "State [US_STATE] AK AR AZ CA CO CT DE DC [GEOGRAPHIC_DATA] [GEOGRAPHIC_DATA] GU…" at bounding box center [78, 275] width 82 height 31
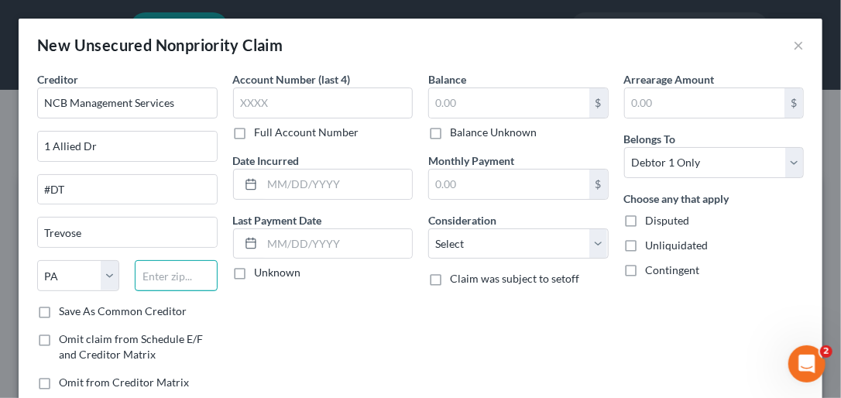
click at [173, 280] on input "text" at bounding box center [176, 275] width 82 height 31
type input "19053"
click at [59, 310] on label "Save As Common Creditor" at bounding box center [123, 311] width 128 height 15
click at [65, 310] on input "Save As Common Creditor" at bounding box center [70, 309] width 10 height 10
checkbox input "true"
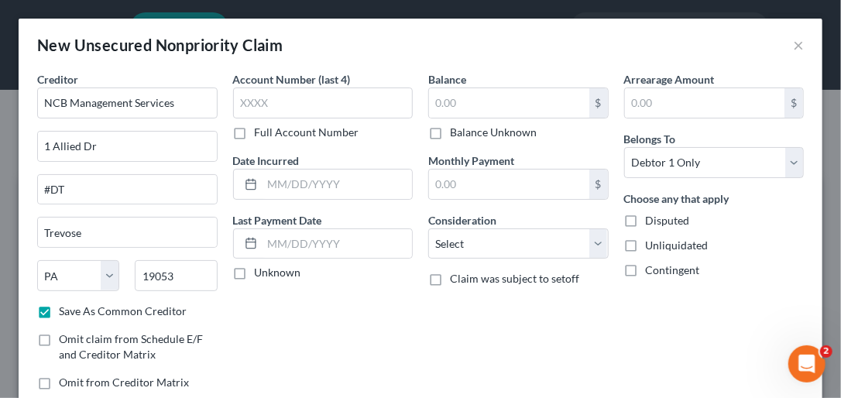
type input "Feasterville Trevose"
click at [255, 136] on label "Full Account Number" at bounding box center [307, 132] width 105 height 15
click at [261, 135] on input "Full Account Number" at bounding box center [266, 130] width 10 height 10
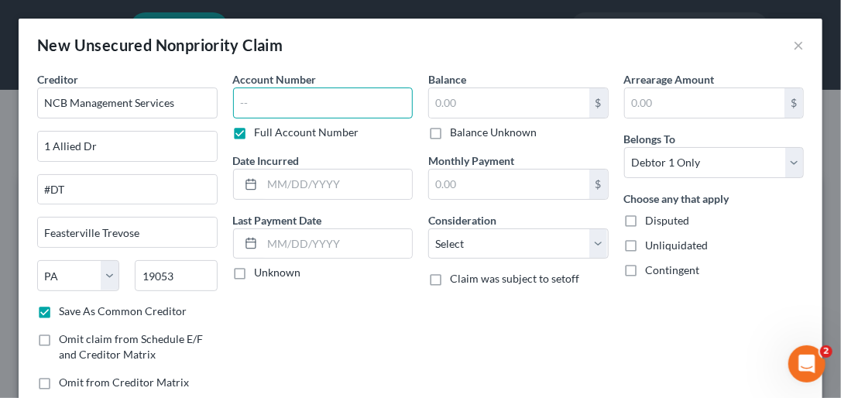
click at [237, 106] on input "text" at bounding box center [323, 103] width 180 height 31
type input "10108xxxx"
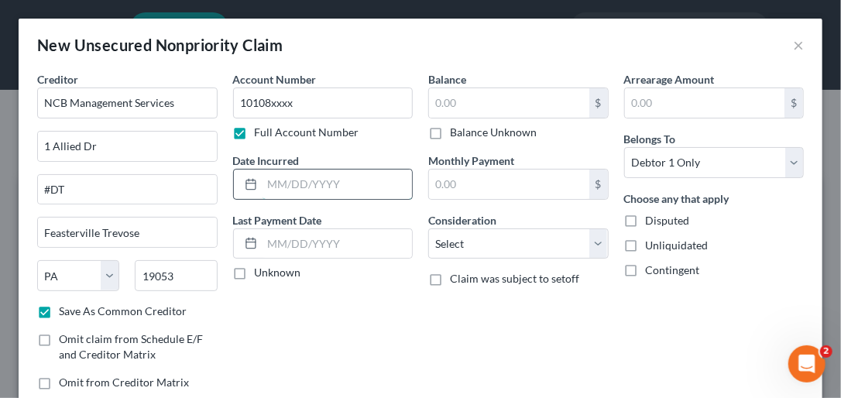
click at [279, 181] on input "text" at bounding box center [338, 184] width 150 height 29
type input "[DATE]"
click at [255, 272] on label "Unknown" at bounding box center [278, 272] width 46 height 15
click at [261, 272] on input "Unknown" at bounding box center [266, 270] width 10 height 10
checkbox input "true"
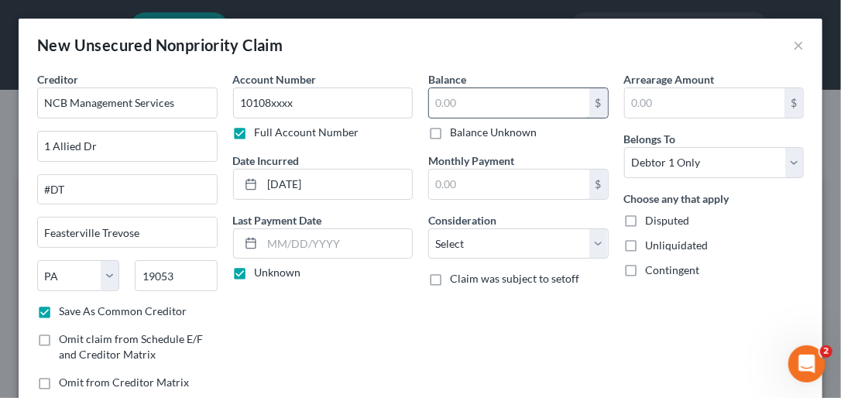
click at [435, 98] on input "text" at bounding box center [509, 102] width 160 height 29
type input "1,260.00"
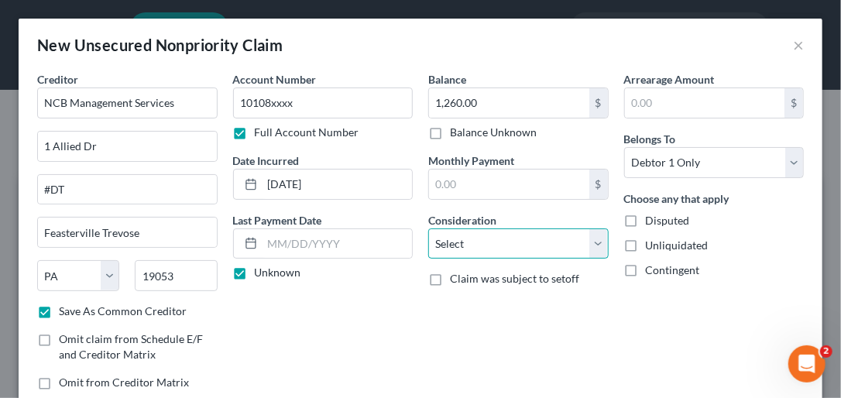
click at [592, 237] on select "Select Cable / Satellite Services Collection Agency Credit Card Debt Debt Couns…" at bounding box center [518, 243] width 180 height 31
select select "14"
click at [428, 228] on select "Select Cable / Satellite Services Collection Agency Credit Card Debt Debt Couns…" at bounding box center [518, 243] width 180 height 31
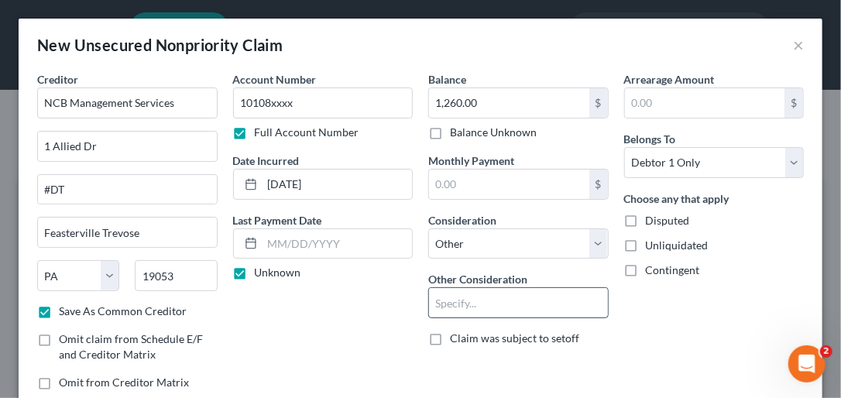
click at [452, 306] on input "text" at bounding box center [518, 302] width 179 height 29
type input "Collection Account"
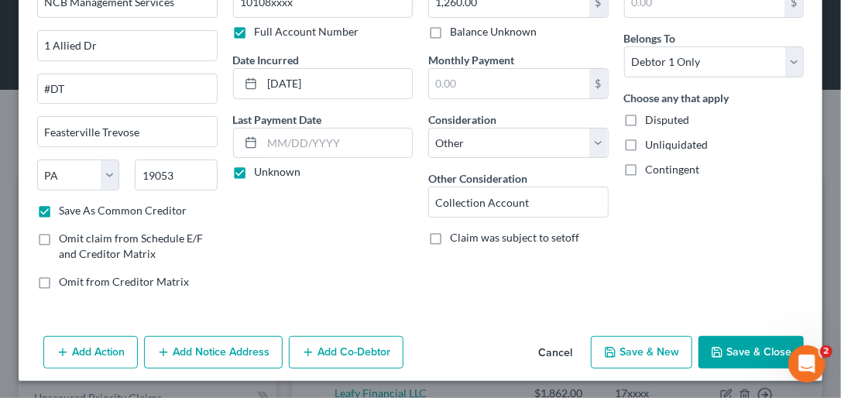
click at [602, 349] on button "Save & New" at bounding box center [641, 352] width 101 height 33
checkbox input "false"
select select "0"
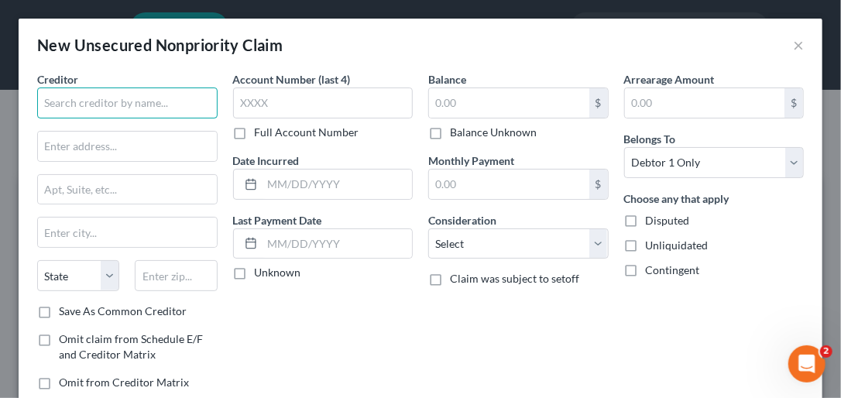
click at [71, 108] on input "text" at bounding box center [127, 103] width 180 height 31
type input "NetCredit/Republic Bank"
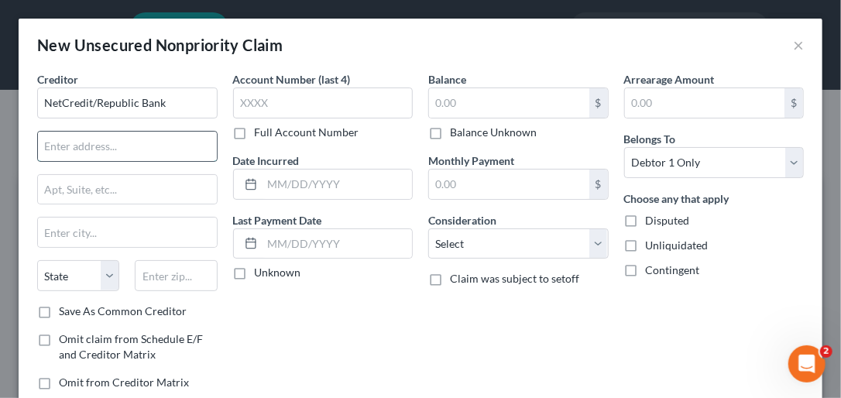
click at [153, 135] on input "text" at bounding box center [127, 146] width 179 height 29
type input "[STREET_ADDRESS][PERSON_NAME]"
click at [138, 237] on input "text" at bounding box center [127, 232] width 179 height 29
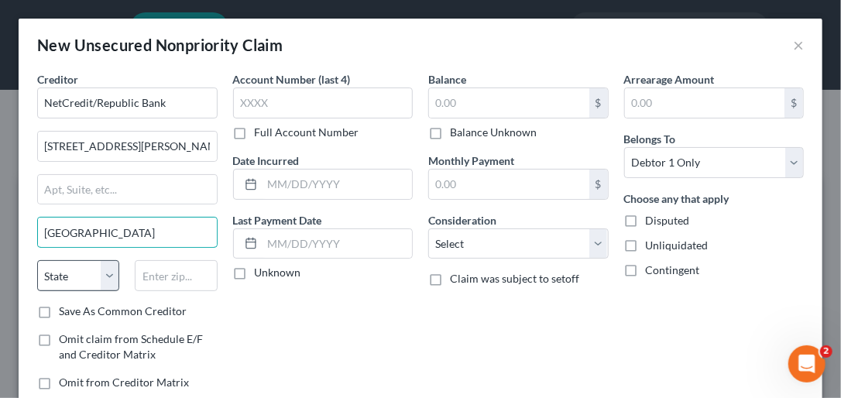
type input "[GEOGRAPHIC_DATA]"
click at [112, 275] on select "State [US_STATE] AK AR AZ CA CO CT DE DC [GEOGRAPHIC_DATA] [GEOGRAPHIC_DATA] GU…" at bounding box center [78, 275] width 82 height 31
click at [37, 260] on select "State [US_STATE] AK AR AZ CA CO CT DE DC [GEOGRAPHIC_DATA] [GEOGRAPHIC_DATA] GU…" at bounding box center [78, 275] width 82 height 31
click at [109, 271] on select "State [US_STATE] AK AR AZ CA CO CT DE DC [GEOGRAPHIC_DATA] [GEOGRAPHIC_DATA] GU…" at bounding box center [78, 275] width 82 height 31
select select "14"
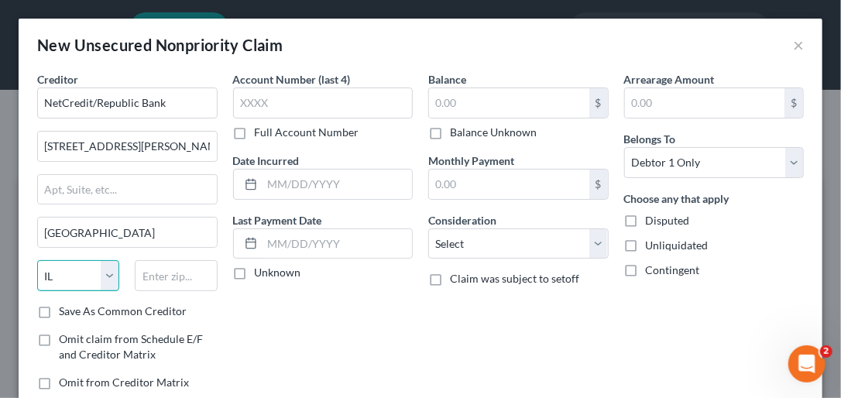
click at [37, 260] on select "State [US_STATE] AK AR AZ CA CO CT DE DC [GEOGRAPHIC_DATA] [GEOGRAPHIC_DATA] GU…" at bounding box center [78, 275] width 82 height 31
click at [156, 280] on input "text" at bounding box center [176, 275] width 82 height 31
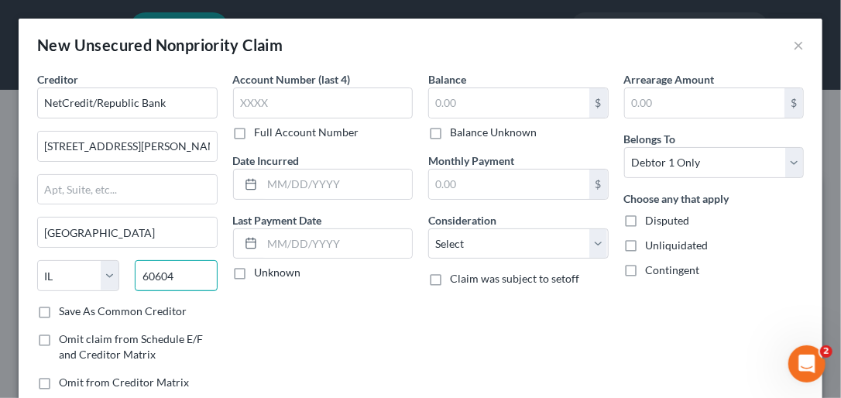
type input "60604"
click at [59, 307] on label "Save As Common Creditor" at bounding box center [123, 311] width 128 height 15
click at [65, 307] on input "Save As Common Creditor" at bounding box center [70, 309] width 10 height 10
checkbox input "true"
click at [255, 129] on label "Full Account Number" at bounding box center [307, 132] width 105 height 15
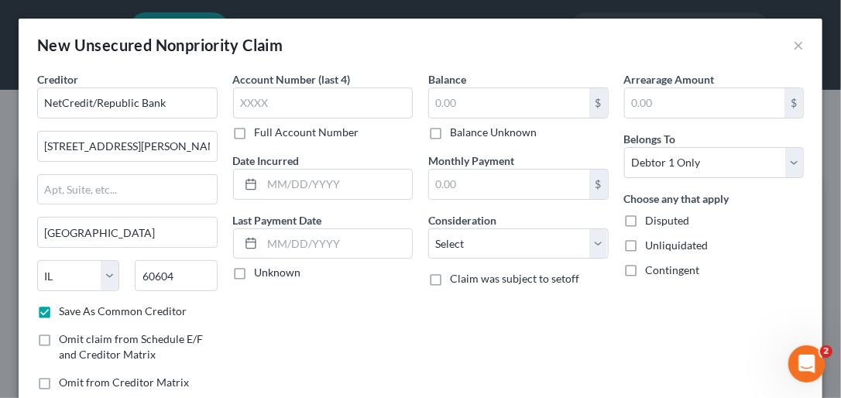
click at [261, 129] on input "Full Account Number" at bounding box center [266, 130] width 10 height 10
click at [241, 108] on input "text" at bounding box center [323, 103] width 180 height 31
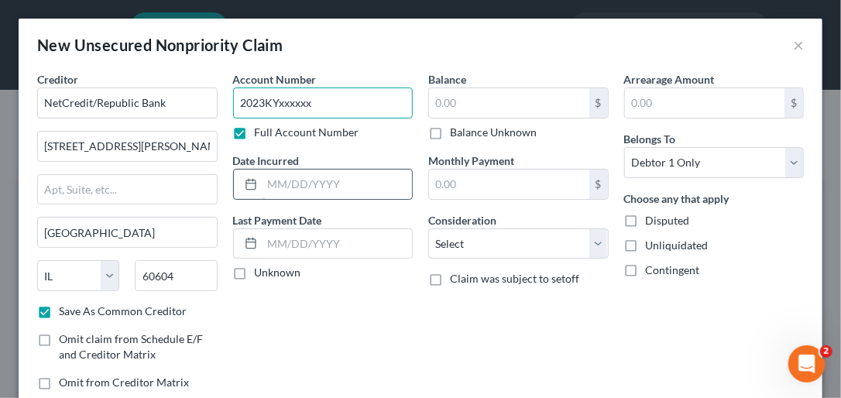
type input "2023KYxxxxxx"
click at [280, 187] on input "text" at bounding box center [338, 184] width 150 height 29
type input "[DATE]"
click at [255, 275] on label "Unknown" at bounding box center [278, 272] width 46 height 15
click at [261, 275] on input "Unknown" at bounding box center [266, 270] width 10 height 10
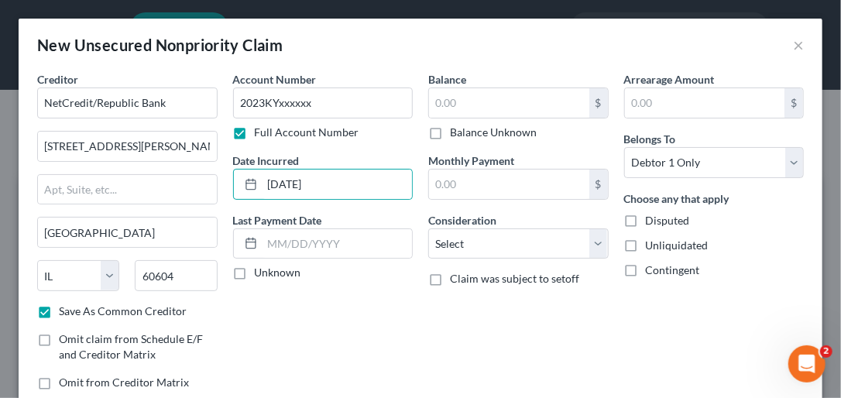
checkbox input "true"
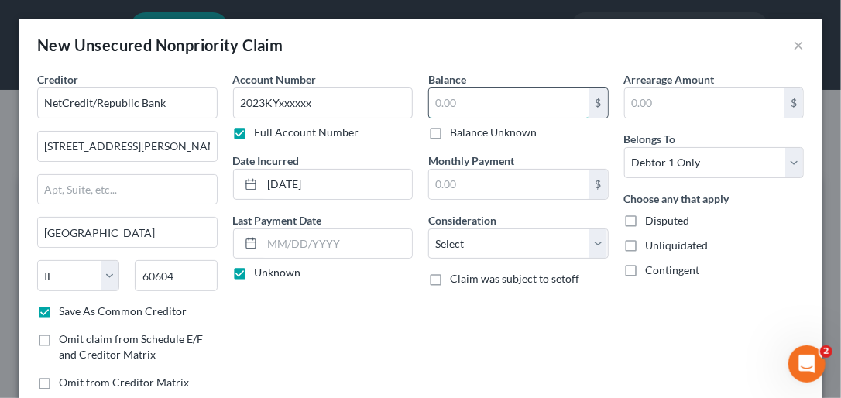
click at [433, 99] on input "text" at bounding box center [509, 102] width 160 height 29
type input "0.00"
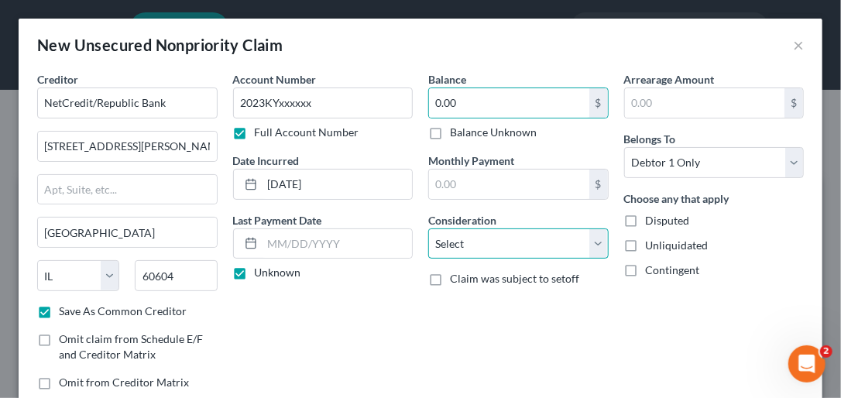
click at [597, 240] on select "Select Cable / Satellite Services Collection Agency Credit Card Debt Debt Couns…" at bounding box center [518, 243] width 180 height 31
select select "14"
click at [428, 228] on select "Select Cable / Satellite Services Collection Agency Credit Card Debt Debt Couns…" at bounding box center [518, 243] width 180 height 31
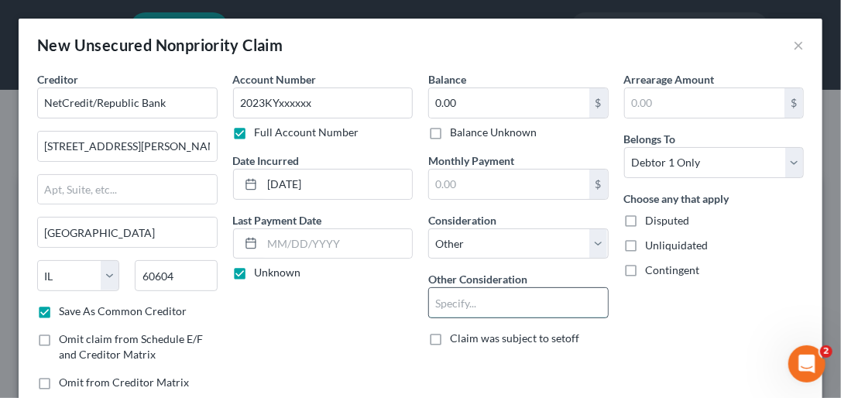
click at [475, 303] on input "text" at bounding box center [518, 302] width 179 height 29
type input "Unknown"
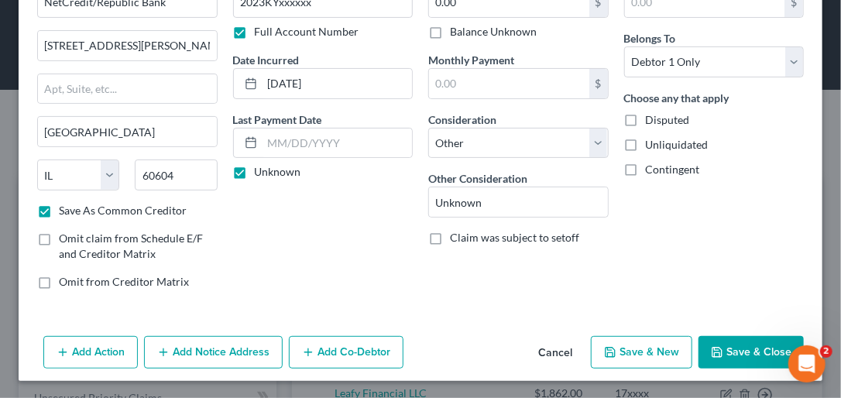
click at [602, 346] on button "Save & New" at bounding box center [641, 352] width 101 height 33
checkbox input "false"
select select "0"
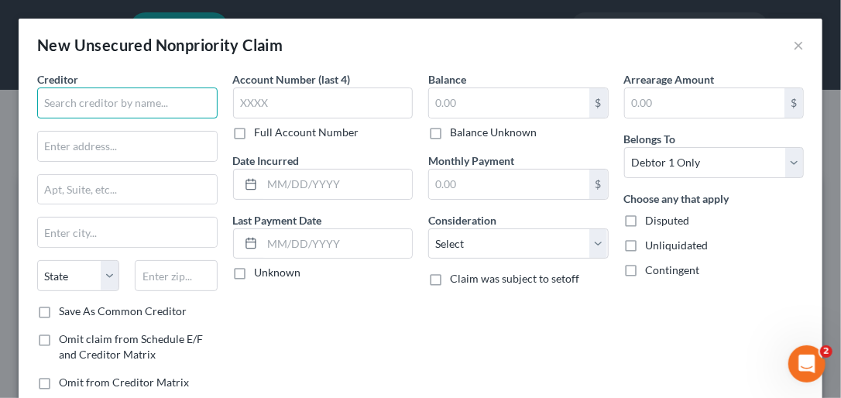
click at [77, 101] on input "text" at bounding box center [127, 103] width 180 height 31
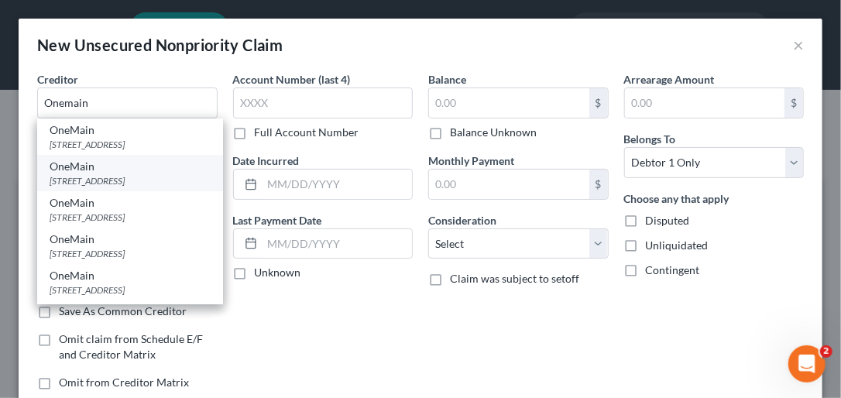
click at [96, 187] on div "[STREET_ADDRESS]" at bounding box center [130, 180] width 161 height 13
type input "OneMain"
type input "PO Box 1010"
type input "[GEOGRAPHIC_DATA]"
select select "15"
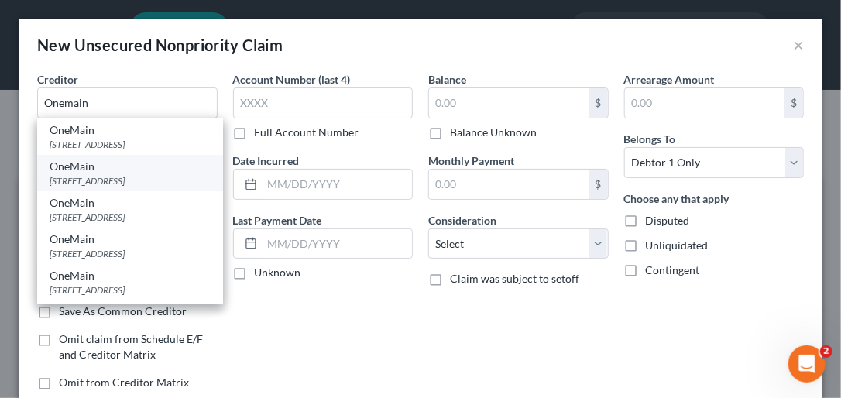
type input "47706"
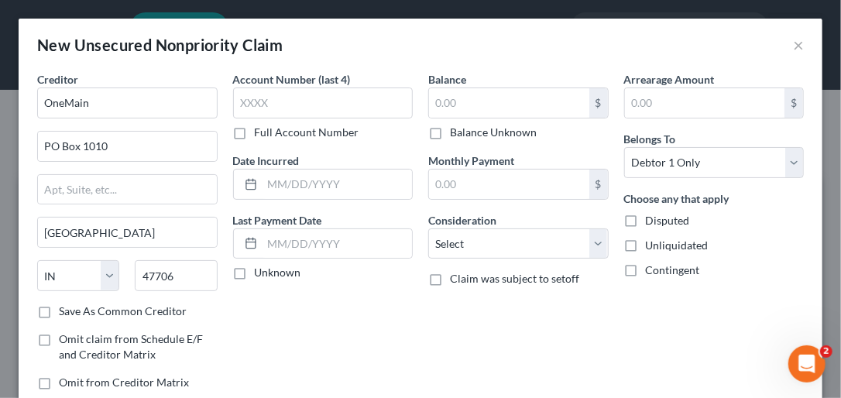
click at [59, 306] on label "Save As Common Creditor" at bounding box center [123, 311] width 128 height 15
click at [65, 306] on input "Save As Common Creditor" at bounding box center [70, 309] width 10 height 10
checkbox input "true"
click at [255, 131] on label "Full Account Number" at bounding box center [307, 132] width 105 height 15
click at [261, 131] on input "Full Account Number" at bounding box center [266, 130] width 10 height 10
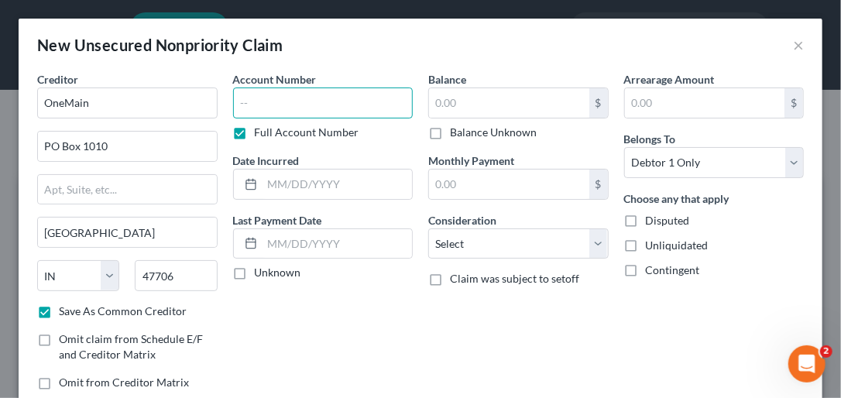
click at [247, 108] on input "text" at bounding box center [323, 103] width 180 height 31
type input "123323xxxx"
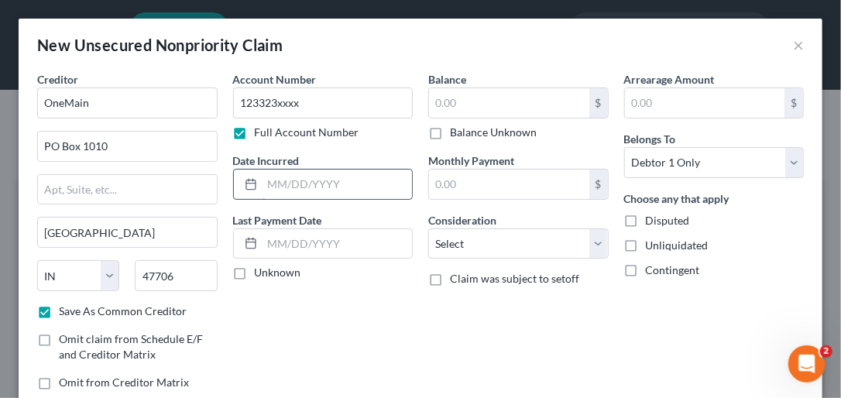
click at [279, 183] on input "text" at bounding box center [338, 184] width 150 height 29
type input "[DATE]"
click at [255, 273] on label "Unknown" at bounding box center [278, 272] width 46 height 15
click at [261, 273] on input "Unknown" at bounding box center [266, 270] width 10 height 10
checkbox input "true"
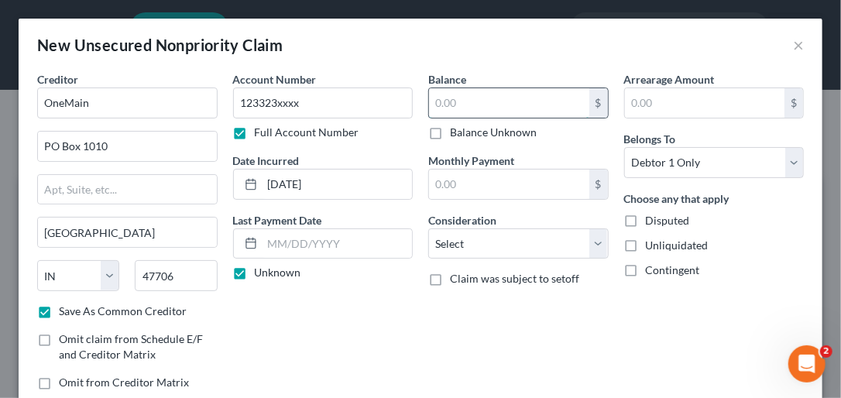
click at [455, 105] on input "text" at bounding box center [509, 102] width 160 height 29
type input "6,206.00"
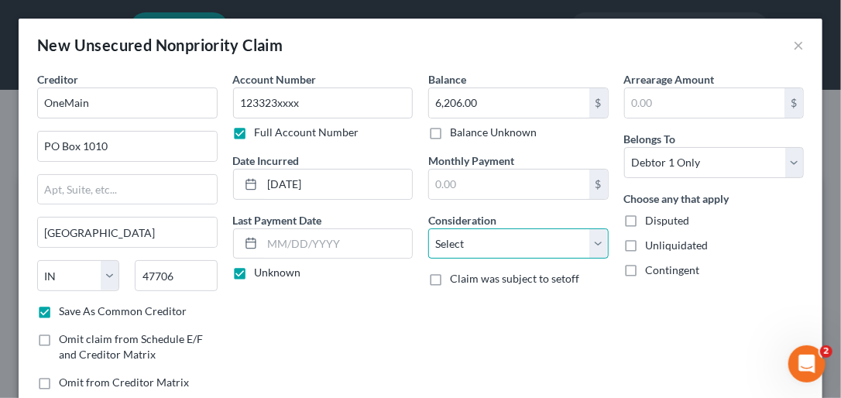
click at [592, 239] on select "Select Cable / Satellite Services Collection Agency Credit Card Debt Debt Couns…" at bounding box center [518, 243] width 180 height 31
select select "14"
click at [428, 228] on select "Select Cable / Satellite Services Collection Agency Credit Card Debt Debt Couns…" at bounding box center [518, 243] width 180 height 31
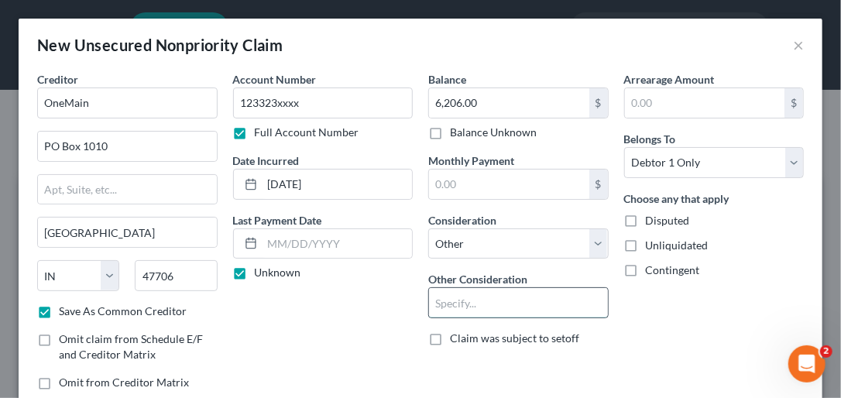
click at [442, 295] on input "text" at bounding box center [518, 302] width 179 height 29
type input "Account Charged Off"
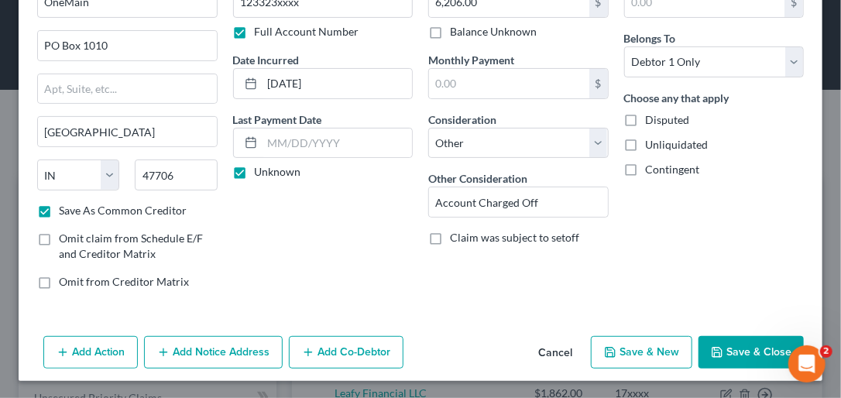
click at [602, 359] on button "Save & New" at bounding box center [641, 352] width 101 height 33
checkbox input "false"
select select "0"
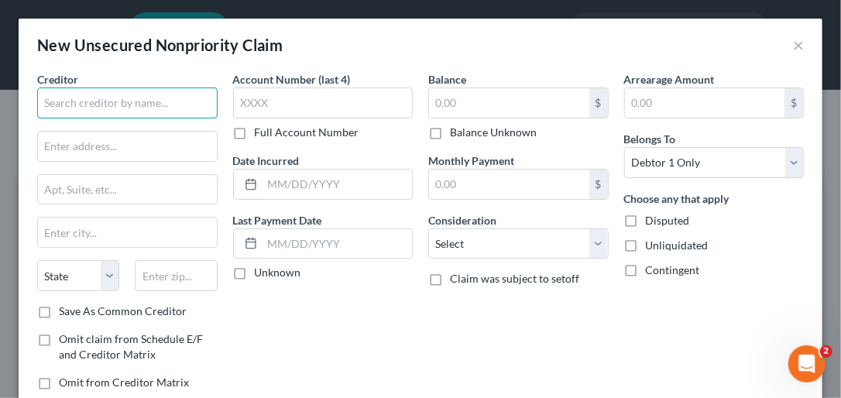
click at [65, 104] on input "text" at bounding box center [127, 103] width 180 height 31
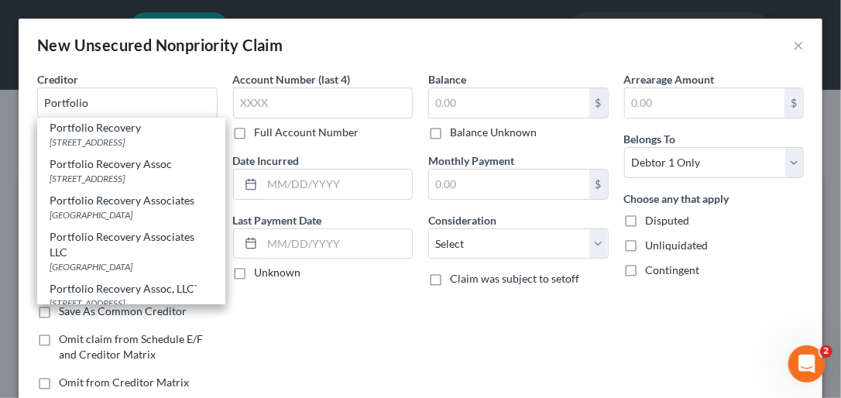
scroll to position [214, 0]
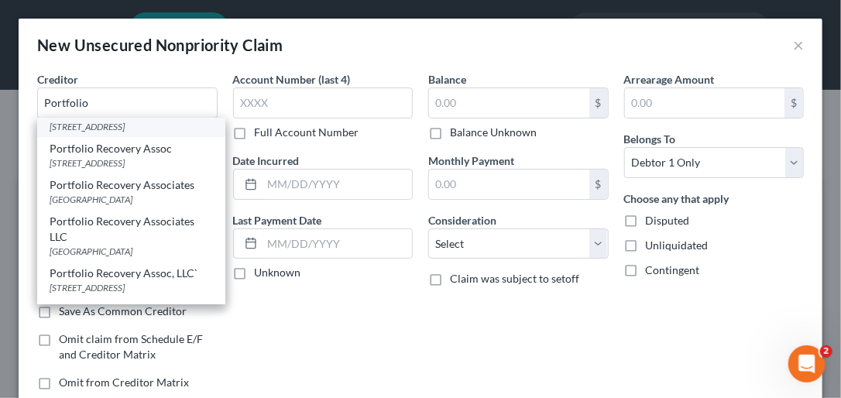
click at [117, 120] on div "Portfolio Recovery" at bounding box center [131, 112] width 163 height 15
type input "Portfolio Recovery"
type input "[STREET_ADDRESS]"
type input "Ste. 100"
type input "[GEOGRAPHIC_DATA]"
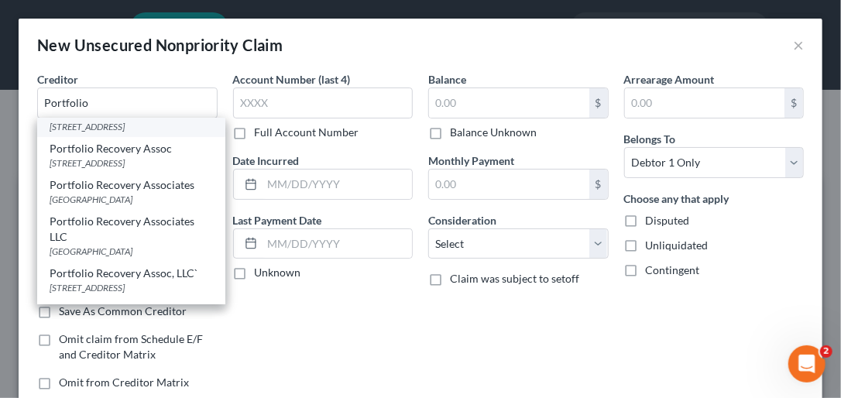
select select "48"
type input "23502"
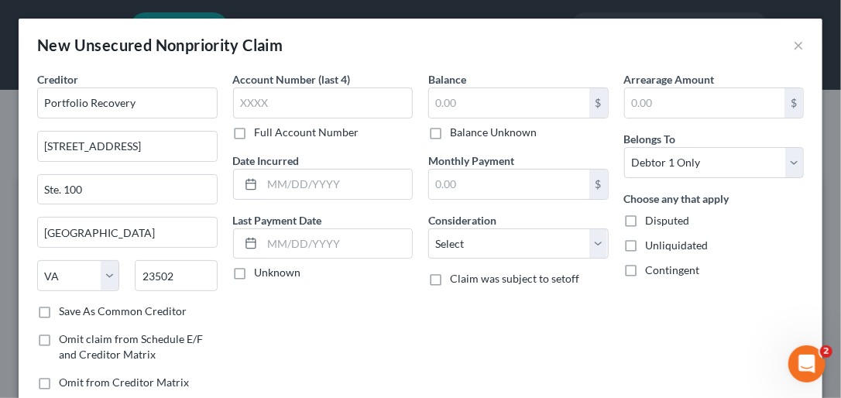
scroll to position [0, 0]
click at [59, 305] on label "Save As Common Creditor" at bounding box center [123, 311] width 128 height 15
click at [65, 305] on input "Save As Common Creditor" at bounding box center [70, 309] width 10 height 10
checkbox input "true"
click at [255, 132] on label "Full Account Number" at bounding box center [307, 132] width 105 height 15
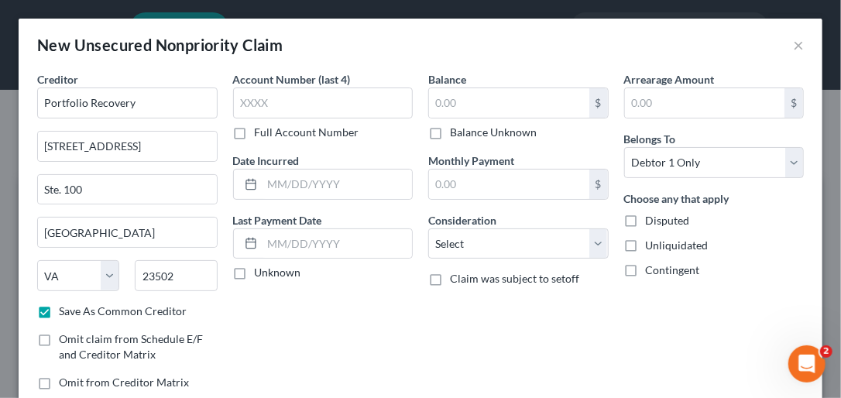
click at [261, 132] on input "Full Account Number" at bounding box center [266, 130] width 10 height 10
click at [243, 105] on input "text" at bounding box center [323, 103] width 180 height 31
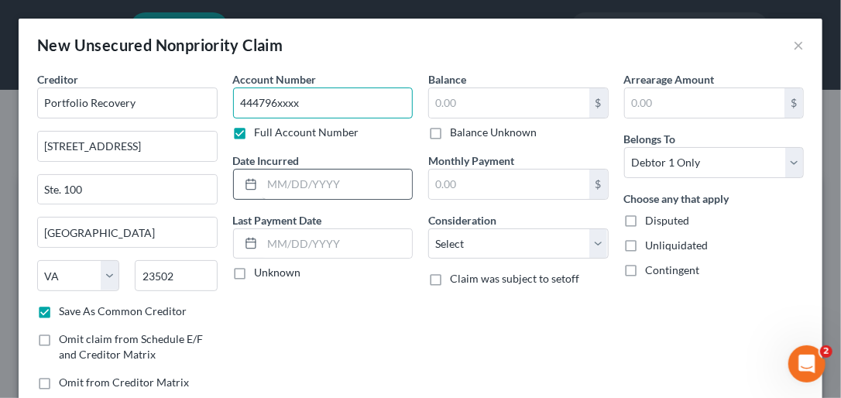
type input "444796xxxx"
click at [283, 181] on input "text" at bounding box center [338, 184] width 150 height 29
type input "[DATE]"
click at [255, 272] on label "Unknown" at bounding box center [278, 272] width 46 height 15
click at [261, 272] on input "Unknown" at bounding box center [266, 270] width 10 height 10
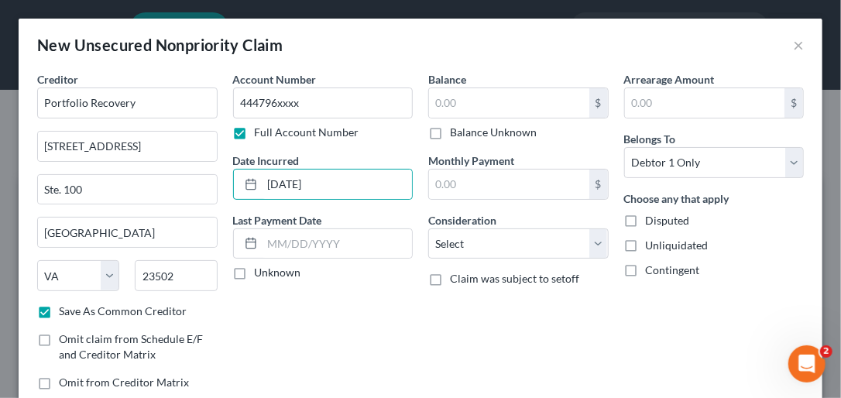
checkbox input "true"
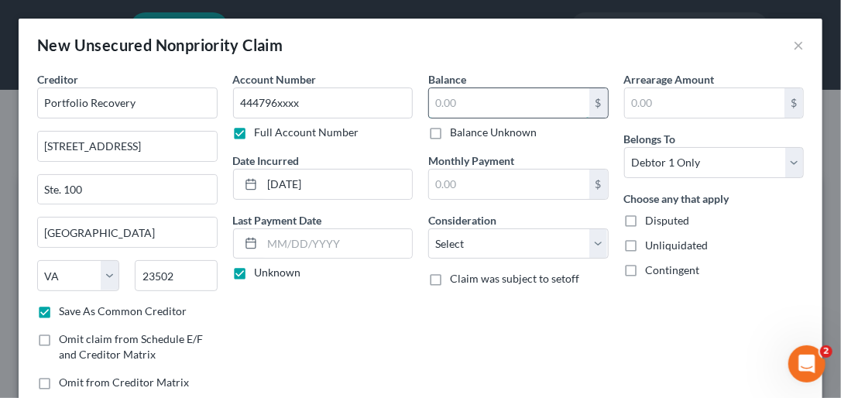
click at [444, 101] on input "text" at bounding box center [509, 102] width 160 height 29
type input "1,033.00"
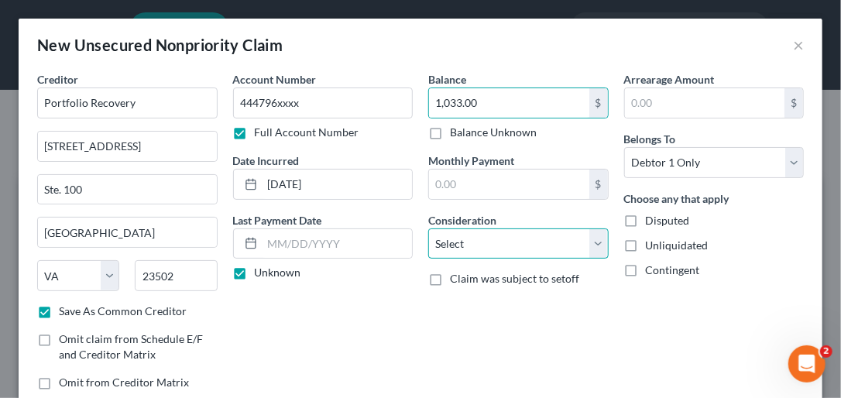
click at [590, 244] on select "Select Cable / Satellite Services Collection Agency Credit Card Debt Debt Couns…" at bounding box center [518, 243] width 180 height 31
select select "14"
click at [428, 228] on select "Select Cable / Satellite Services Collection Agency Credit Card Debt Debt Couns…" at bounding box center [518, 243] width 180 height 31
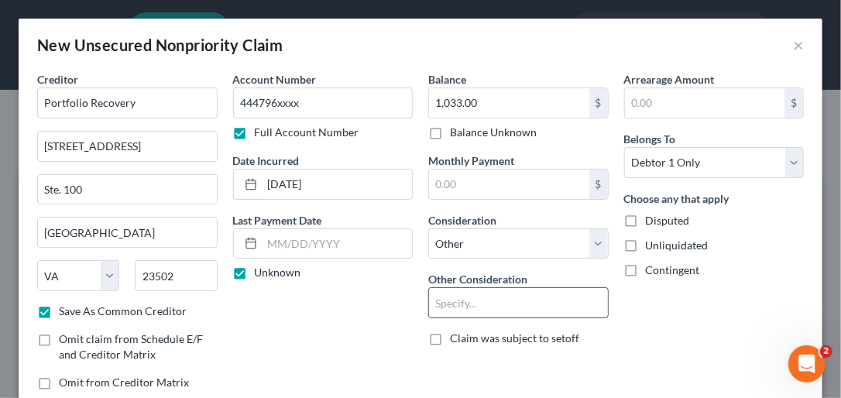
click at [455, 304] on input "text" at bounding box center [518, 302] width 179 height 29
type input "Collection Account"
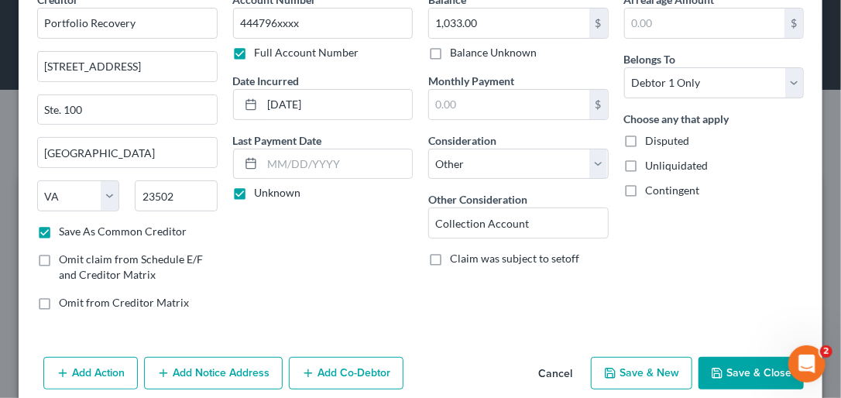
scroll to position [101, 0]
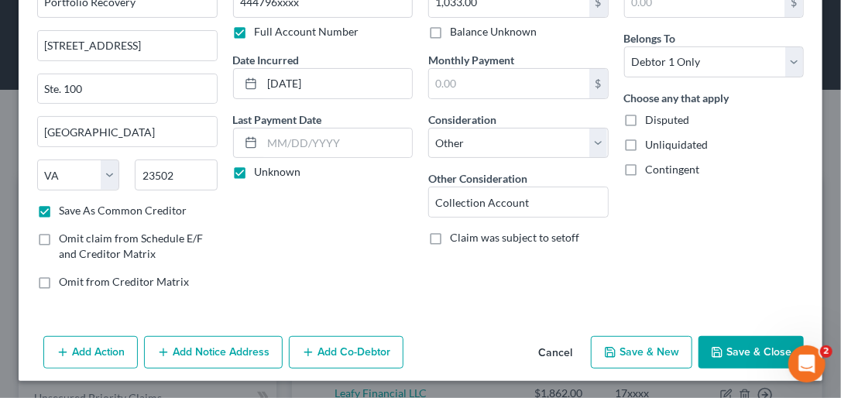
click at [602, 345] on button "Save & New" at bounding box center [641, 352] width 101 height 33
checkbox input "false"
select select "0"
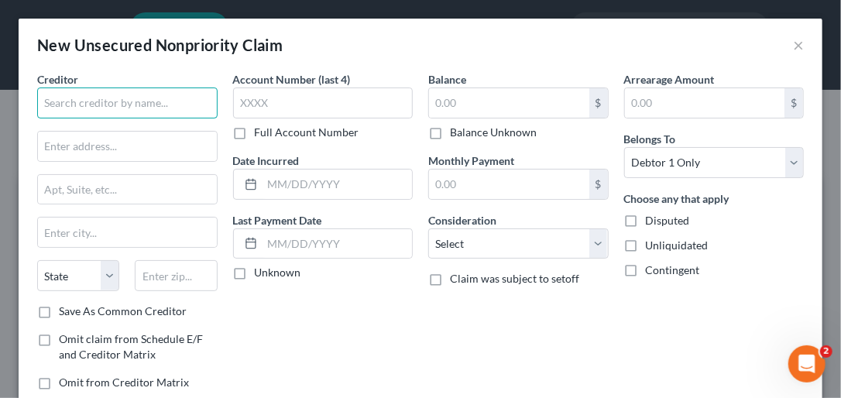
click at [114, 95] on input "text" at bounding box center [127, 103] width 180 height 31
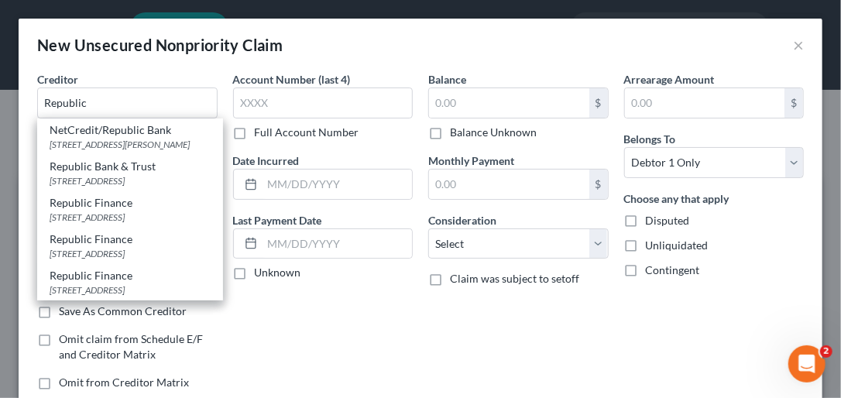
scroll to position [15, 0]
click at [107, 97] on input "Republic" at bounding box center [127, 103] width 180 height 31
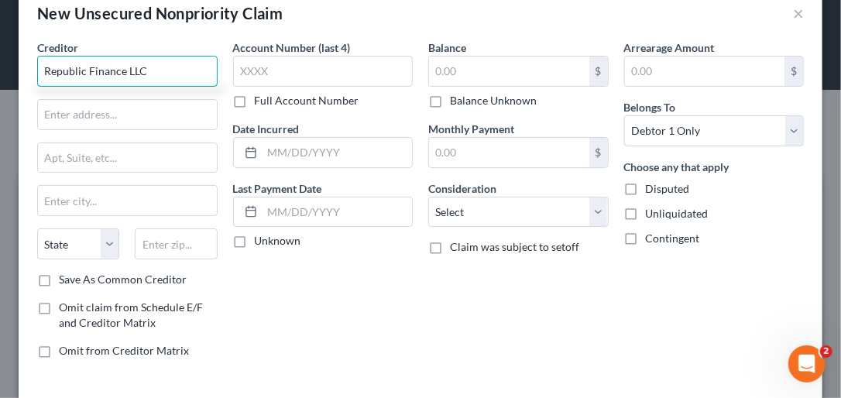
scroll to position [62, 0]
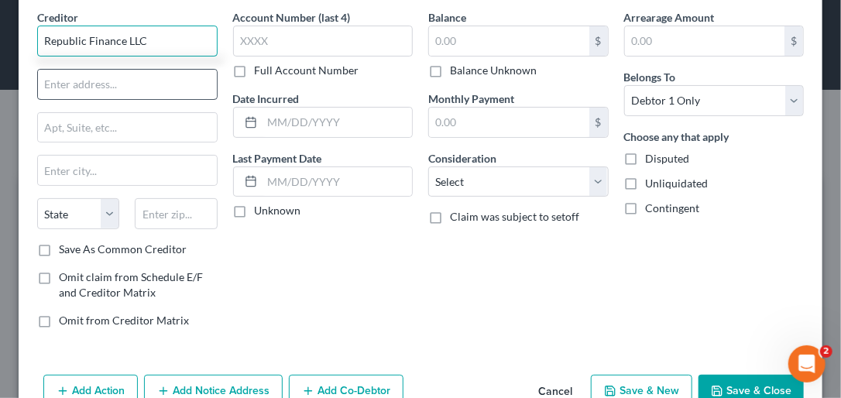
type input "Republic Finance LLC"
click at [60, 88] on input "text" at bounding box center [127, 84] width 179 height 29
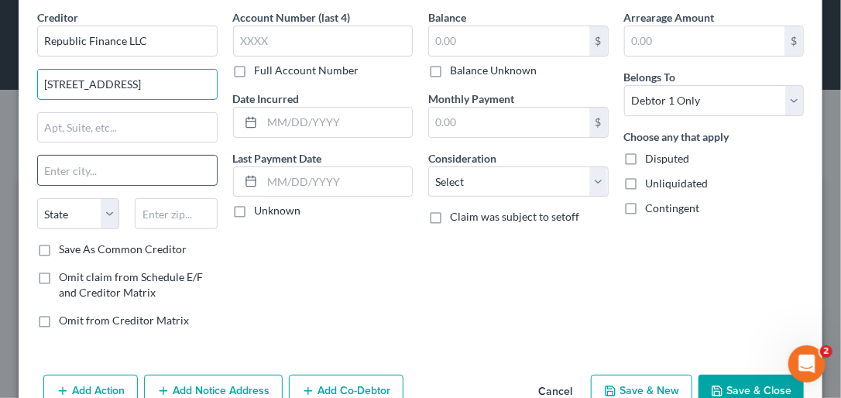
type input "[STREET_ADDRESS]"
click at [62, 180] on input "text" at bounding box center [127, 170] width 179 height 29
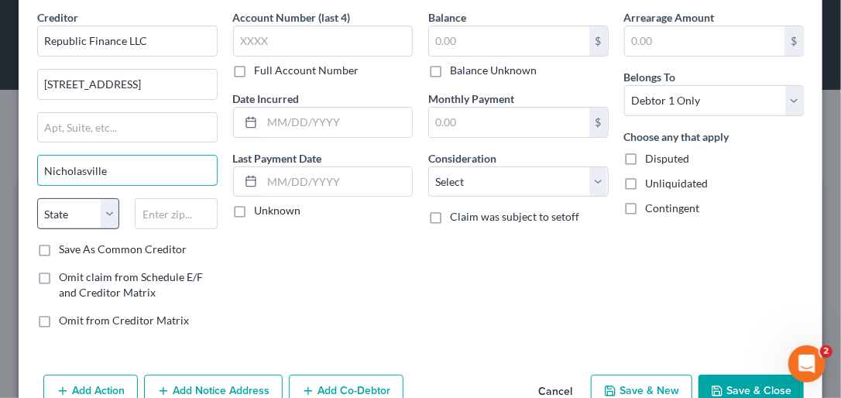
type input "Nicholasville"
click at [109, 212] on select "State [US_STATE] AK AR AZ CA CO CT DE DC [GEOGRAPHIC_DATA] [GEOGRAPHIC_DATA] GU…" at bounding box center [78, 213] width 82 height 31
select select "18"
click at [37, 198] on select "State [US_STATE] AK AR AZ CA CO CT DE DC [GEOGRAPHIC_DATA] [GEOGRAPHIC_DATA] GU…" at bounding box center [78, 213] width 82 height 31
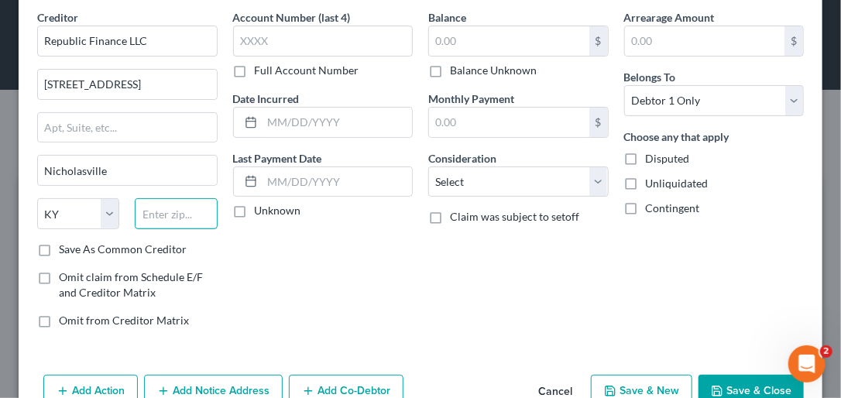
click at [162, 215] on input "text" at bounding box center [176, 213] width 82 height 31
type input "40356"
click at [59, 247] on label "Save As Common Creditor" at bounding box center [123, 249] width 128 height 15
click at [65, 247] on input "Save As Common Creditor" at bounding box center [70, 247] width 10 height 10
checkbox input "true"
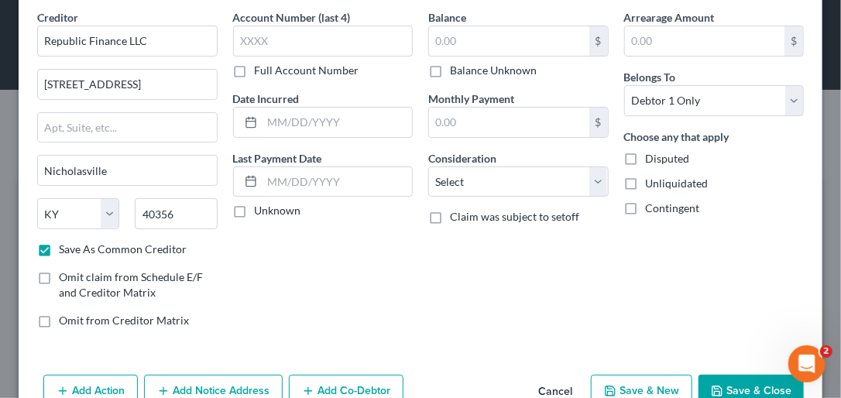
click at [255, 73] on label "Full Account Number" at bounding box center [307, 70] width 105 height 15
click at [261, 73] on input "Full Account Number" at bounding box center [266, 68] width 10 height 10
click at [245, 50] on input "text" at bounding box center [323, 41] width 180 height 31
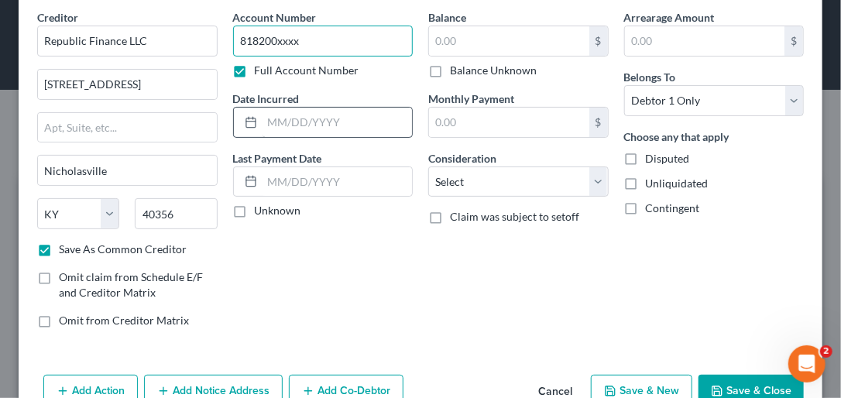
type input "818200xxxx"
click at [266, 118] on input "text" at bounding box center [338, 122] width 150 height 29
type input "[DATE]"
click at [255, 214] on label "Unknown" at bounding box center [278, 210] width 46 height 15
click at [261, 213] on input "Unknown" at bounding box center [266, 208] width 10 height 10
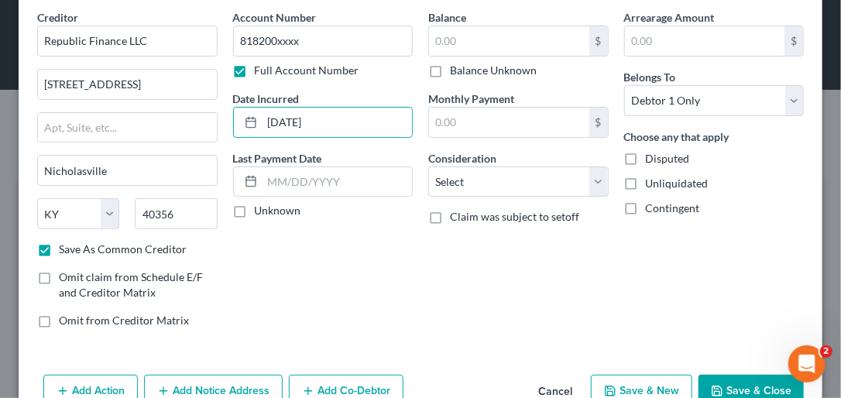
checkbox input "true"
click at [450, 70] on label "Balance Unknown" at bounding box center [493, 70] width 87 height 15
click at [456, 70] on input "Balance Unknown" at bounding box center [461, 68] width 10 height 10
checkbox input "true"
type input "0.00"
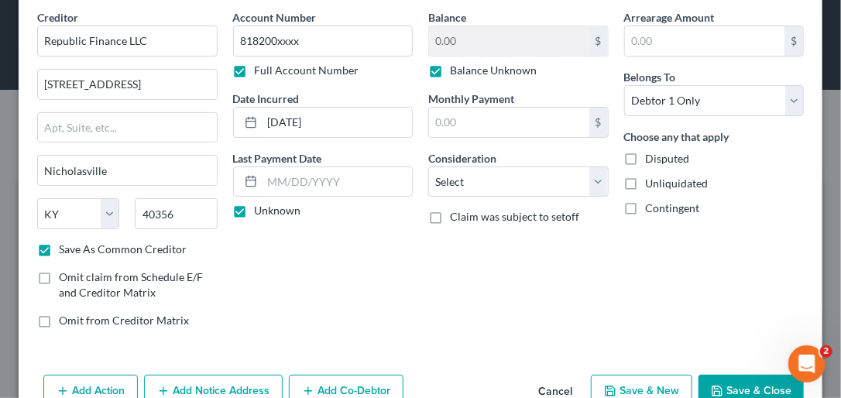
click at [450, 69] on label "Balance Unknown" at bounding box center [493, 70] width 87 height 15
click at [456, 69] on input "Balance Unknown" at bounding box center [461, 68] width 10 height 10
checkbox input "false"
click at [437, 41] on input "0.00" at bounding box center [509, 40] width 160 height 29
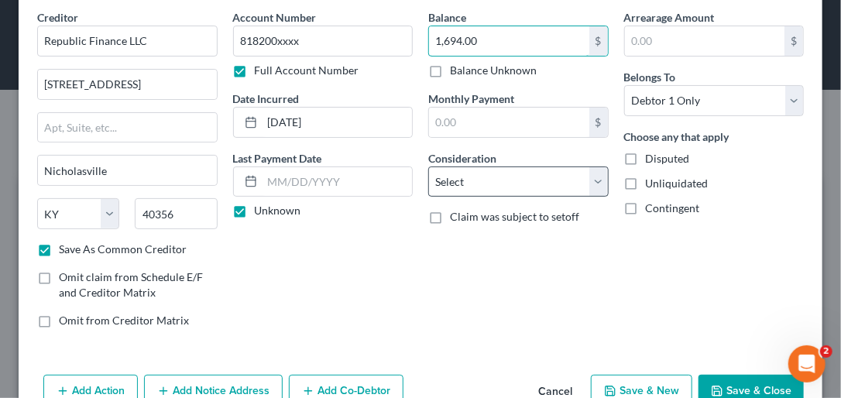
type input "1,694.00"
click at [585, 173] on select "Select Cable / Satellite Services Collection Agency Credit Card Debt Debt Couns…" at bounding box center [518, 181] width 180 height 31
select select "14"
click at [428, 166] on select "Select Cable / Satellite Services Collection Agency Credit Card Debt Debt Couns…" at bounding box center [518, 181] width 180 height 31
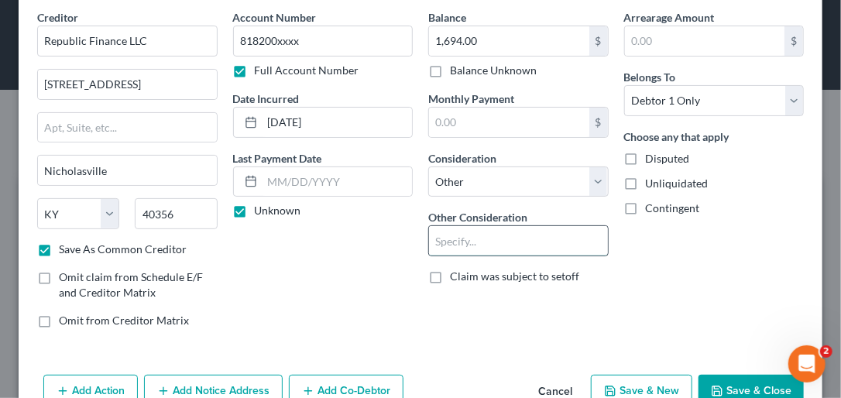
click at [460, 241] on input "text" at bounding box center [518, 240] width 179 height 29
type input "Charge Off"
type input "1,954.00"
click at [493, 235] on input "Charge Off" at bounding box center [518, 240] width 179 height 29
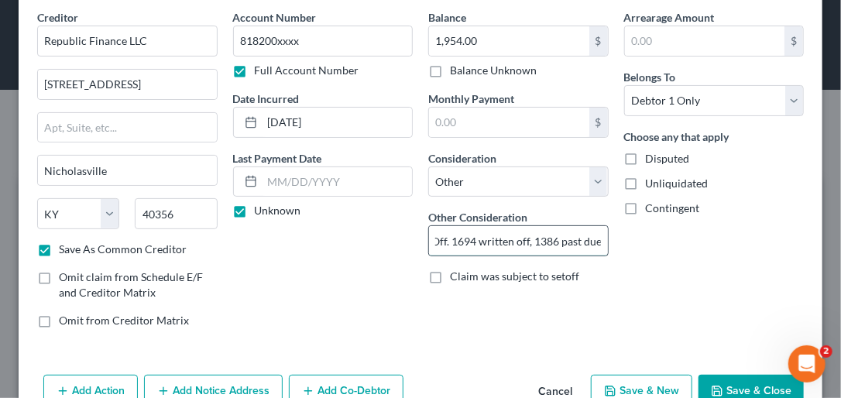
click at [528, 239] on input "Charge Off. 1694 written off, 1386 past due" at bounding box center [518, 240] width 179 height 29
click at [538, 236] on input "Charge Off. 1694 written off, $1386 past due" at bounding box center [518, 240] width 179 height 29
click at [561, 239] on input "Charge Off. 1694 written off, $1,386 past due" at bounding box center [518, 240] width 179 height 29
click at [471, 247] on input "Charge Off. 1694 written off, $1,386.00 past due" at bounding box center [518, 240] width 179 height 29
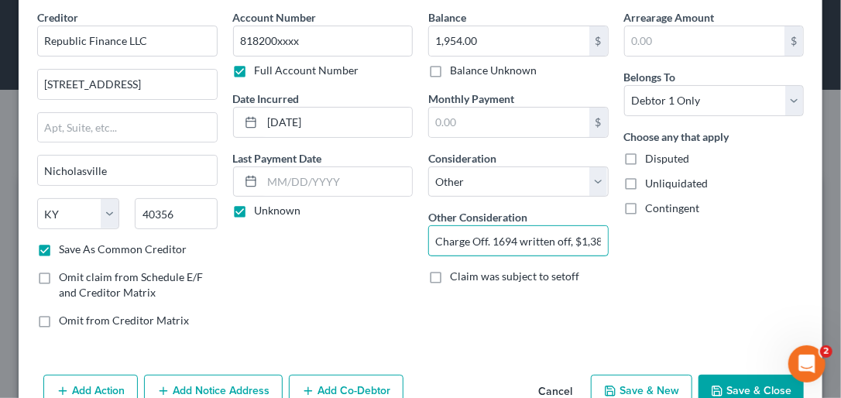
drag, startPoint x: 424, startPoint y: 239, endPoint x: 317, endPoint y: 258, distance: 109.4
click at [317, 258] on div "Creditor * Republic Finance LLC [STREET_ADDRESS][GEOGRAPHIC_DATA] [US_STATE][GE…" at bounding box center [420, 174] width 782 height 331
click at [489, 237] on input "Charge Off. 1694 written off, $1,386.00 past due" at bounding box center [518, 240] width 179 height 29
click at [497, 237] on input "Charge Off. $1694 written off, $1,386.00 past due" at bounding box center [518, 240] width 179 height 29
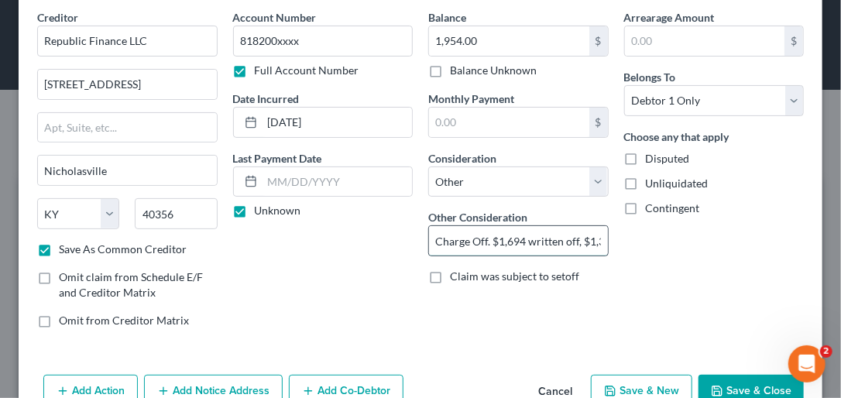
click at [520, 239] on input "Charge Off. $1,694 written off, $1,386.00 past due" at bounding box center [518, 240] width 179 height 29
type input "Charge Off. $1,694.00 written off, $1,386.00 past due"
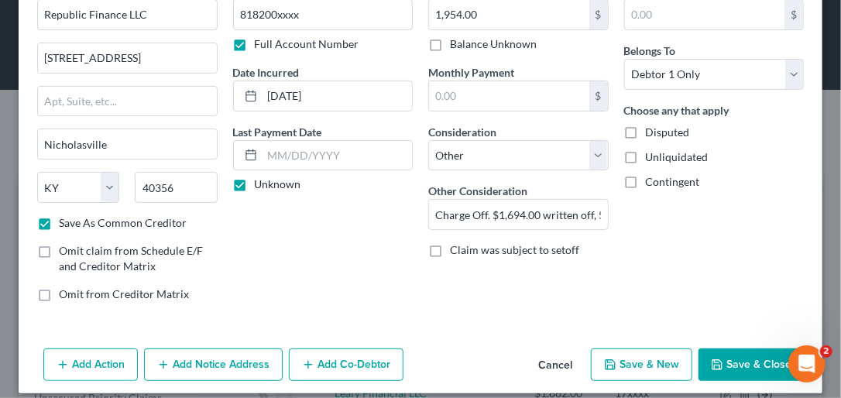
scroll to position [101, 0]
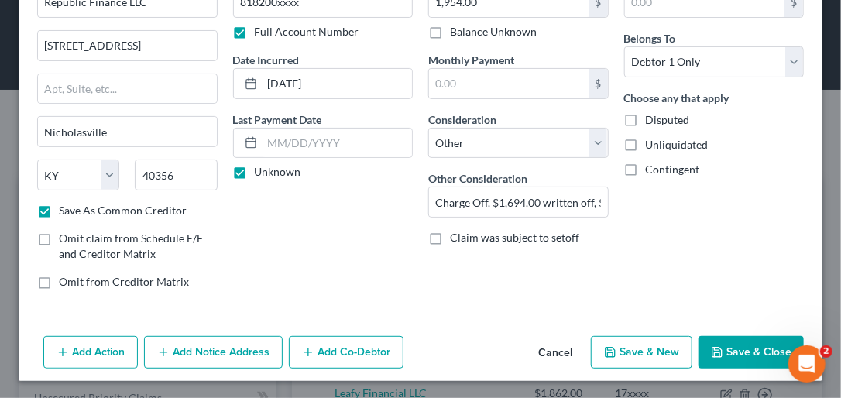
click at [602, 349] on button "Save & New" at bounding box center [641, 352] width 101 height 33
select select "0"
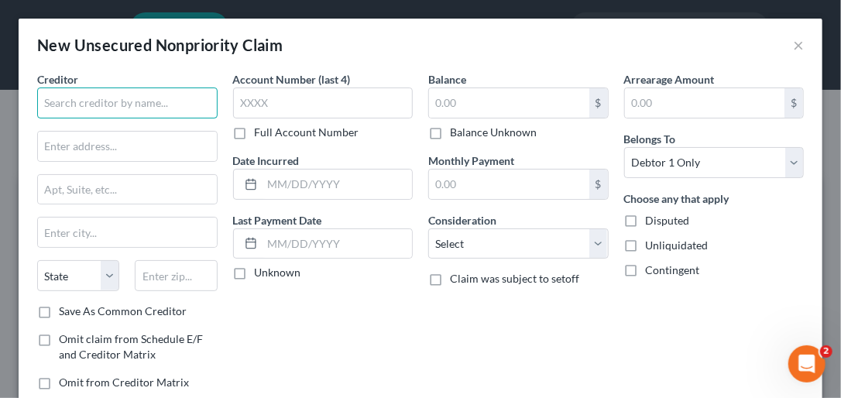
click at [111, 99] on input "text" at bounding box center [127, 103] width 180 height 31
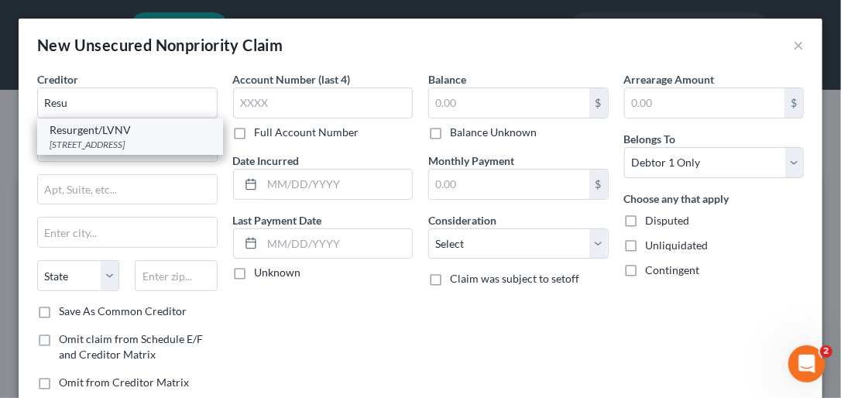
click at [120, 139] on div "[STREET_ADDRESS]" at bounding box center [130, 144] width 161 height 13
type input "Resurgent/LVNV"
type input "PO Box 1269"
type input "[GEOGRAPHIC_DATA]"
select select "42"
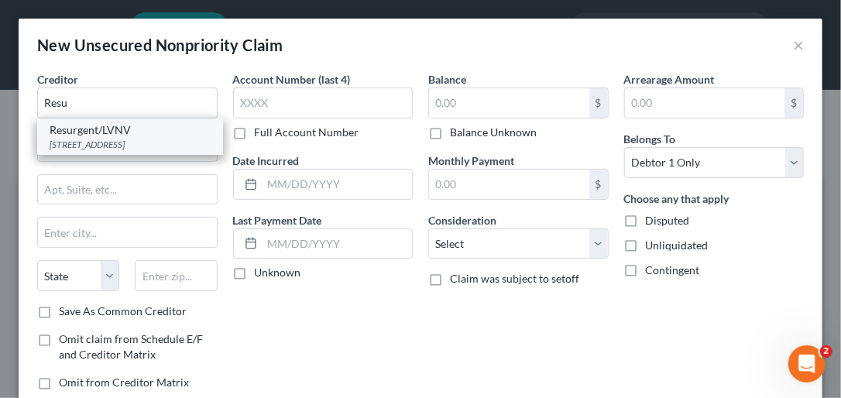
type input "29602"
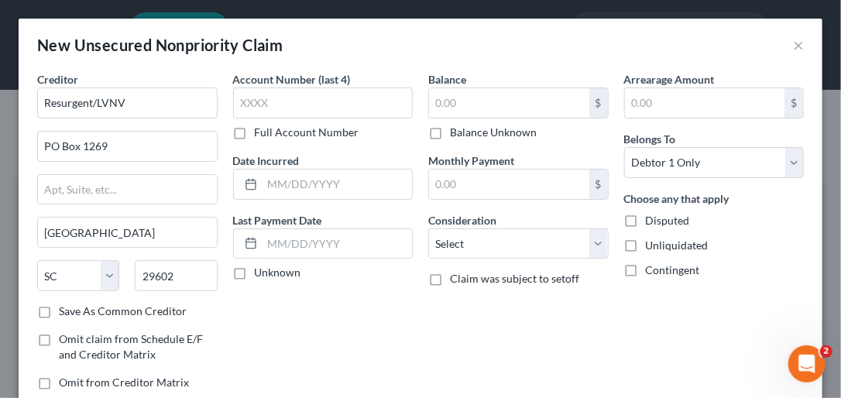
click at [59, 310] on label "Save As Common Creditor" at bounding box center [123, 311] width 128 height 15
click at [65, 310] on input "Save As Common Creditor" at bounding box center [70, 309] width 10 height 10
checkbox input "true"
click at [255, 130] on label "Full Account Number" at bounding box center [307, 132] width 105 height 15
click at [261, 130] on input "Full Account Number" at bounding box center [266, 130] width 10 height 10
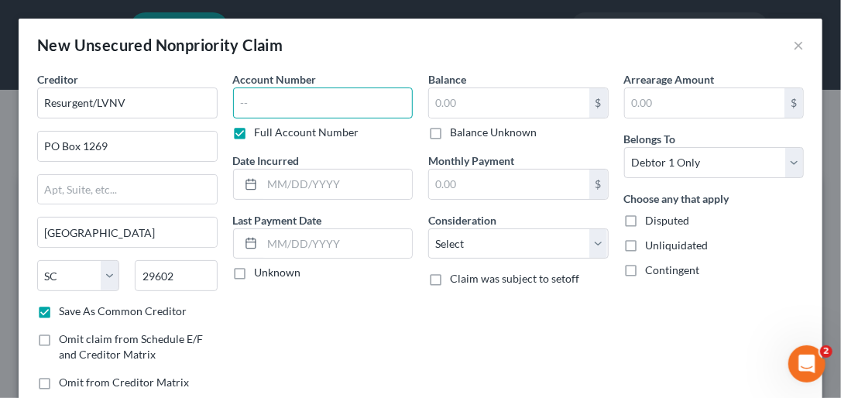
click at [245, 103] on input "text" at bounding box center [323, 103] width 180 height 31
type input "834xxxx"
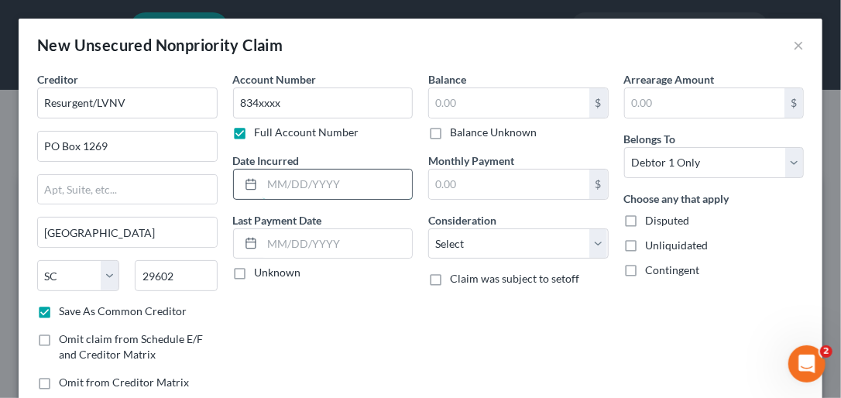
click at [263, 177] on input "text" at bounding box center [338, 184] width 150 height 29
type input "[DATE]"
click at [255, 273] on label "Unknown" at bounding box center [278, 272] width 46 height 15
click at [261, 273] on input "Unknown" at bounding box center [266, 270] width 10 height 10
checkbox input "true"
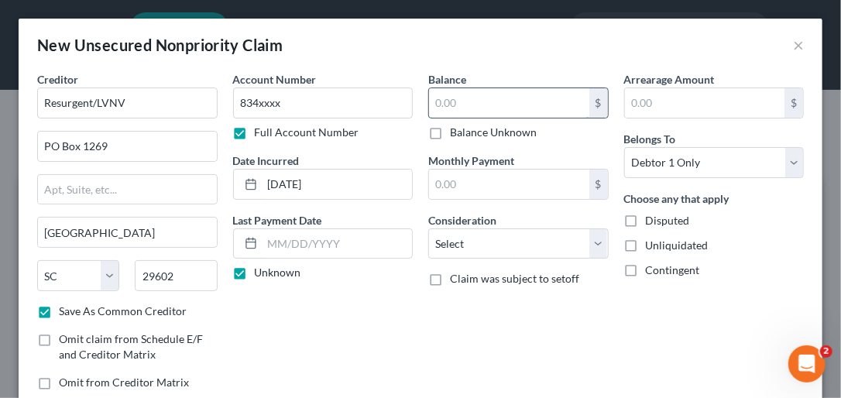
click at [438, 99] on input "text" at bounding box center [509, 102] width 160 height 29
type input "6,181.00"
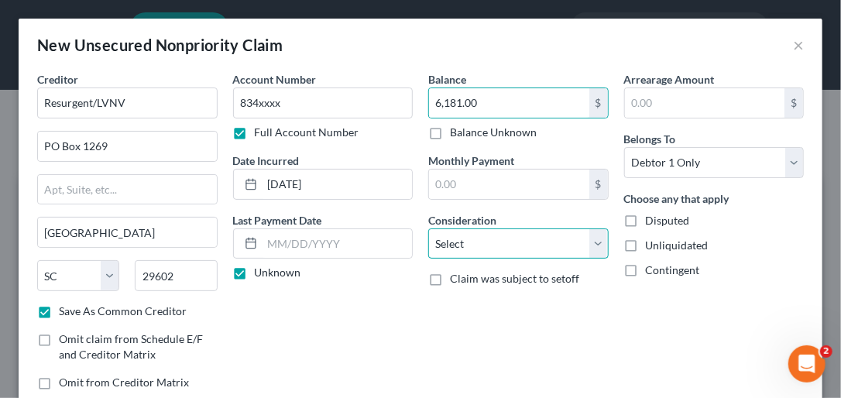
click at [585, 242] on select "Select Cable / Satellite Services Collection Agency Credit Card Debt Debt Couns…" at bounding box center [518, 243] width 180 height 31
select select "14"
click at [428, 228] on select "Select Cable / Satellite Services Collection Agency Credit Card Debt Debt Couns…" at bounding box center [518, 243] width 180 height 31
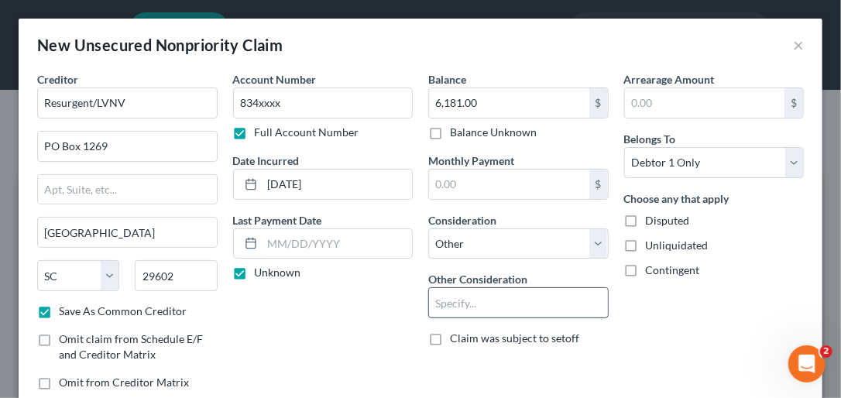
click at [455, 303] on input "text" at bounding box center [518, 302] width 179 height 29
type input "Collection Account"
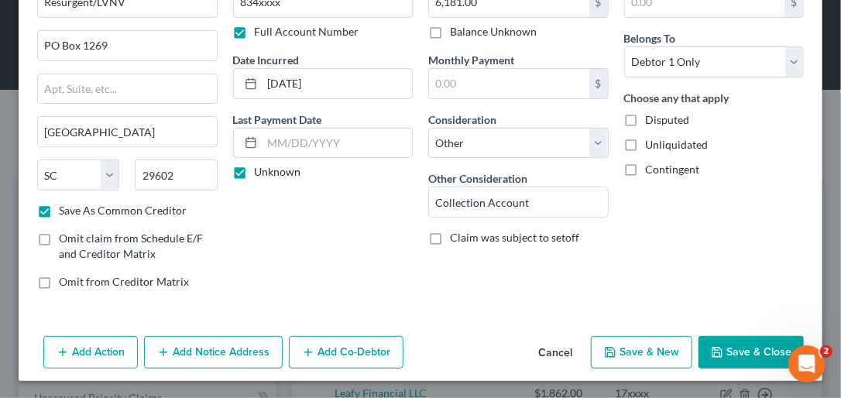
click at [602, 342] on button "Save & New" at bounding box center [641, 352] width 101 height 33
checkbox input "false"
select select "0"
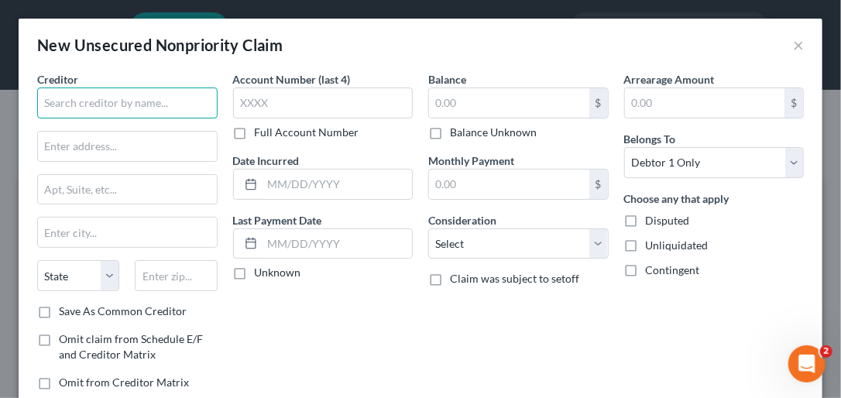
click at [129, 105] on input "text" at bounding box center [127, 103] width 180 height 31
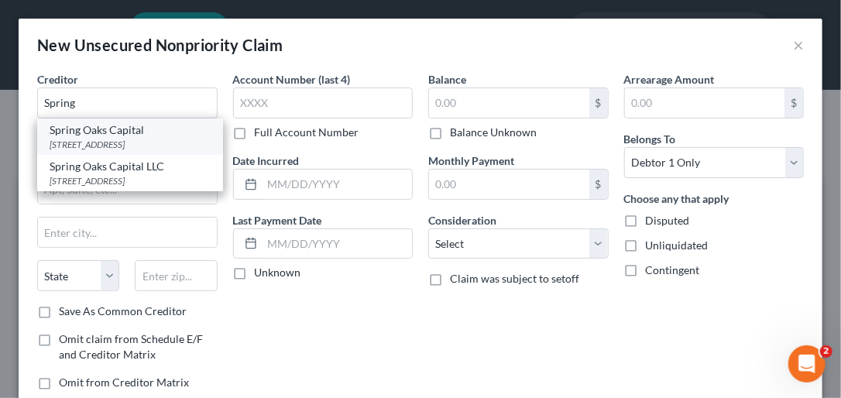
click at [107, 139] on div "[STREET_ADDRESS]" at bounding box center [130, 144] width 161 height 13
type input "Spring Oaks Capital"
type input "[STREET_ADDRESS]"
type input "Suite 100b"
type input "Chesapeake"
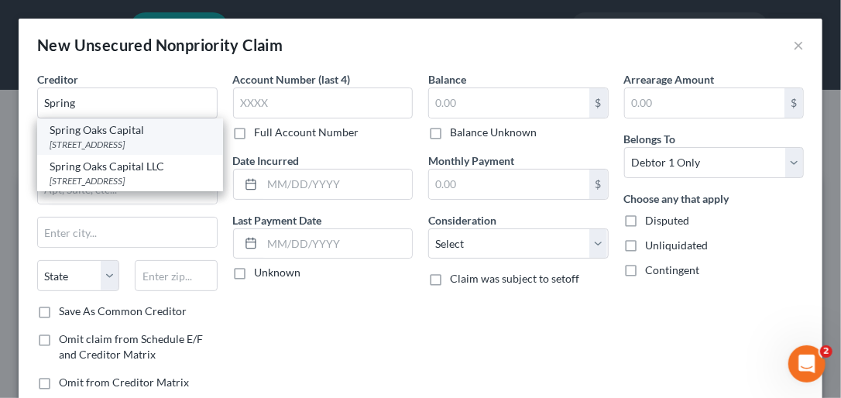
select select "48"
type input "23320"
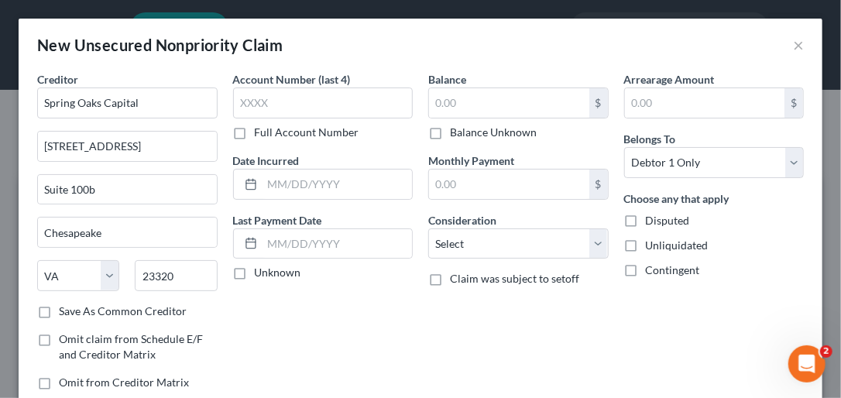
click at [59, 308] on label "Save As Common Creditor" at bounding box center [123, 311] width 128 height 15
click at [65, 308] on input "Save As Common Creditor" at bounding box center [70, 309] width 10 height 10
checkbox input "true"
click at [255, 130] on label "Full Account Number" at bounding box center [307, 132] width 105 height 15
click at [261, 130] on input "Full Account Number" at bounding box center [266, 130] width 10 height 10
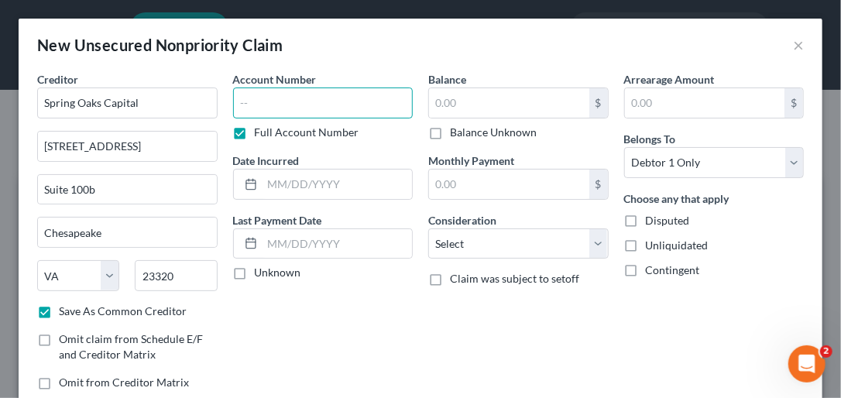
click at [251, 98] on input "text" at bounding box center [323, 103] width 180 height 31
type input "11324xxxx"
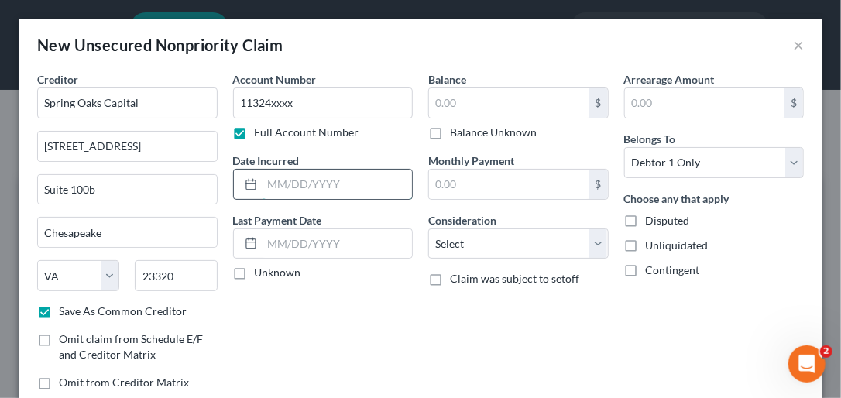
click at [273, 187] on input "text" at bounding box center [338, 184] width 150 height 29
type input "[DATE]"
click at [255, 274] on label "Unknown" at bounding box center [278, 272] width 46 height 15
click at [261, 274] on input "Unknown" at bounding box center [266, 270] width 10 height 10
checkbox input "true"
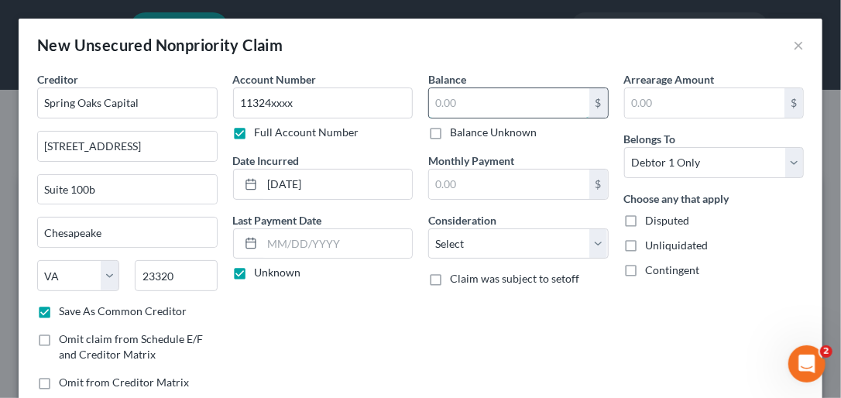
click at [479, 101] on input "text" at bounding box center [509, 102] width 160 height 29
type input "1,327.00"
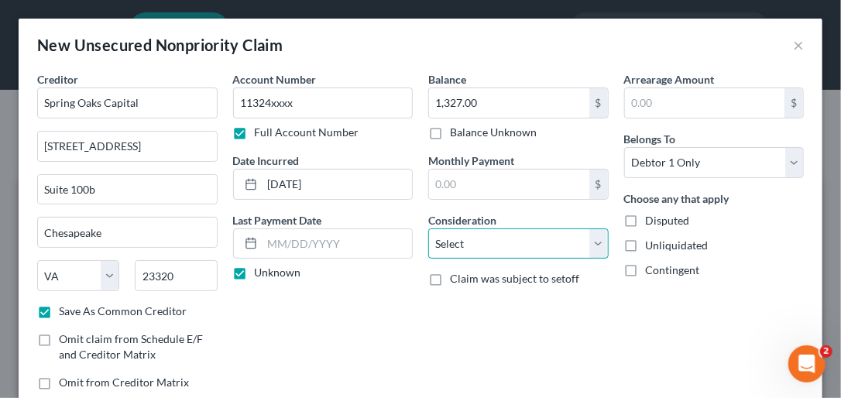
click at [598, 233] on select "Select Cable / Satellite Services Collection Agency Credit Card Debt Debt Couns…" at bounding box center [518, 243] width 180 height 31
click at [428, 228] on select "Select Cable / Satellite Services Collection Agency Credit Card Debt Debt Couns…" at bounding box center [518, 243] width 180 height 31
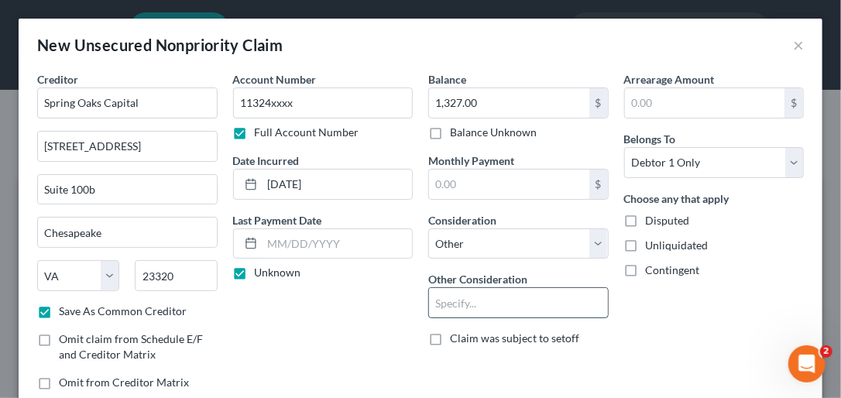
click at [461, 307] on input "text" at bounding box center [518, 302] width 179 height 29
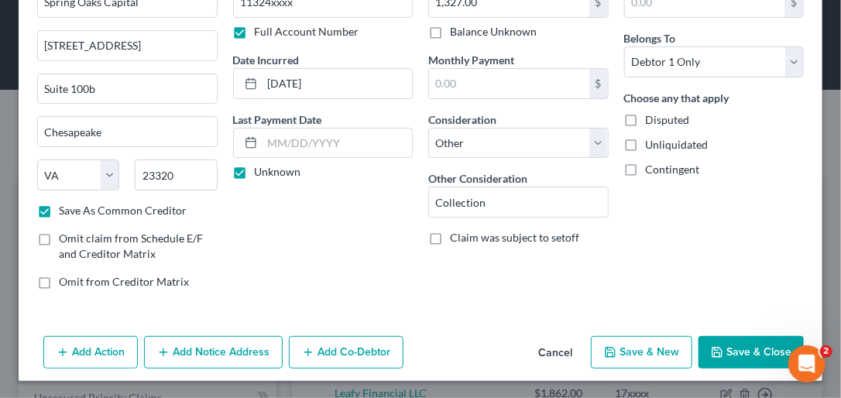
click at [602, 348] on button "Save & New" at bounding box center [641, 352] width 101 height 33
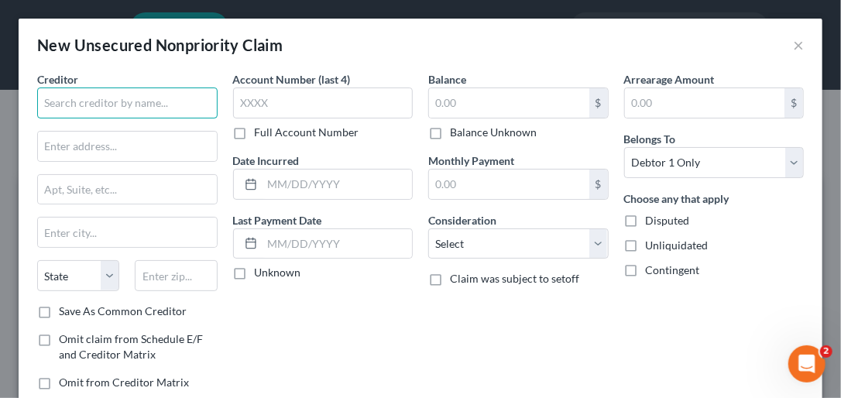
click at [46, 106] on input "text" at bounding box center [127, 103] width 180 height 31
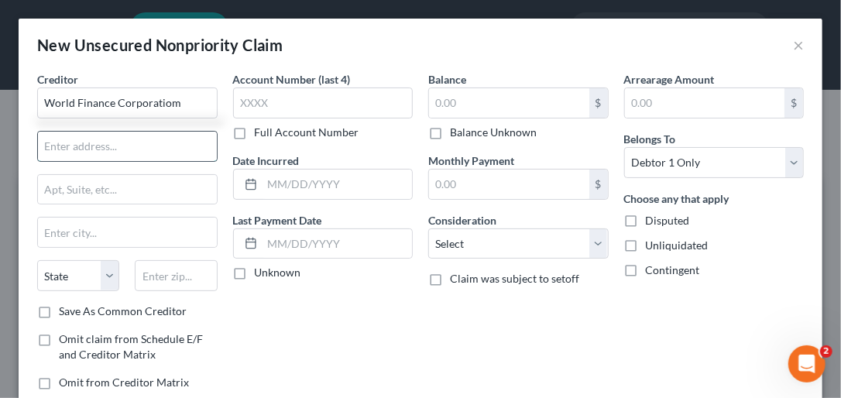
click at [46, 145] on input "text" at bounding box center [127, 146] width 179 height 29
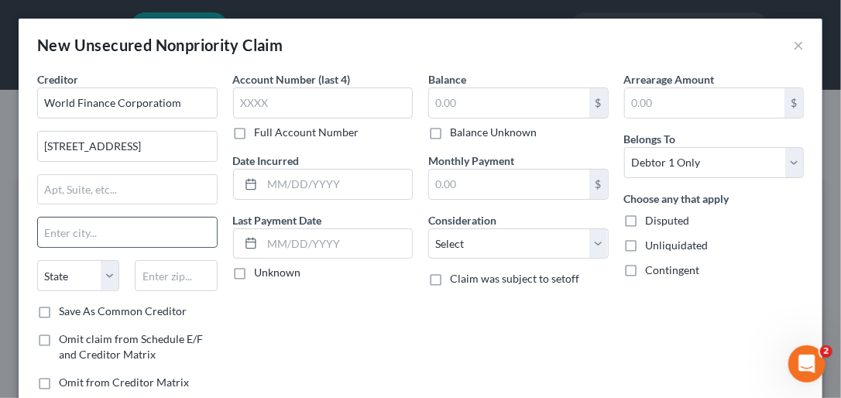
click at [74, 232] on input "text" at bounding box center [127, 232] width 179 height 29
click at [105, 266] on select "State [US_STATE] AK AR AZ CA CO CT DE DC [GEOGRAPHIC_DATA] [GEOGRAPHIC_DATA] GU…" at bounding box center [78, 275] width 82 height 31
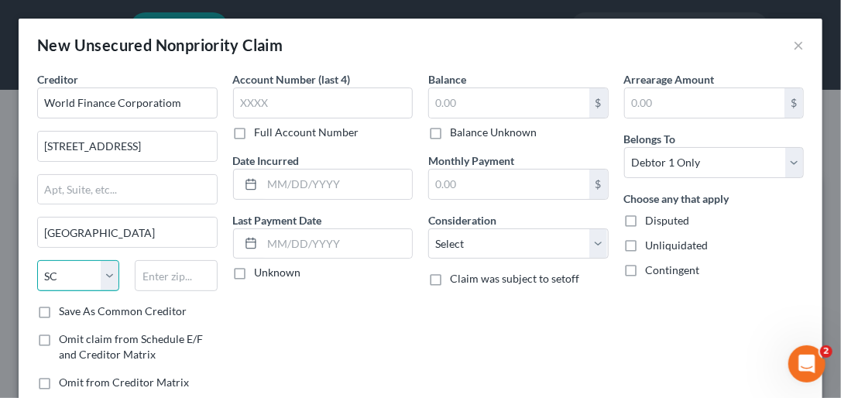
click at [37, 260] on select "State [US_STATE] AK AR AZ CA CO CT DE DC [GEOGRAPHIC_DATA] [GEOGRAPHIC_DATA] GU…" at bounding box center [78, 275] width 82 height 31
click at [139, 276] on input "text" at bounding box center [176, 275] width 82 height 31
click at [59, 313] on label "Save As Common Creditor" at bounding box center [123, 311] width 128 height 15
click at [65, 313] on input "Save As Common Creditor" at bounding box center [70, 309] width 10 height 10
click at [255, 133] on label "Full Account Number" at bounding box center [307, 132] width 105 height 15
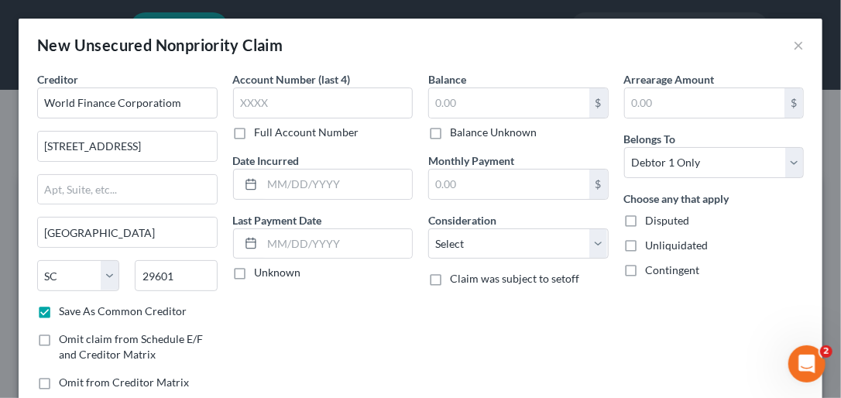
click at [261, 133] on input "Full Account Number" at bounding box center [266, 130] width 10 height 10
click at [245, 101] on input "text" at bounding box center [323, 103] width 180 height 31
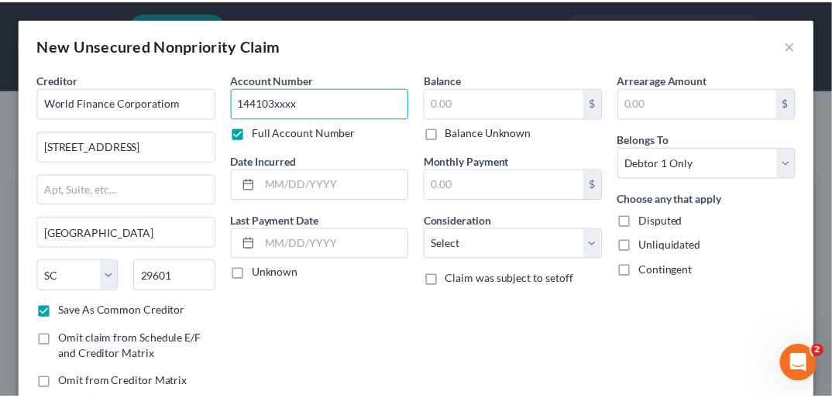
scroll to position [62, 0]
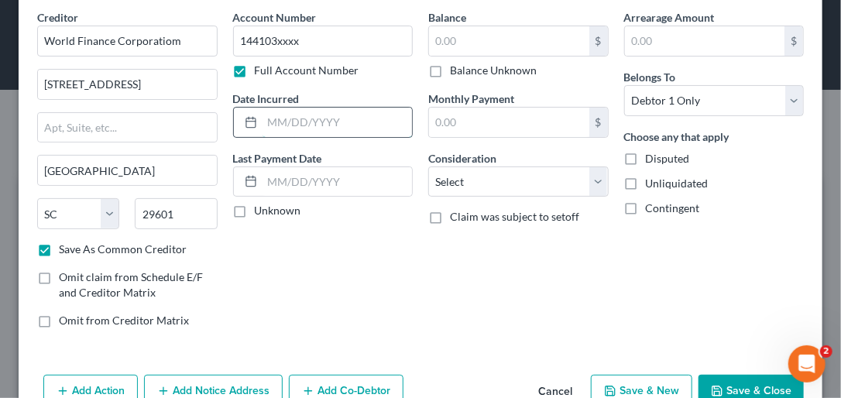
click at [276, 121] on input "text" at bounding box center [338, 122] width 150 height 29
click at [255, 209] on label "Unknown" at bounding box center [278, 210] width 46 height 15
click at [261, 209] on input "Unknown" at bounding box center [266, 208] width 10 height 10
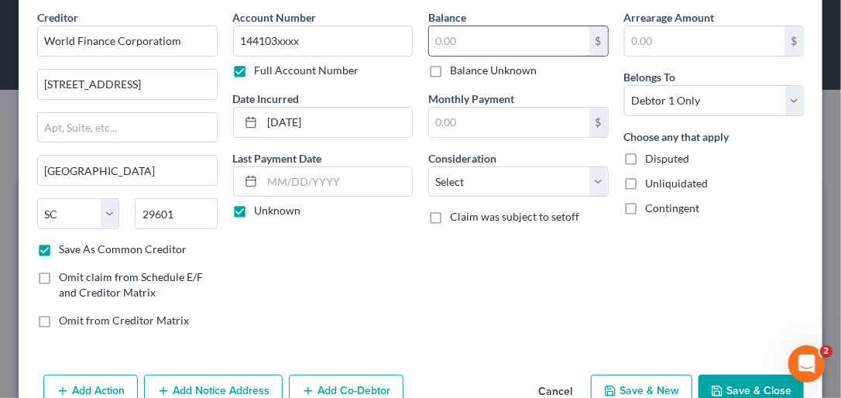
click at [434, 40] on input "text" at bounding box center [509, 40] width 160 height 29
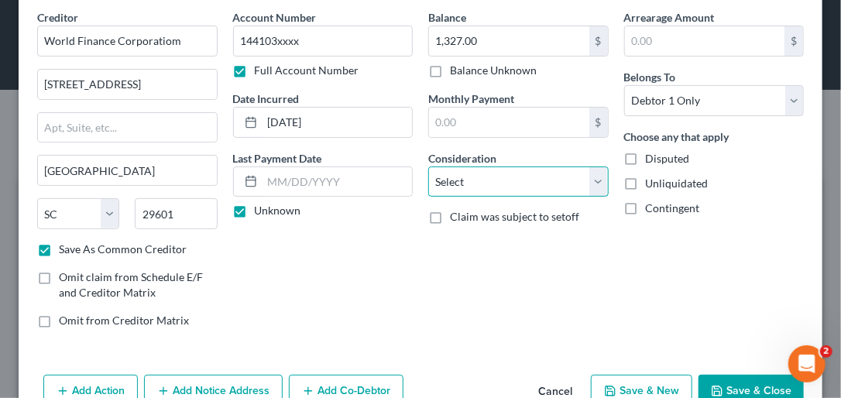
click at [588, 178] on select "Select Cable / Satellite Services Collection Agency Credit Card Debt Debt Couns…" at bounding box center [518, 181] width 180 height 31
click at [428, 166] on select "Select Cable / Satellite Services Collection Agency Credit Card Debt Debt Couns…" at bounding box center [518, 181] width 180 height 31
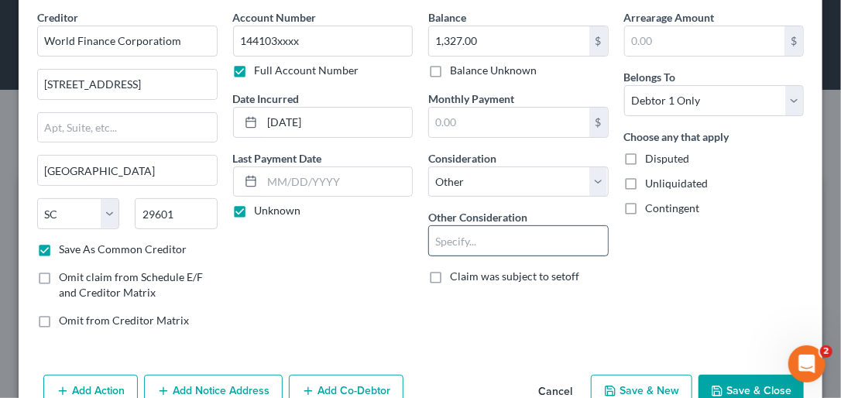
click at [458, 235] on input "text" at bounding box center [518, 240] width 179 height 29
click at [602, 387] on button "Save & Close" at bounding box center [751, 391] width 105 height 33
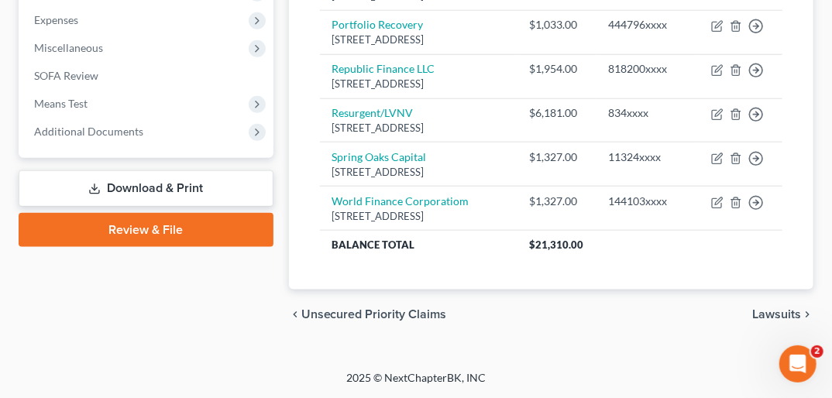
scroll to position [600, 0]
click at [602, 314] on span "Lawsuits" at bounding box center [776, 314] width 49 height 12
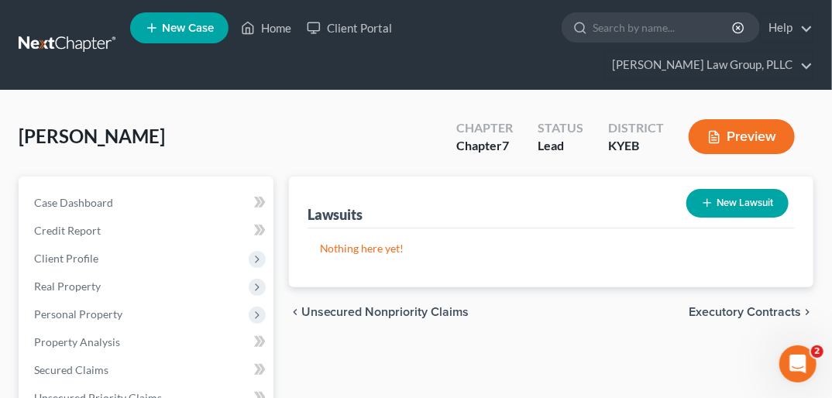
click at [602, 189] on button "New Lawsuit" at bounding box center [737, 203] width 102 height 29
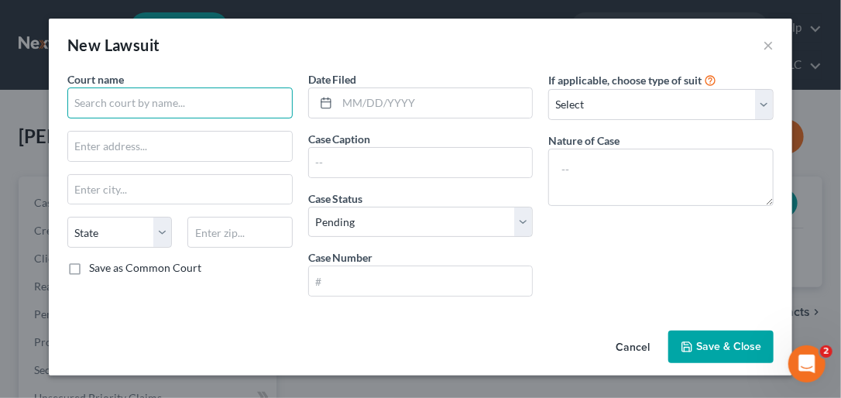
click at [146, 95] on input "text" at bounding box center [179, 103] width 225 height 31
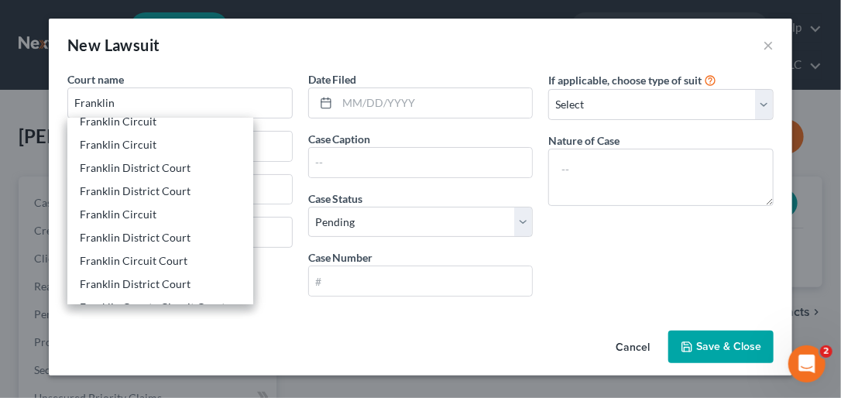
scroll to position [22, 0]
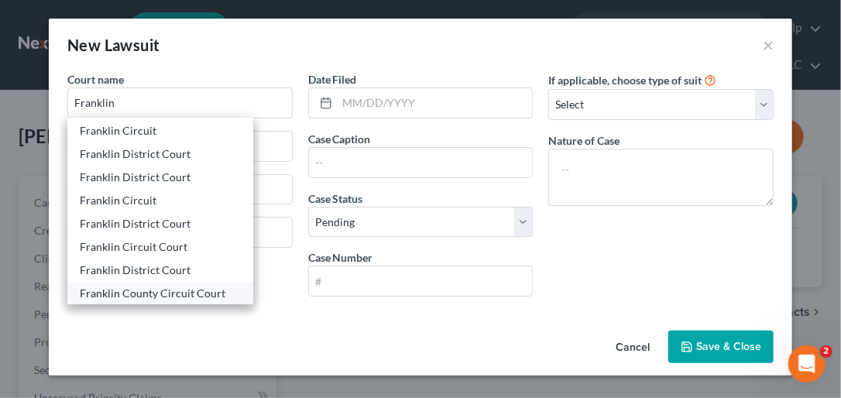
click at [187, 291] on div "Franklin County Circuit Court" at bounding box center [160, 293] width 161 height 15
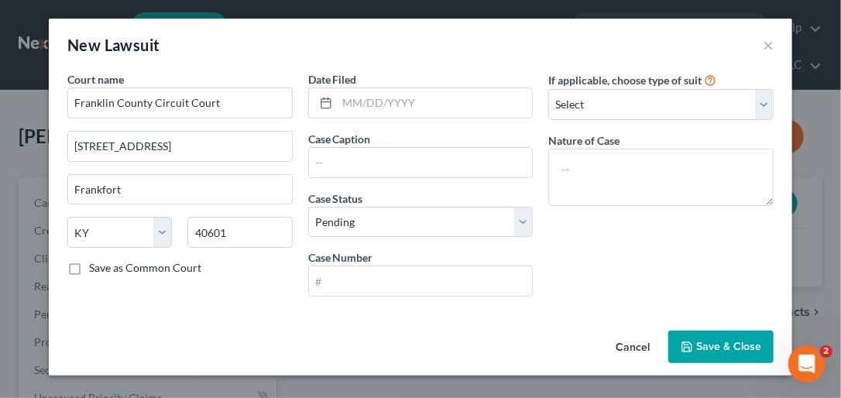
click at [89, 266] on label "Save as Common Court" at bounding box center [145, 267] width 112 height 15
click at [95, 266] on input "Save as Common Court" at bounding box center [100, 265] width 10 height 10
click at [352, 105] on input "text" at bounding box center [435, 102] width 195 height 29
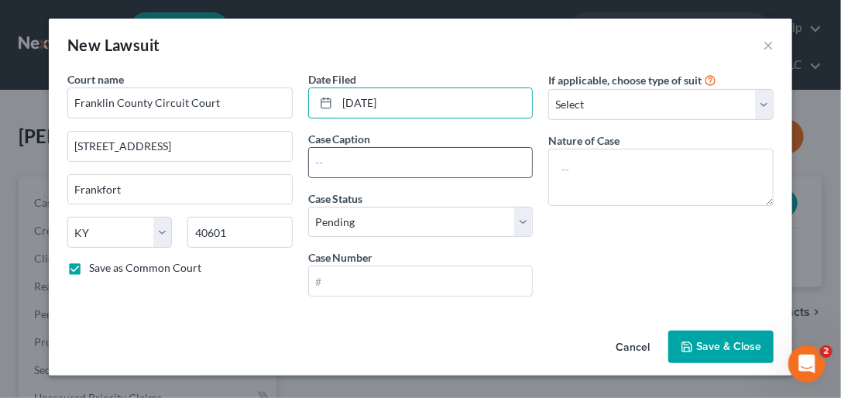
click at [337, 156] on input "text" at bounding box center [421, 162] width 224 height 29
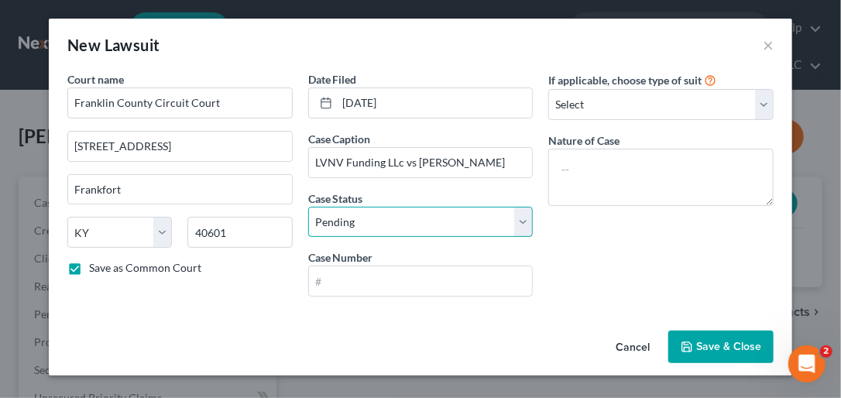
click at [519, 220] on select "Select Pending On Appeal Concluded" at bounding box center [420, 222] width 225 height 31
click at [599, 248] on div "If applicable, choose type of suit Select Repossession Garnishment Foreclosure …" at bounding box center [661, 190] width 241 height 238
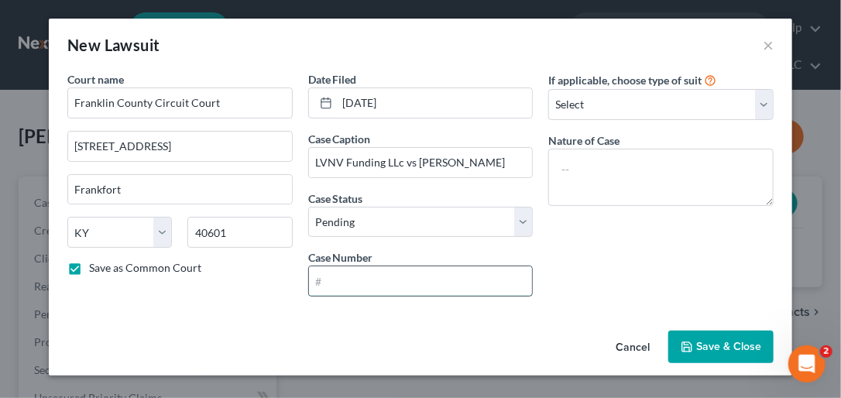
click at [318, 276] on input "text" at bounding box center [421, 280] width 224 height 29
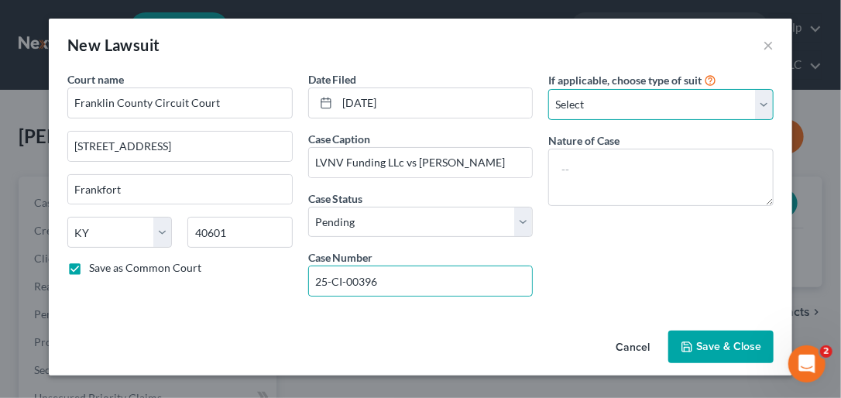
click at [602, 100] on select "Select Repossession Garnishment Foreclosure Attached, Seized, Or Levied Other" at bounding box center [660, 104] width 225 height 31
click at [548, 89] on select "Select Repossession Garnishment Foreclosure Attached, Seized, Or Levied Other" at bounding box center [660, 104] width 225 height 31
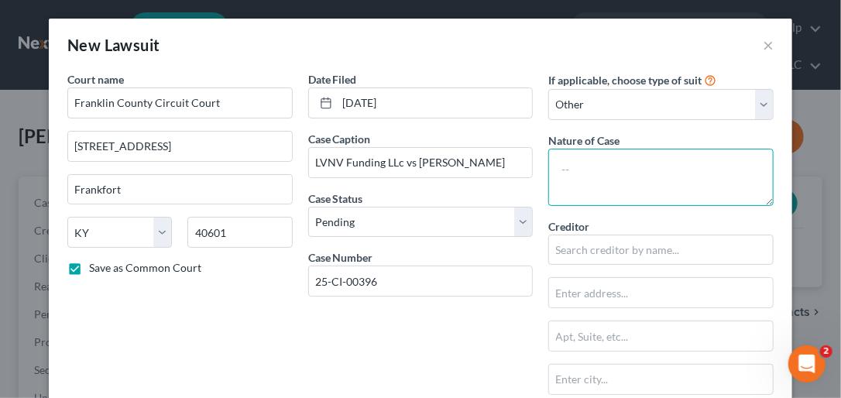
click at [583, 176] on textarea at bounding box center [660, 177] width 225 height 57
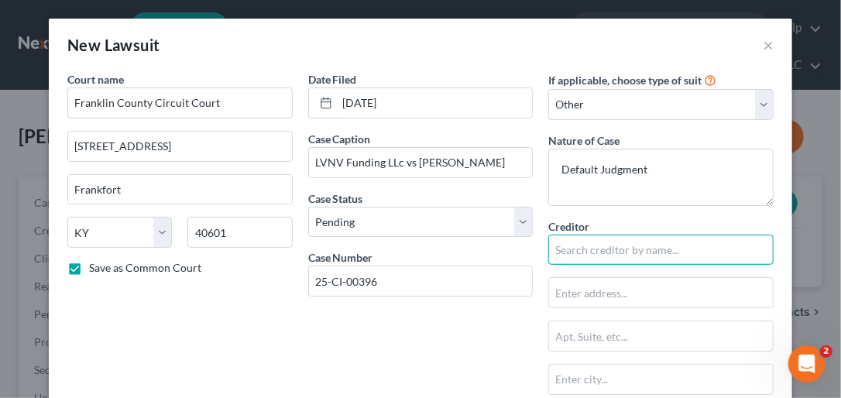
click at [602, 256] on input "text" at bounding box center [660, 250] width 225 height 31
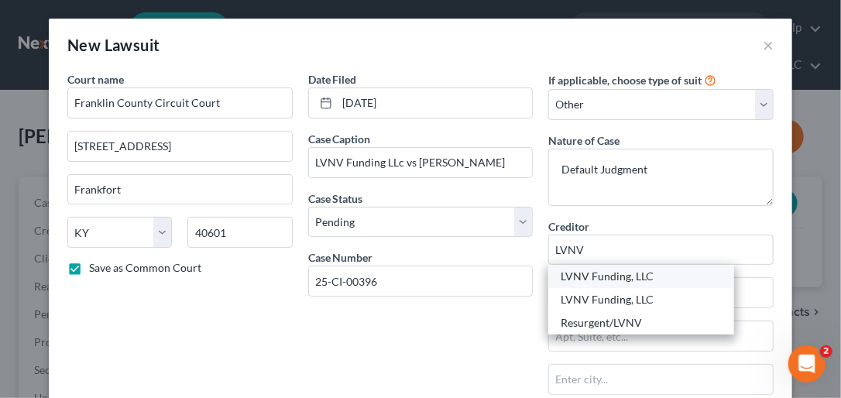
click at [602, 279] on div "LVNV Funding, LLC" at bounding box center [641, 276] width 161 height 15
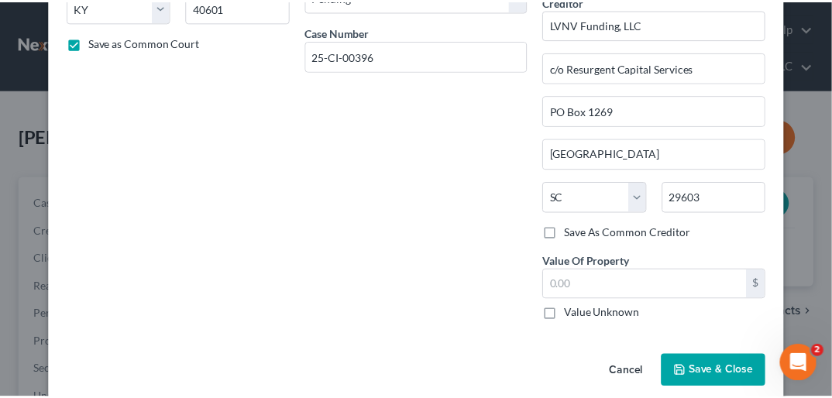
scroll to position [245, 0]
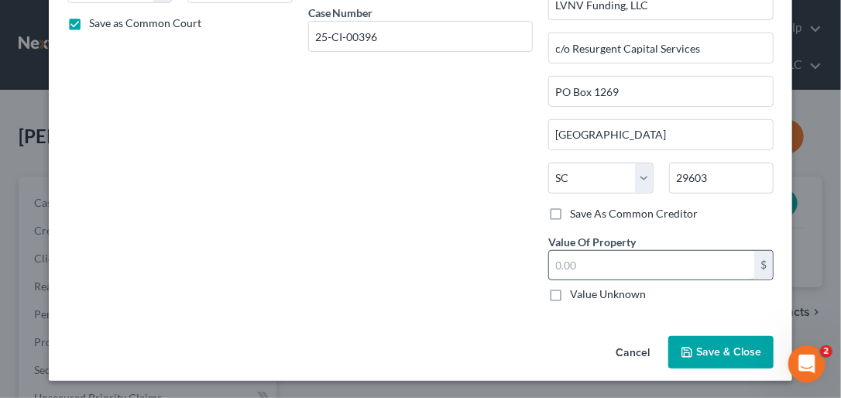
click at [554, 262] on input "text" at bounding box center [651, 265] width 205 height 29
click at [602, 343] on button "Save & Close" at bounding box center [720, 352] width 105 height 33
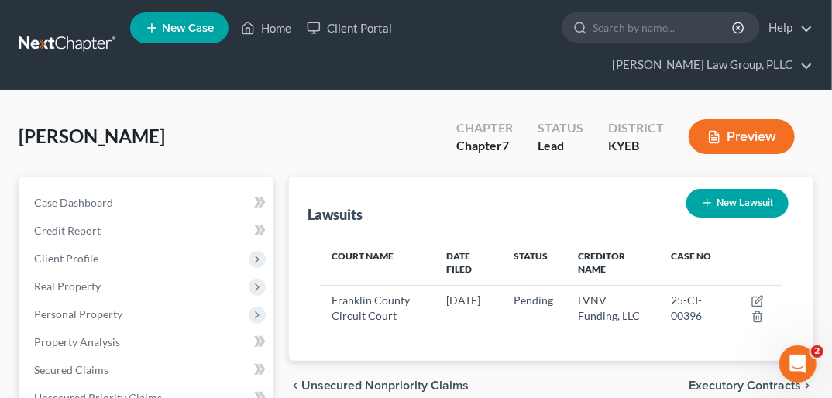
click at [602, 379] on span "Executory Contracts" at bounding box center [744, 385] width 112 height 12
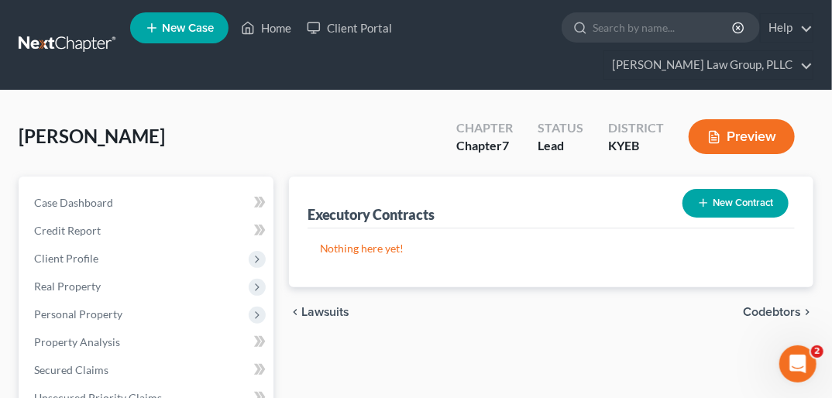
click at [602, 306] on span "Codebtors" at bounding box center [772, 312] width 58 height 12
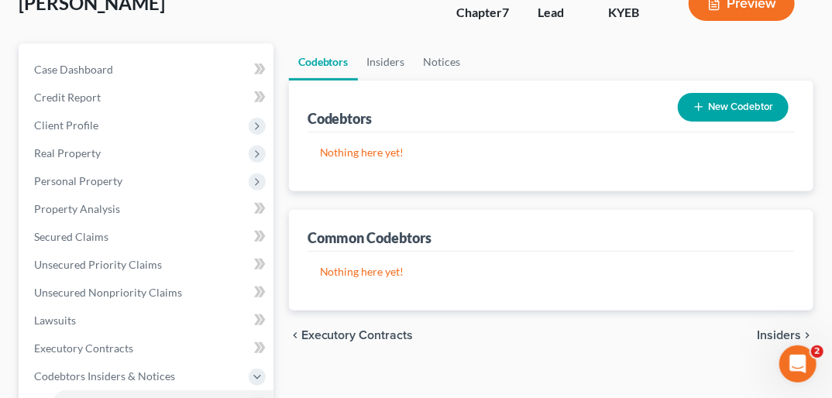
scroll to position [174, 0]
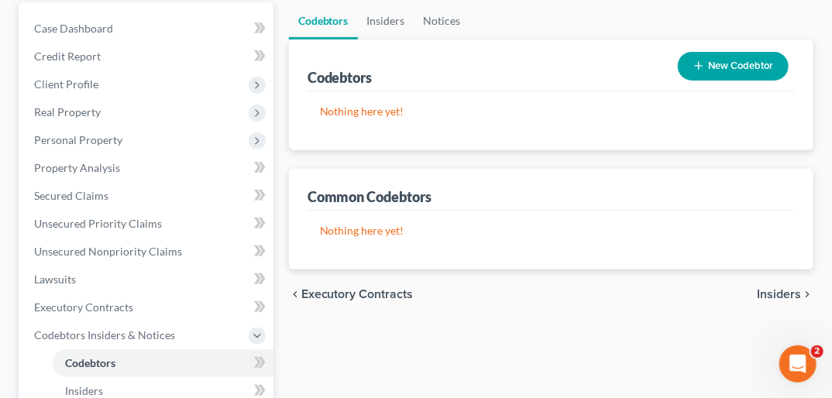
click at [602, 288] on span "Insiders" at bounding box center [779, 294] width 44 height 12
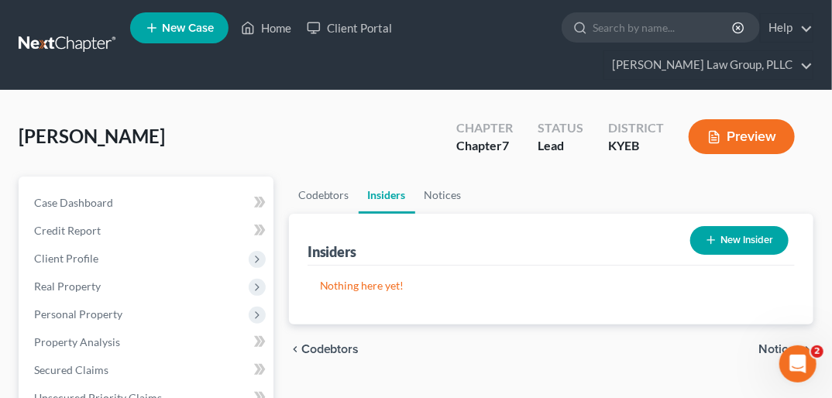
click at [602, 343] on span "Notices" at bounding box center [779, 349] width 43 height 12
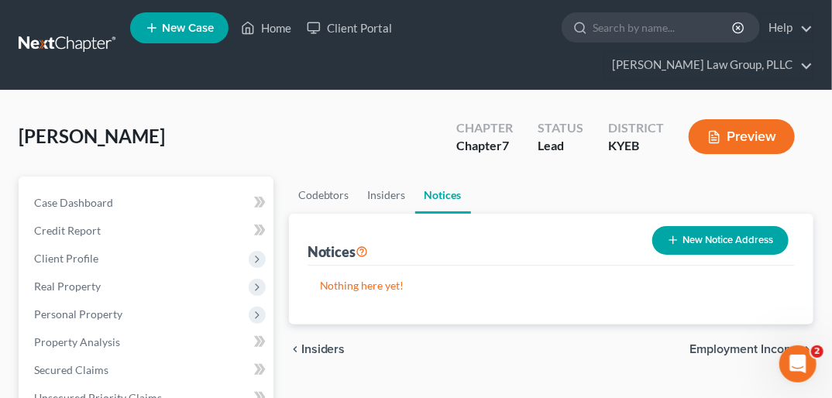
click at [602, 343] on span "Employment Income" at bounding box center [745, 349] width 112 height 12
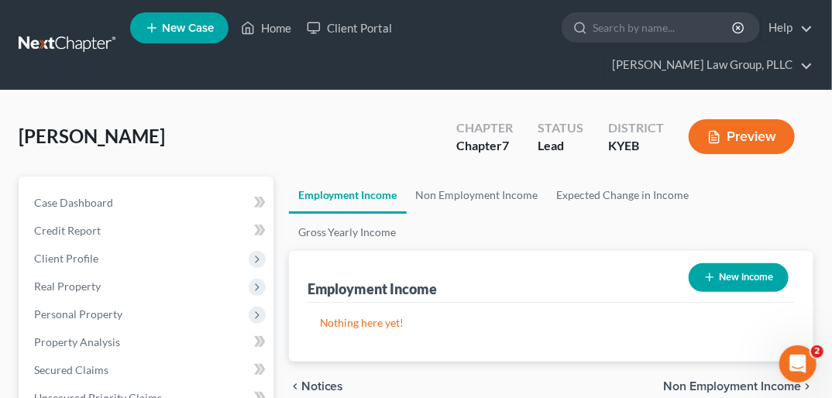
click at [602, 380] on span "Non Employment Income" at bounding box center [732, 386] width 138 height 12
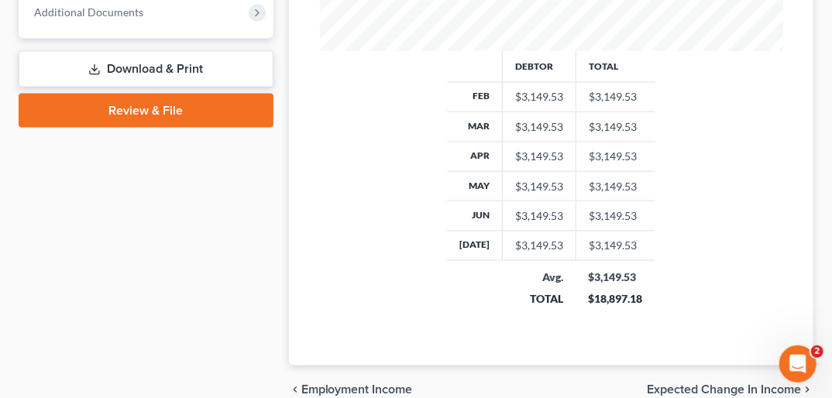
scroll to position [782, 0]
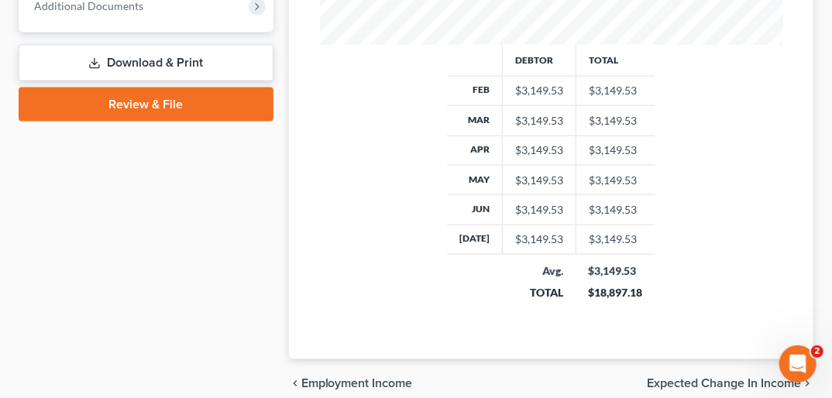
click at [602, 378] on span "Expected Change in Income" at bounding box center [724, 384] width 154 height 12
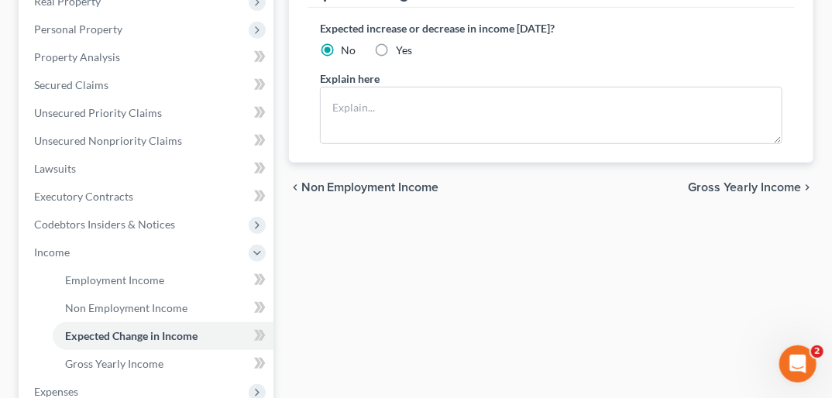
scroll to position [279, 0]
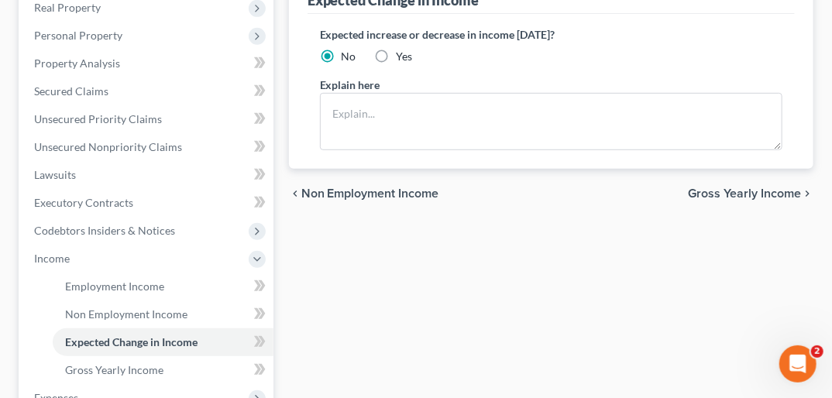
click at [602, 187] on span "Gross Yearly Income" at bounding box center [744, 193] width 113 height 12
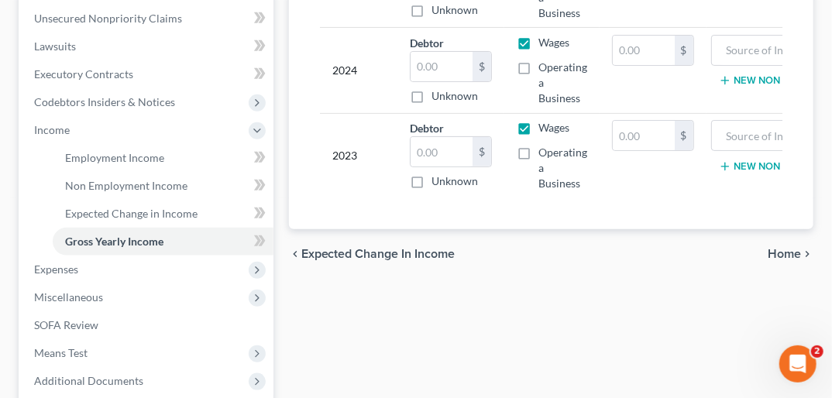
scroll to position [415, 0]
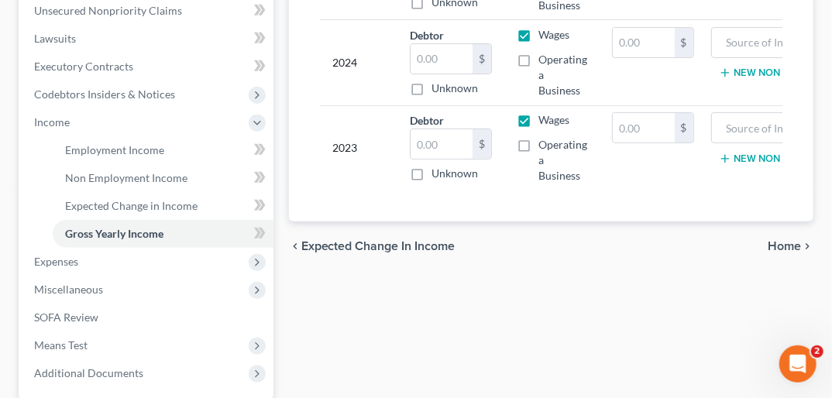
click at [602, 240] on span "Home" at bounding box center [783, 246] width 33 height 12
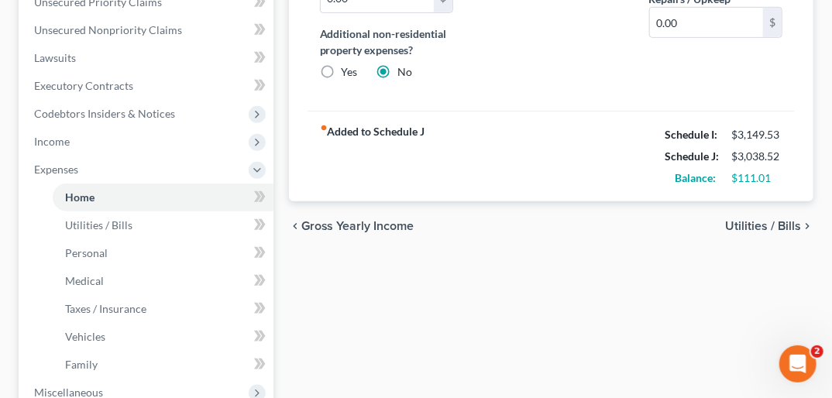
scroll to position [400, 0]
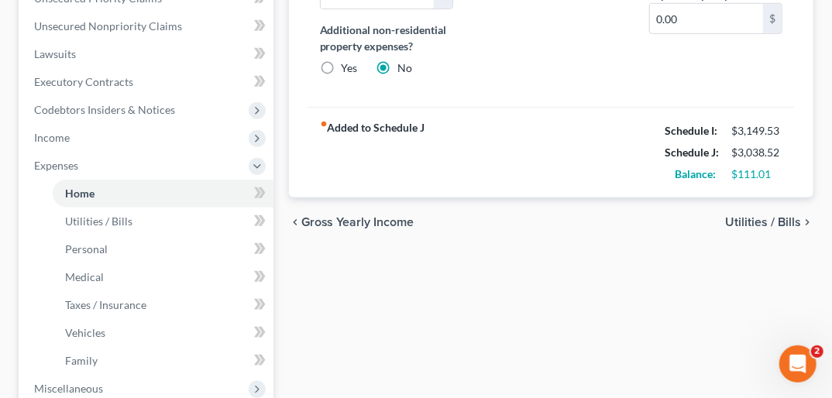
click at [602, 216] on span "Utilities / Bills" at bounding box center [763, 222] width 76 height 12
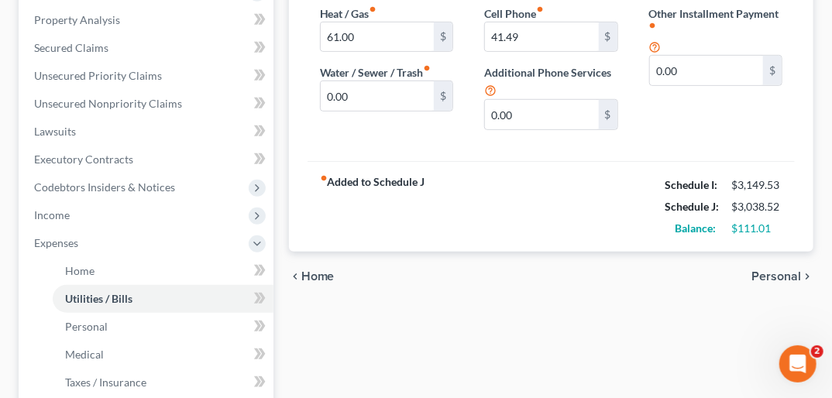
scroll to position [338, 0]
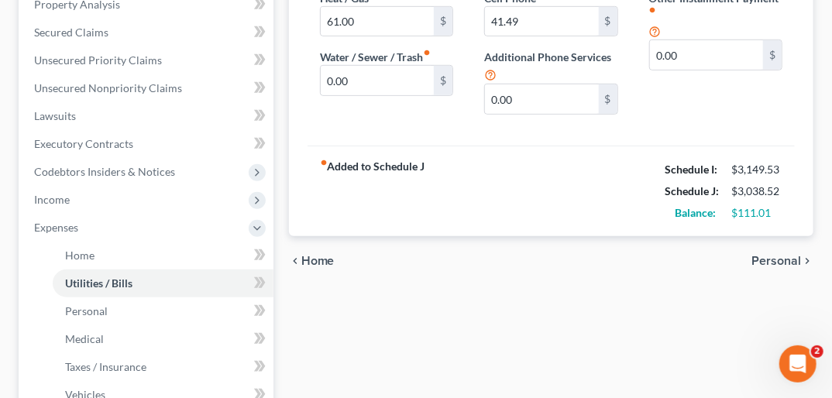
click at [602, 255] on span "Personal" at bounding box center [776, 261] width 50 height 12
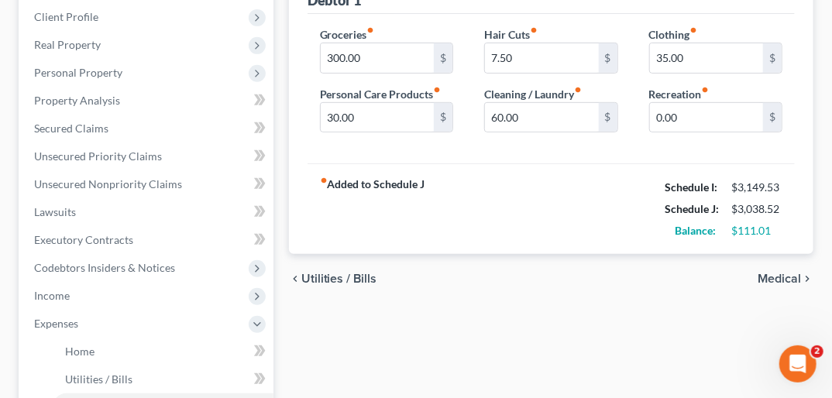
scroll to position [257, 0]
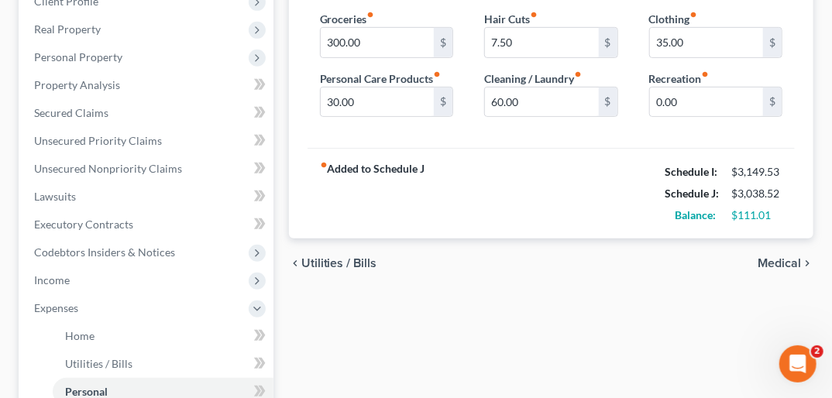
click at [602, 257] on span "Medical" at bounding box center [778, 263] width 43 height 12
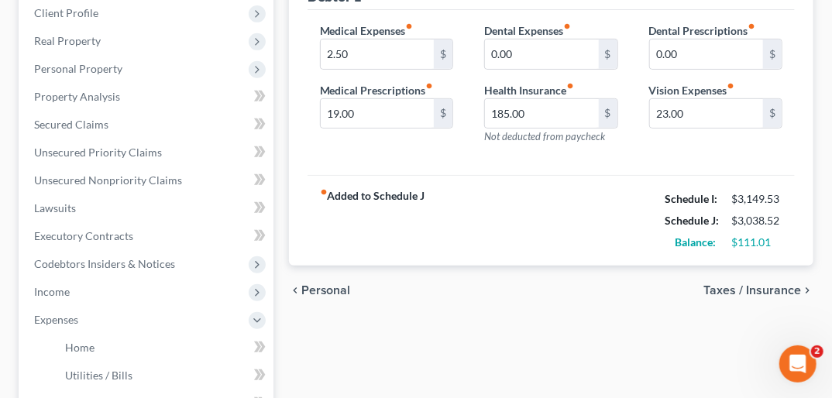
click at [602, 284] on span "Taxes / Insurance" at bounding box center [752, 290] width 98 height 12
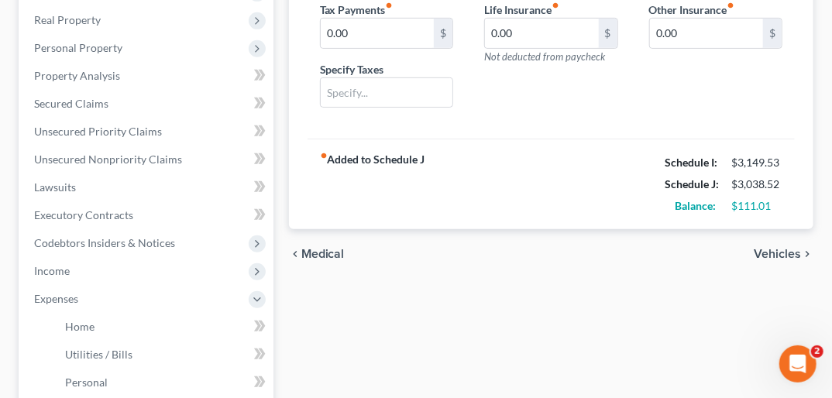
scroll to position [271, 0]
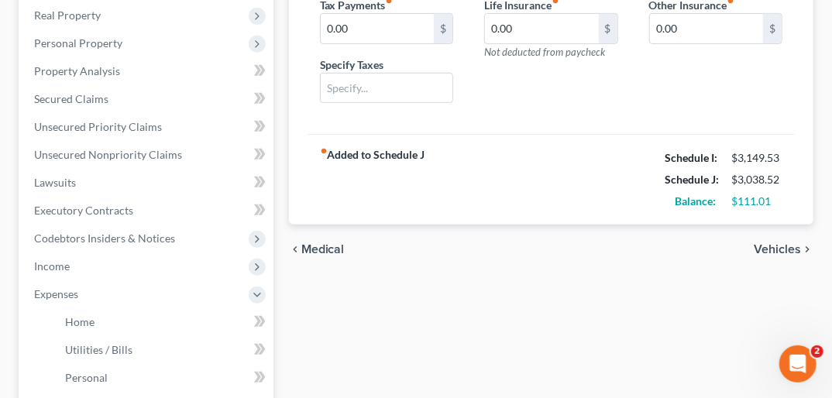
click at [602, 243] on span "Vehicles" at bounding box center [776, 249] width 47 height 12
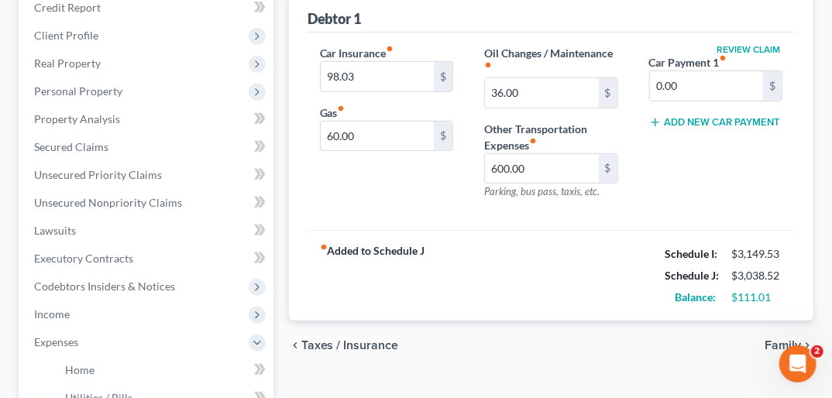
scroll to position [249, 0]
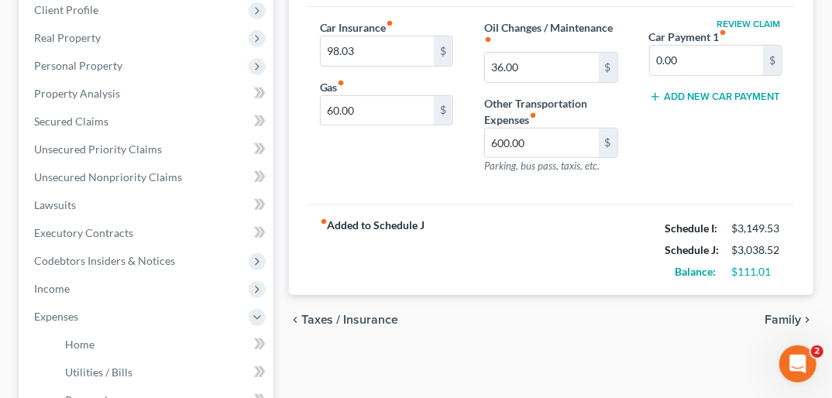
click at [602, 314] on span "Family" at bounding box center [782, 320] width 36 height 12
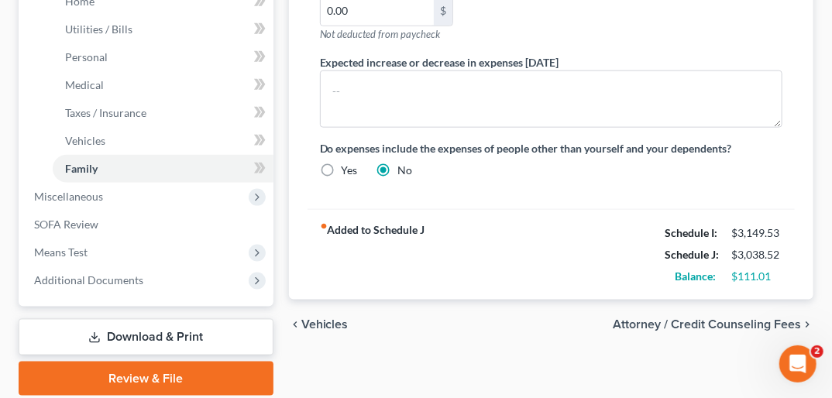
click at [602, 318] on span "Attorney / Credit Counseling Fees" at bounding box center [707, 324] width 188 height 12
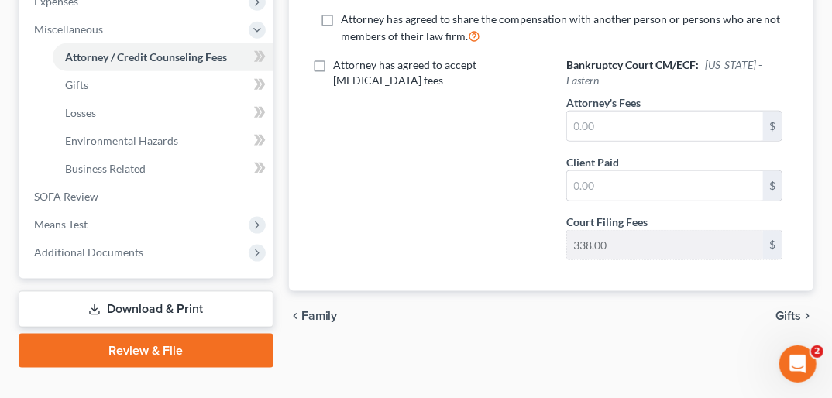
click at [602, 310] on span "Gifts" at bounding box center [788, 316] width 26 height 12
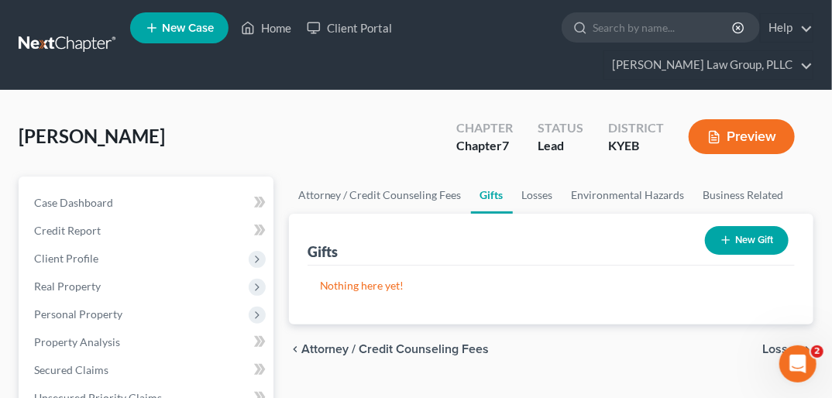
click at [602, 343] on span "Losses" at bounding box center [781, 349] width 39 height 12
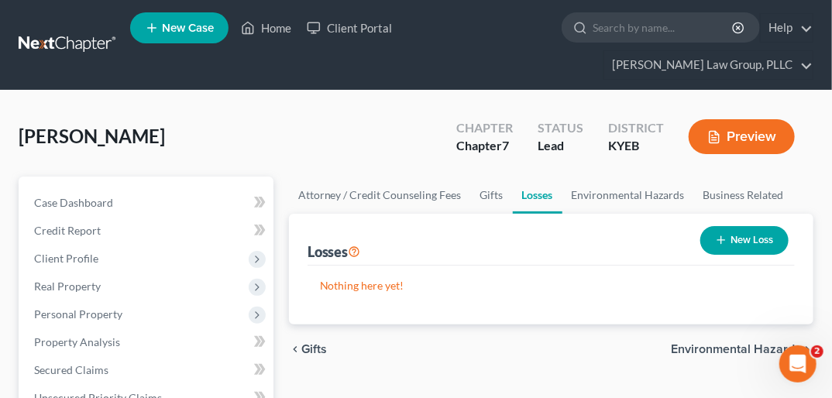
click at [602, 343] on span "Environmental Hazards" at bounding box center [736, 349] width 130 height 12
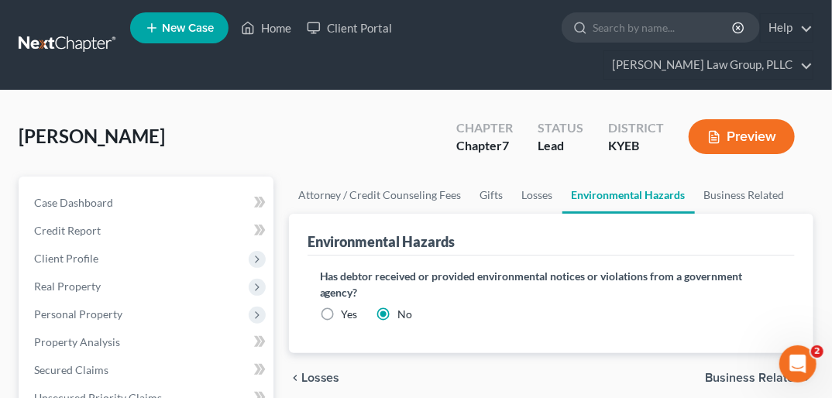
click at [602, 372] on span "Business Related" at bounding box center [753, 378] width 96 height 12
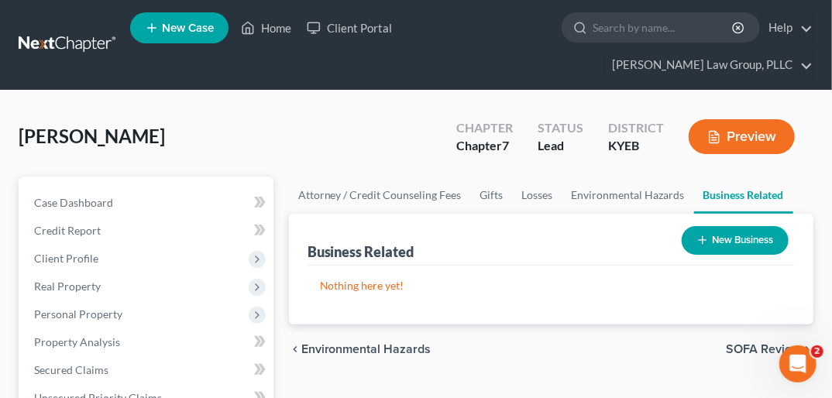
click at [602, 343] on span "SOFA Review" at bounding box center [763, 349] width 75 height 12
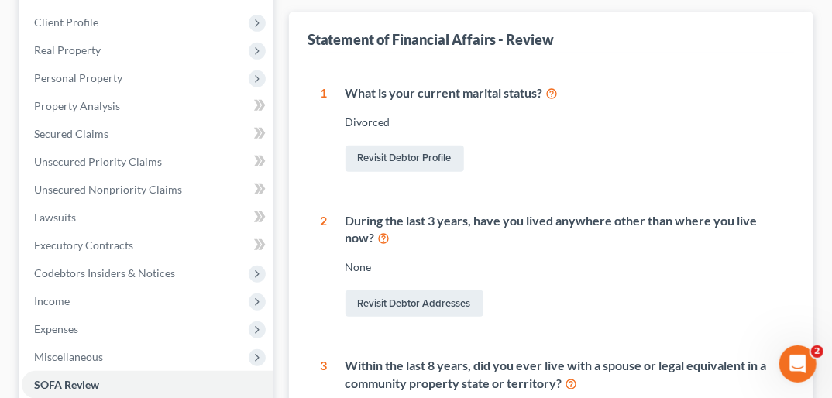
click at [369, 259] on div "None" at bounding box center [563, 266] width 437 height 15
click at [396, 290] on link "Revisit Debtor Addresses" at bounding box center [414, 303] width 138 height 26
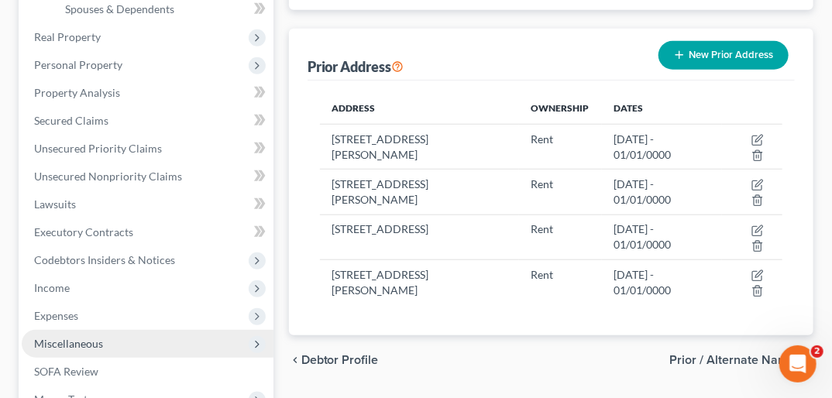
scroll to position [428, 0]
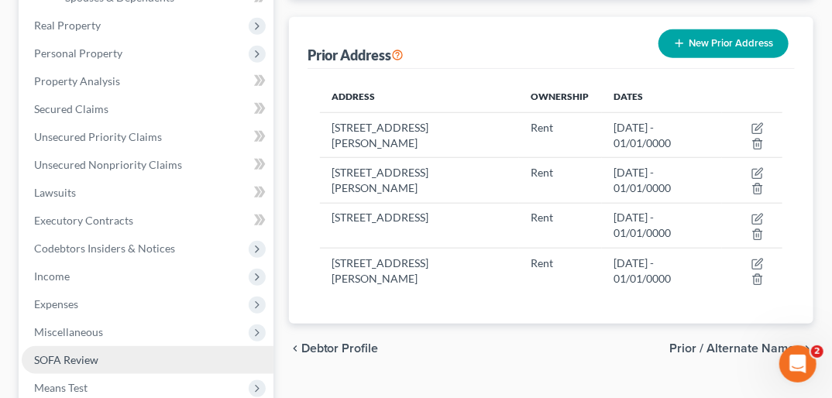
click at [85, 353] on span "SOFA Review" at bounding box center [66, 359] width 64 height 13
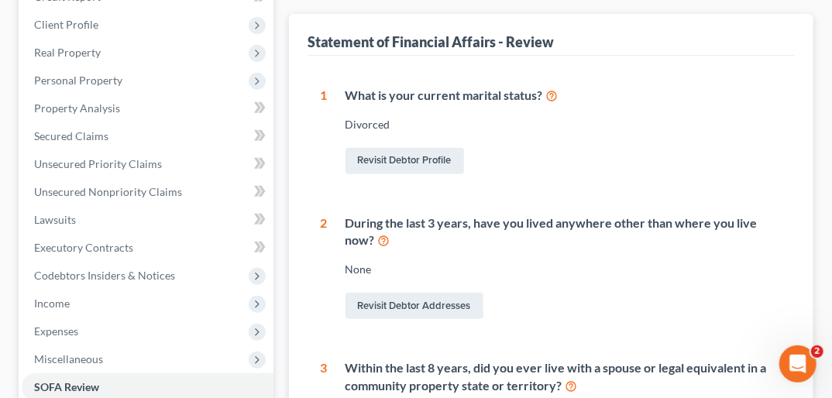
scroll to position [239, 0]
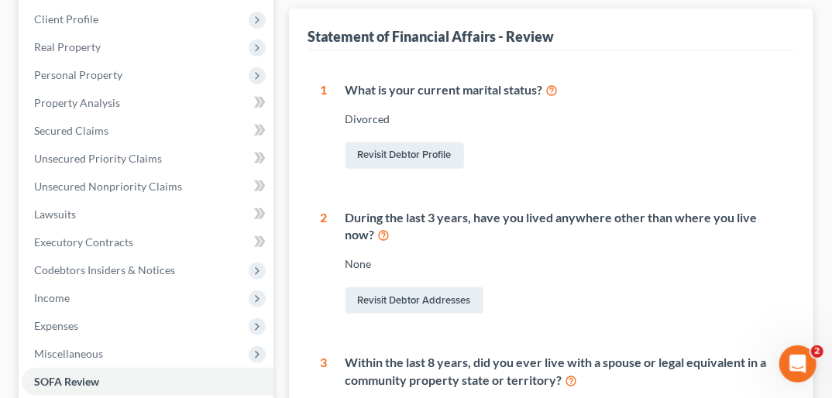
click at [384, 227] on icon at bounding box center [384, 234] width 12 height 15
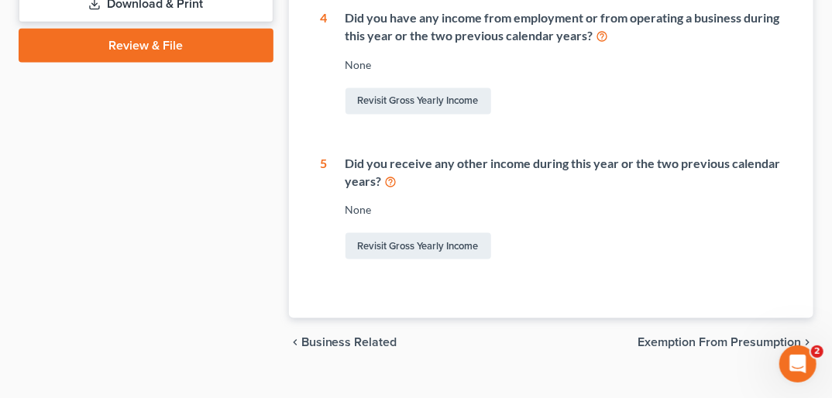
scroll to position [730, 0]
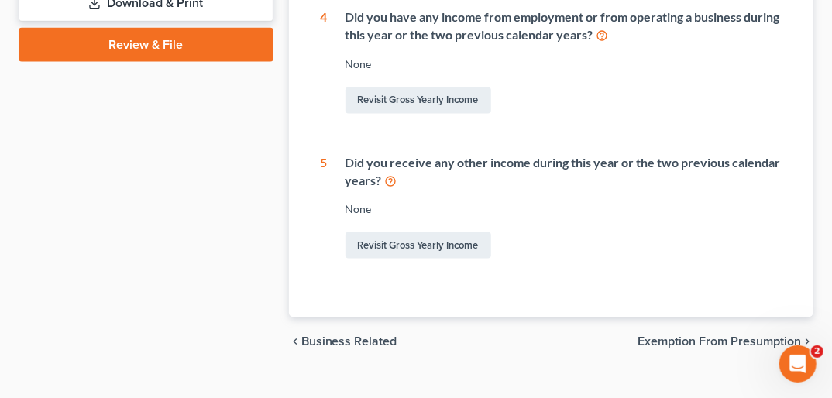
click at [602, 336] on span "Exemption from Presumption" at bounding box center [718, 342] width 163 height 12
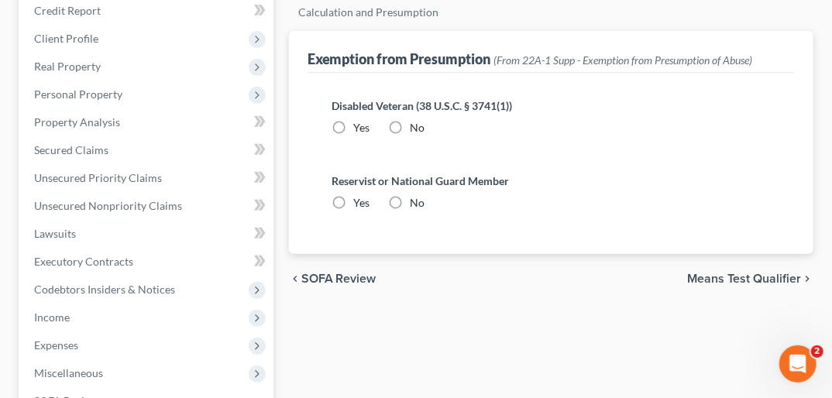
scroll to position [250, 0]
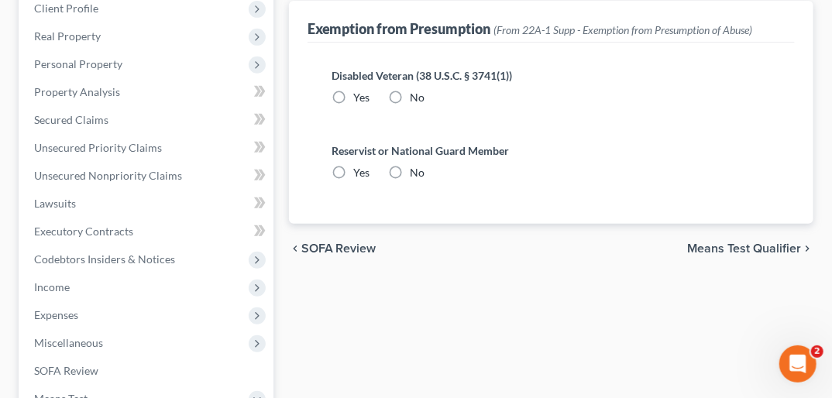
click at [602, 242] on span "Means Test Qualifier" at bounding box center [744, 248] width 114 height 12
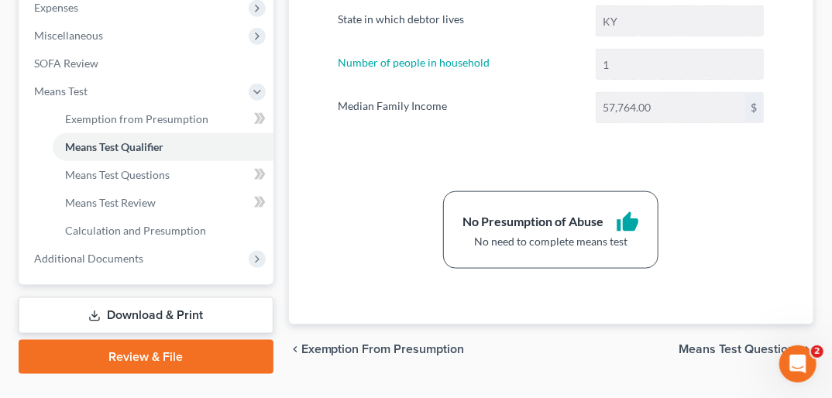
scroll to position [564, 0]
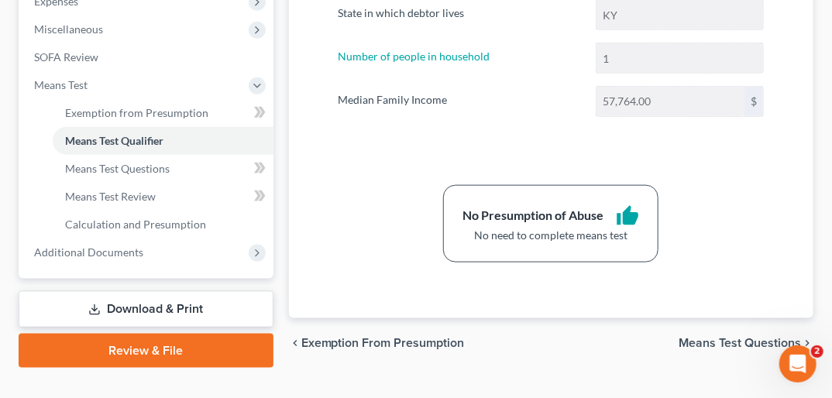
click at [602, 337] on span "Means Test Questions" at bounding box center [739, 343] width 122 height 12
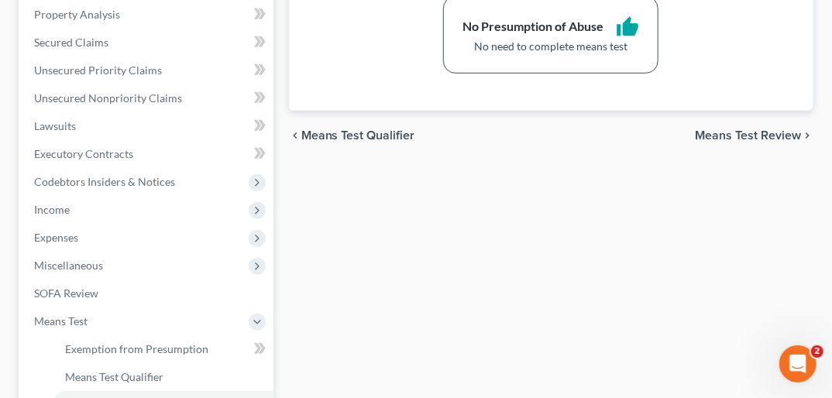
scroll to position [265, 0]
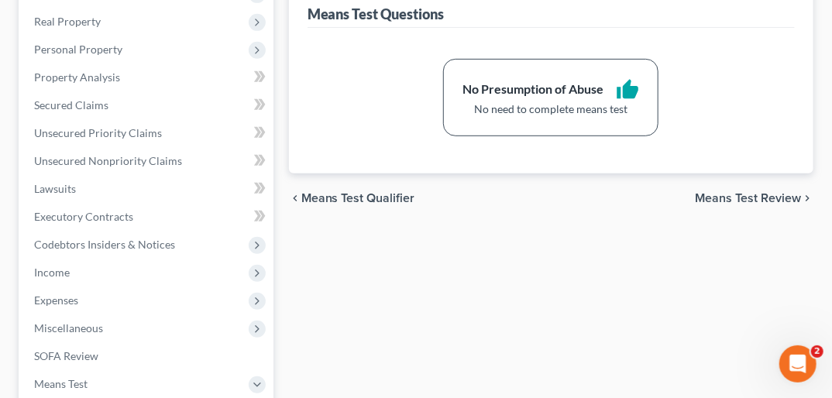
click at [602, 192] on span "Means Test Review" at bounding box center [748, 198] width 106 height 12
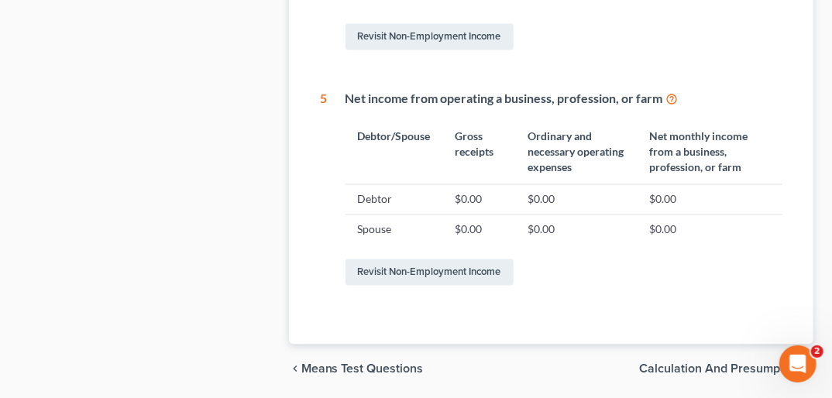
scroll to position [1003, 0]
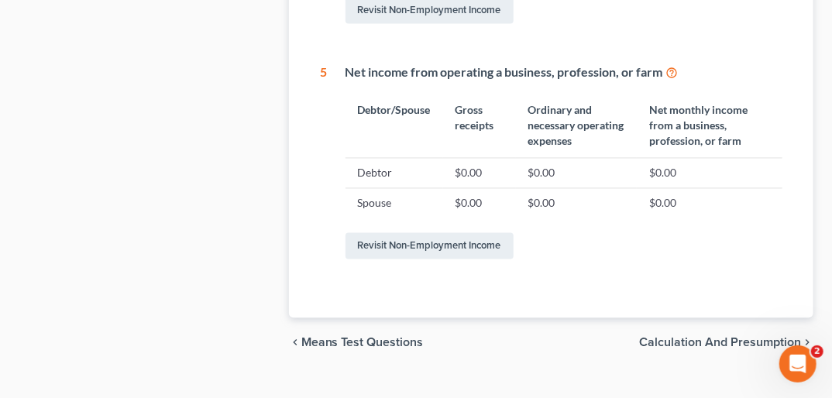
click at [602, 337] on span "Calculation and Presumption" at bounding box center [720, 343] width 162 height 12
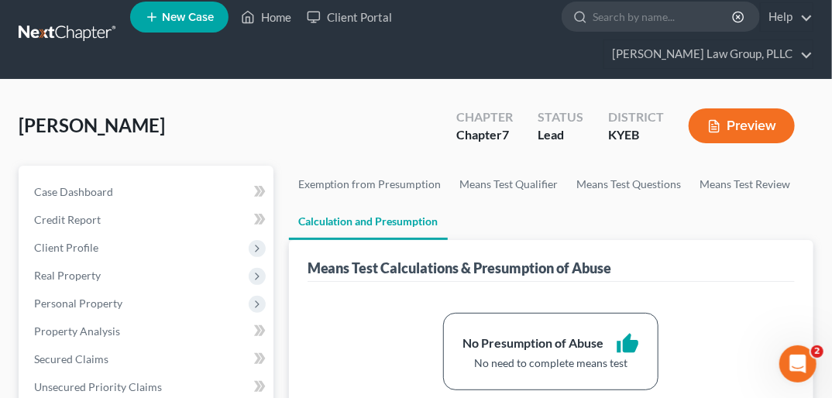
scroll to position [24, 0]
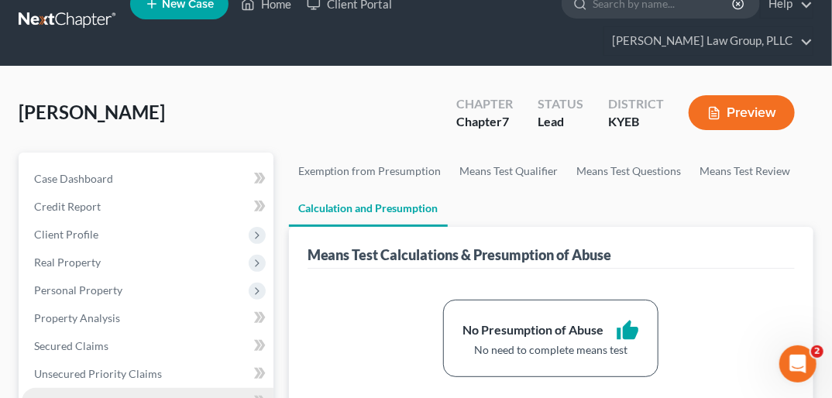
click at [137, 395] on span "Unsecured Nonpriority Claims" at bounding box center [108, 401] width 148 height 13
